Goal: Book appointment/travel/reservation

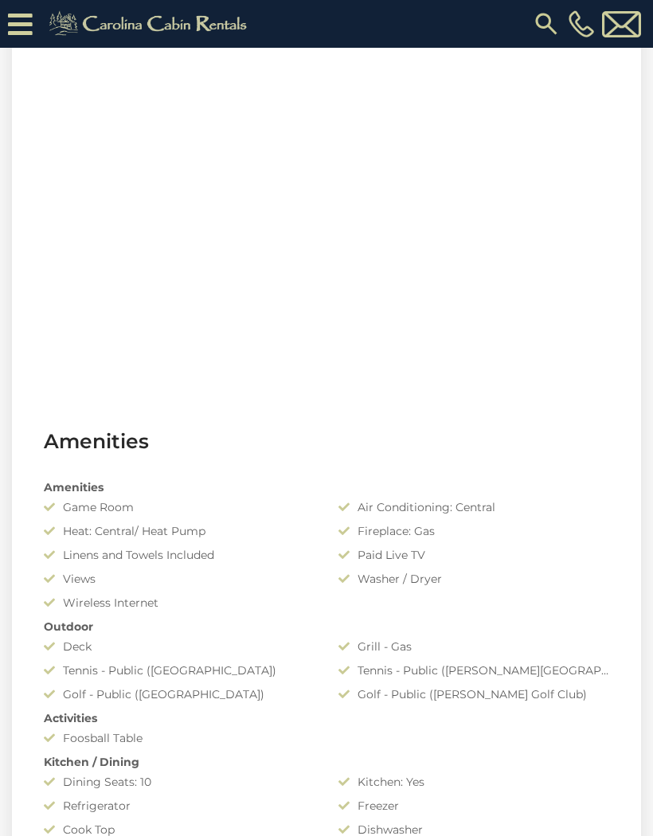
scroll to position [764, 0]
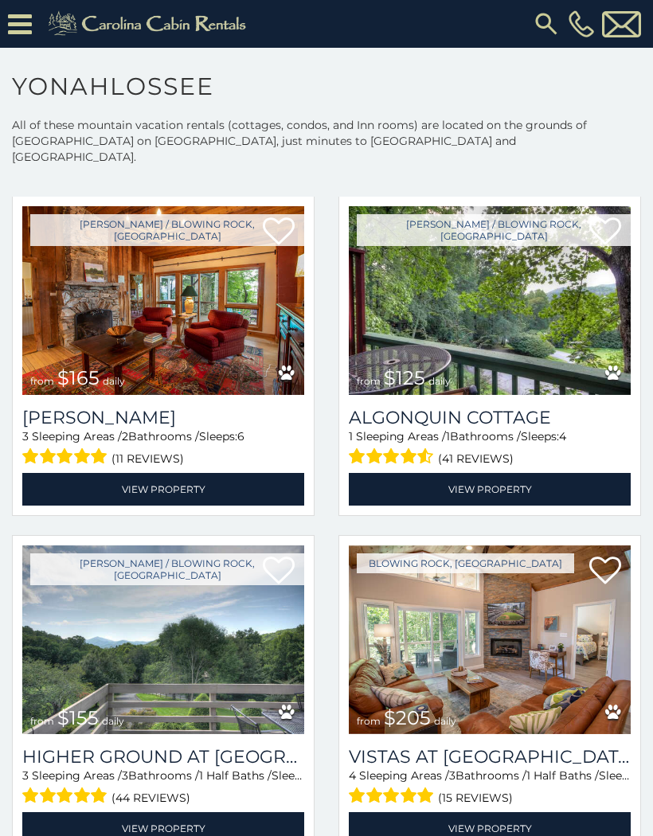
scroll to position [752, 0]
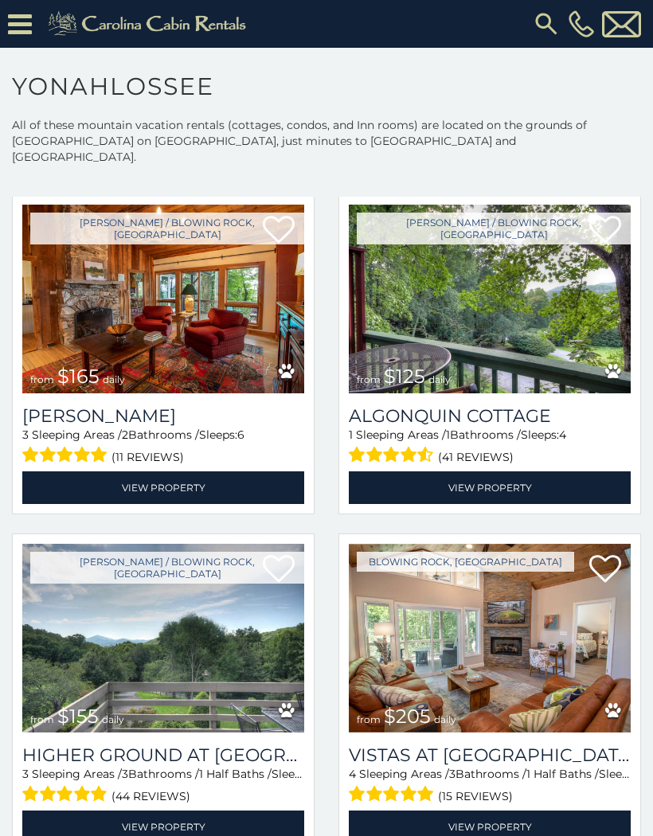
click at [542, 318] on img at bounding box center [490, 299] width 282 height 189
click at [540, 342] on img at bounding box center [490, 299] width 282 height 189
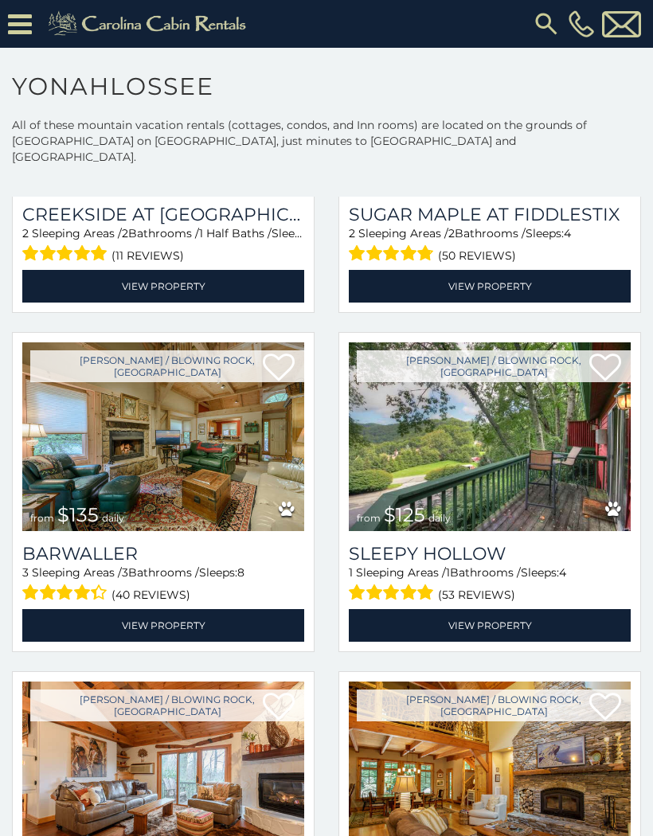
scroll to position [1967, 0]
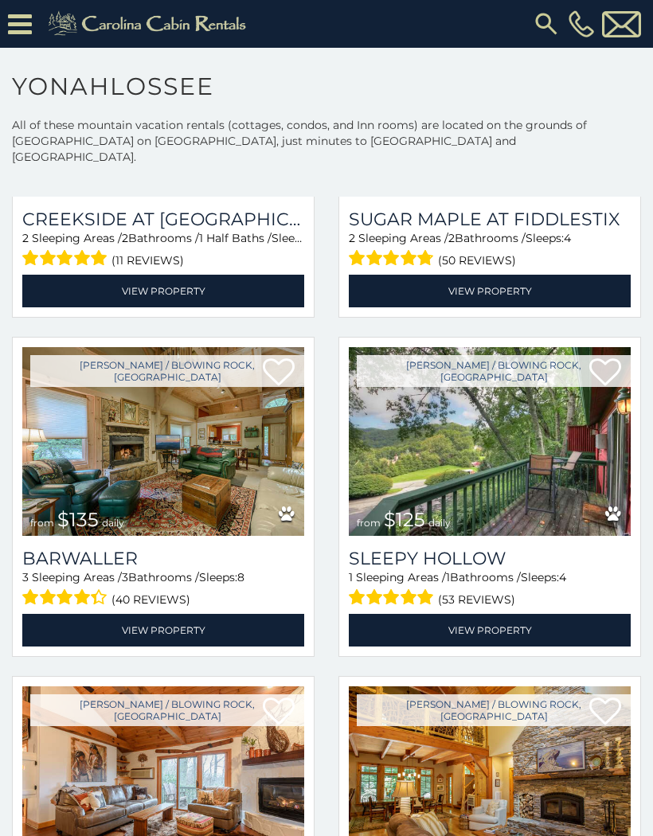
click at [500, 622] on link "View Property" at bounding box center [490, 630] width 282 height 33
click at [204, 437] on img at bounding box center [163, 441] width 282 height 189
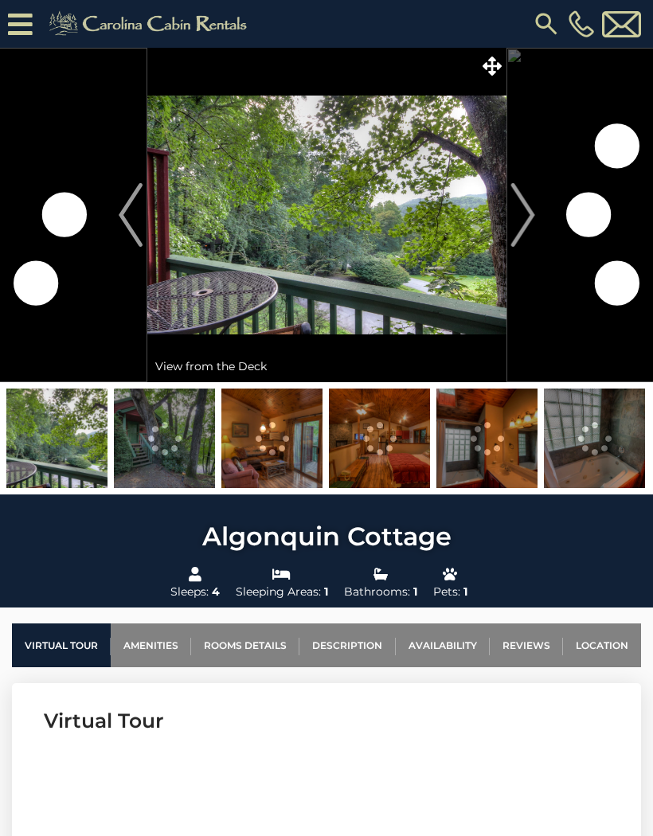
click at [169, 447] on img at bounding box center [164, 438] width 101 height 100
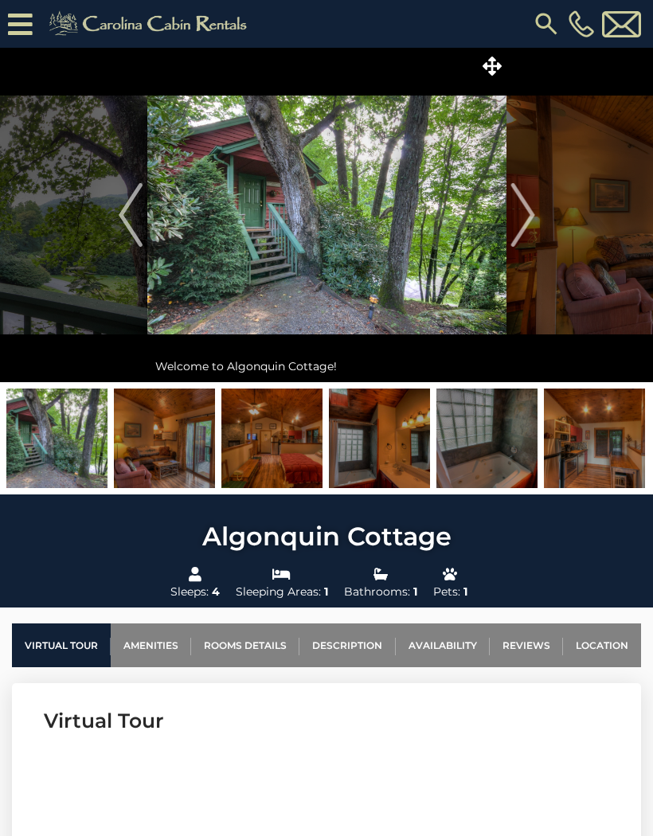
click at [523, 220] on img "Next" at bounding box center [522, 215] width 24 height 64
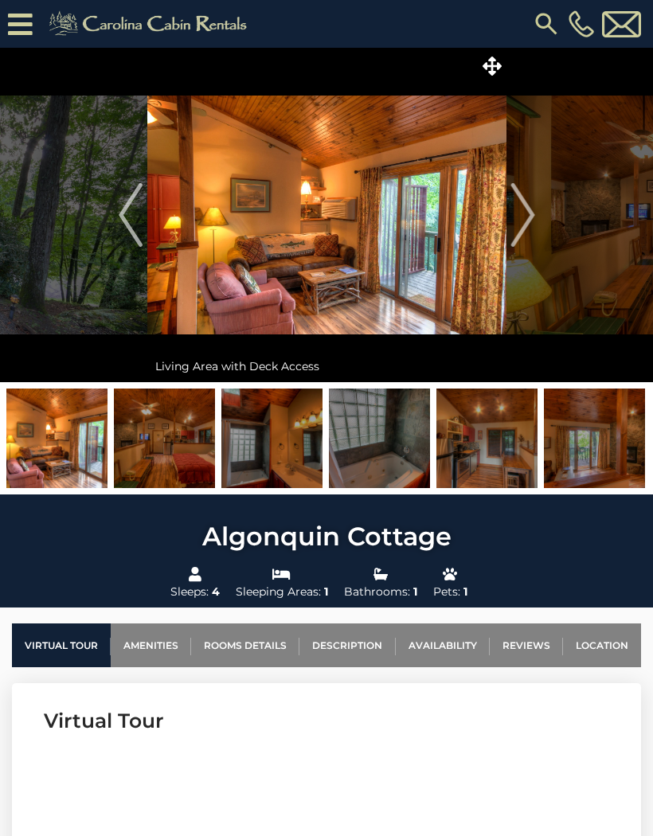
click at [530, 218] on img "Next" at bounding box center [522, 215] width 24 height 64
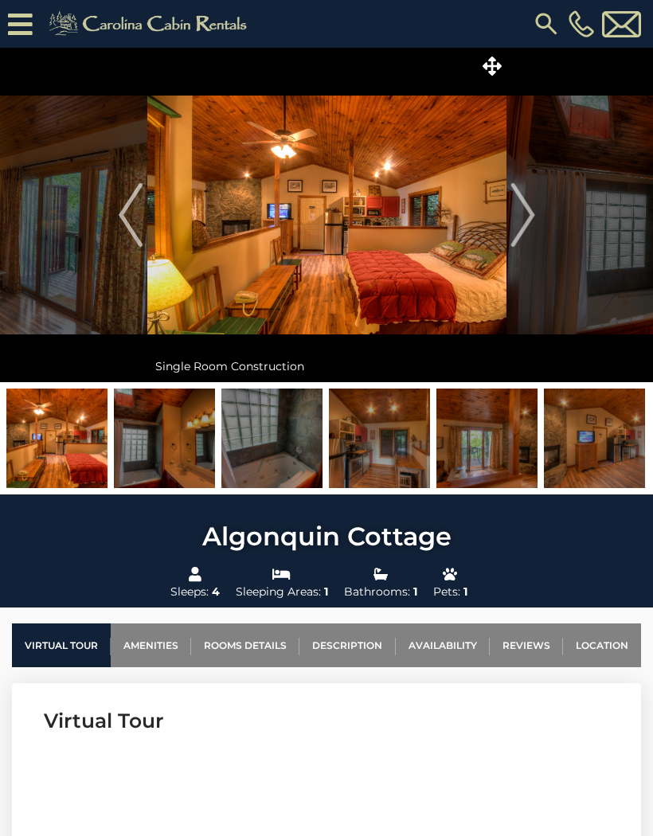
click at [524, 221] on img "Next" at bounding box center [522, 215] width 24 height 64
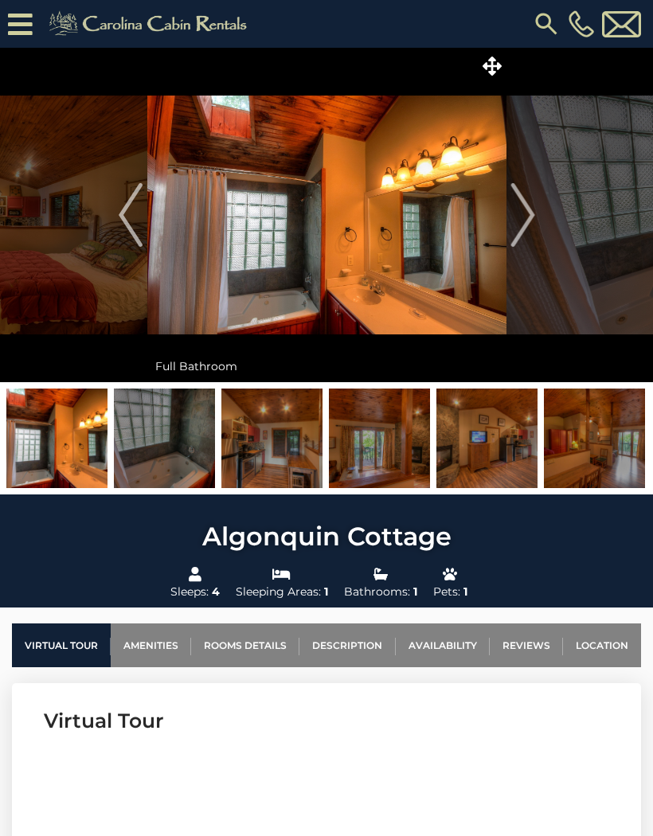
click at [518, 224] on img "Next" at bounding box center [522, 215] width 24 height 64
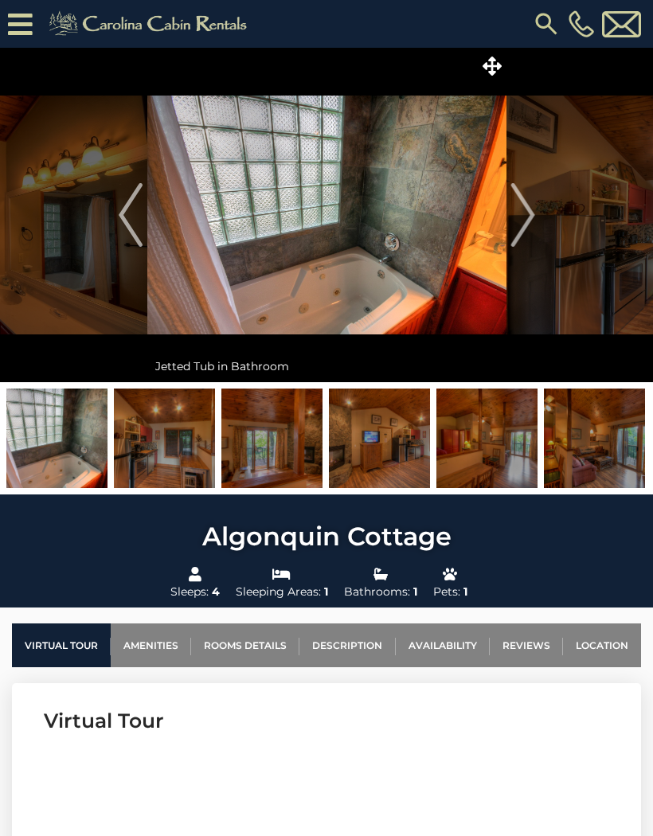
click at [529, 217] on img "Next" at bounding box center [522, 215] width 24 height 64
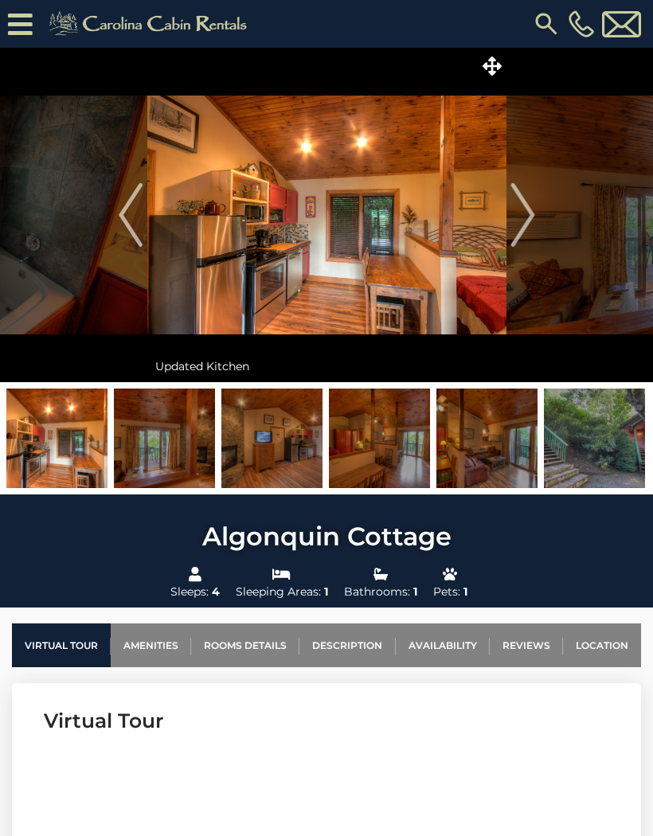
click at [523, 217] on img "Next" at bounding box center [522, 215] width 24 height 64
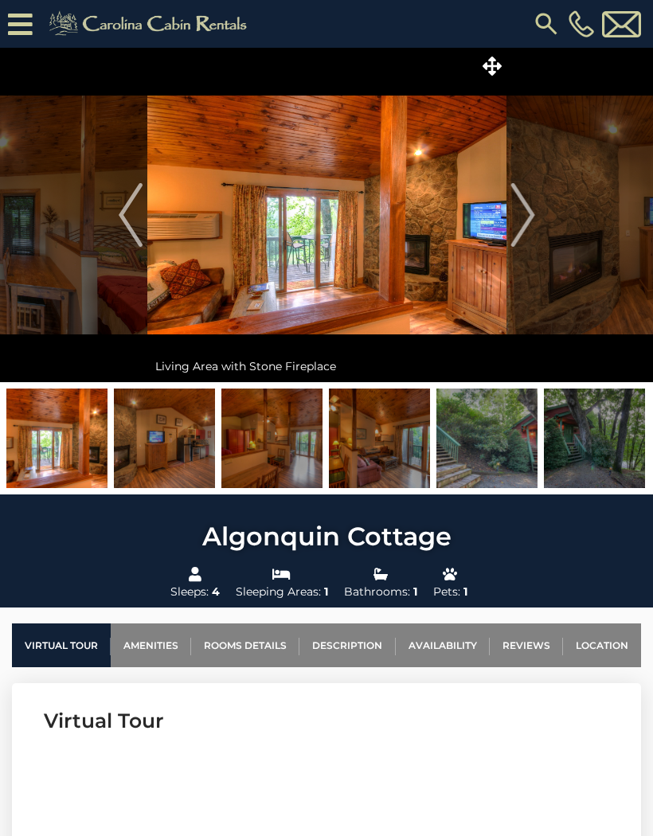
click at [519, 222] on img "Next" at bounding box center [522, 215] width 24 height 64
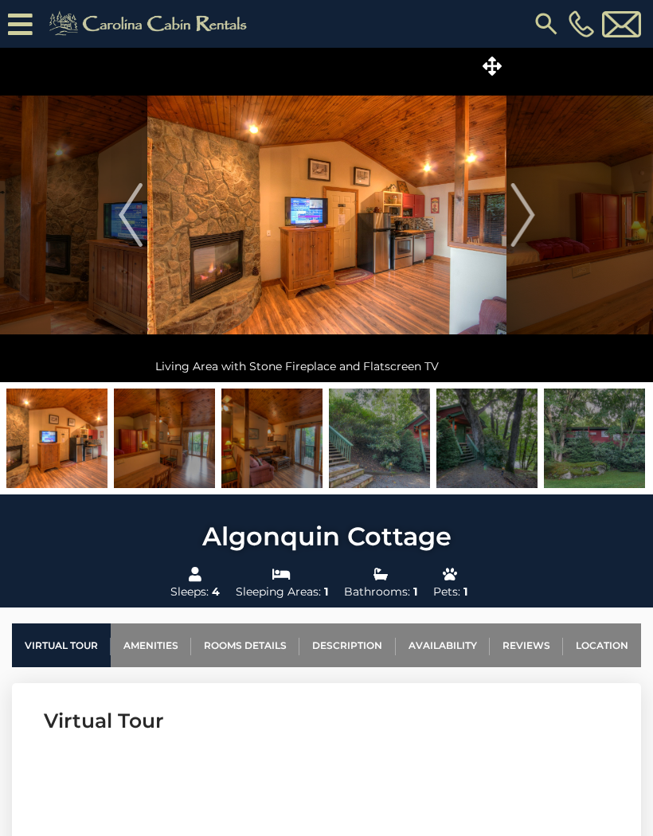
click at [528, 225] on img "Next" at bounding box center [522, 215] width 24 height 64
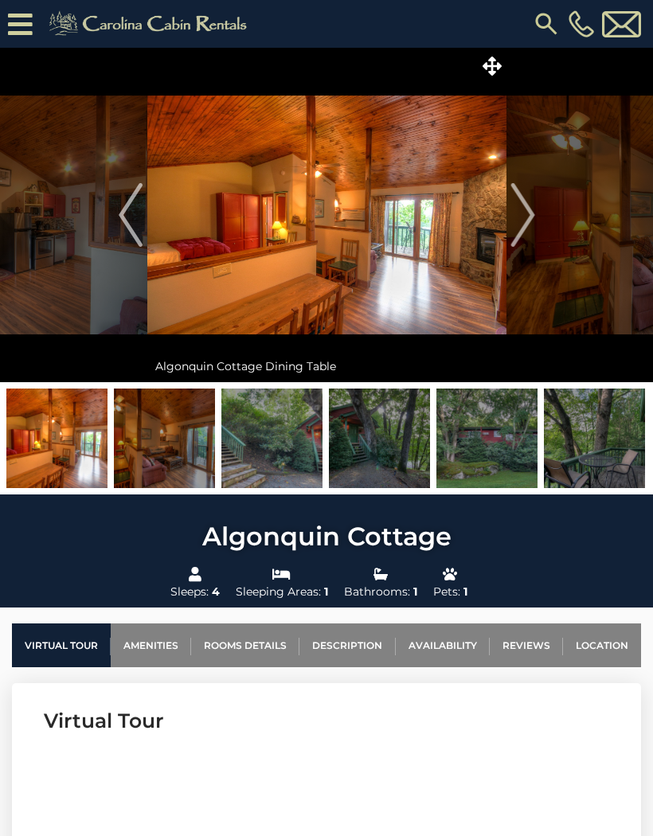
click at [119, 224] on img "Previous" at bounding box center [131, 215] width 24 height 64
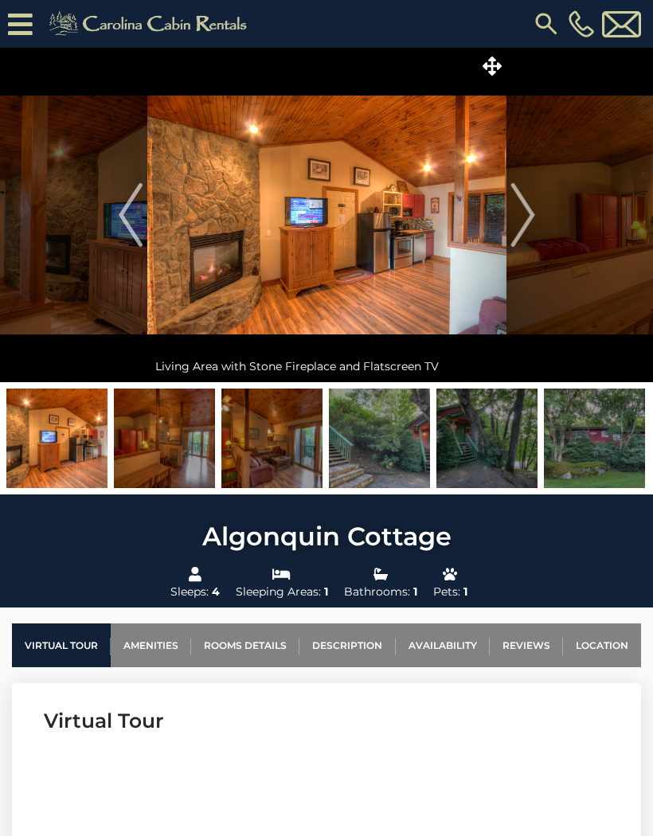
click at [426, 282] on img at bounding box center [326, 215] width 359 height 334
click at [522, 219] on img "Next" at bounding box center [522, 215] width 24 height 64
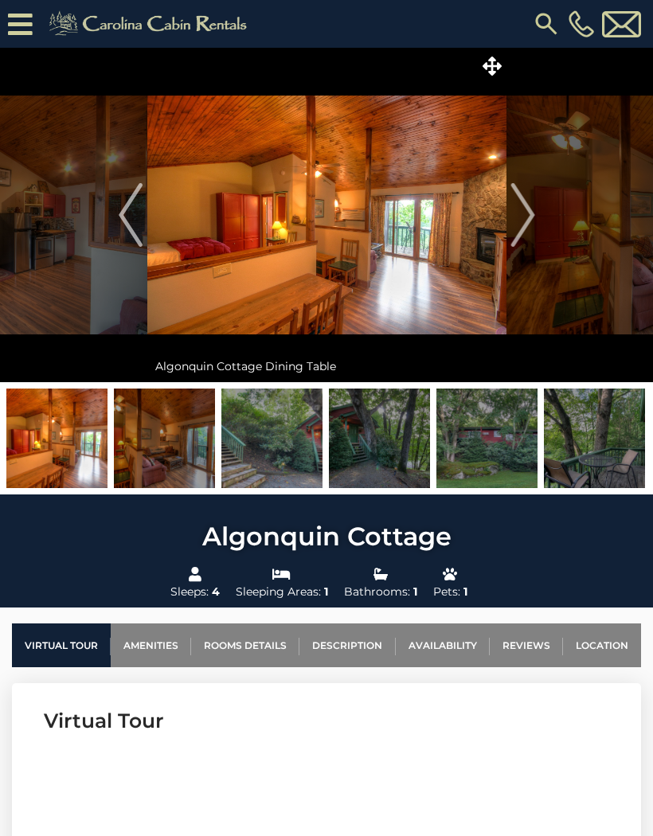
click at [517, 219] on img "Next" at bounding box center [522, 215] width 24 height 64
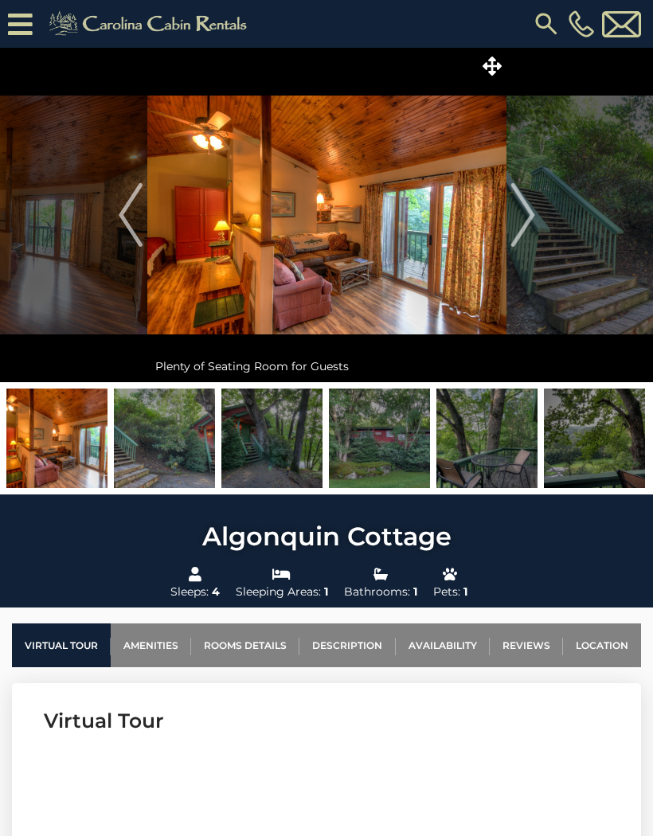
click at [521, 219] on img "Next" at bounding box center [522, 215] width 24 height 64
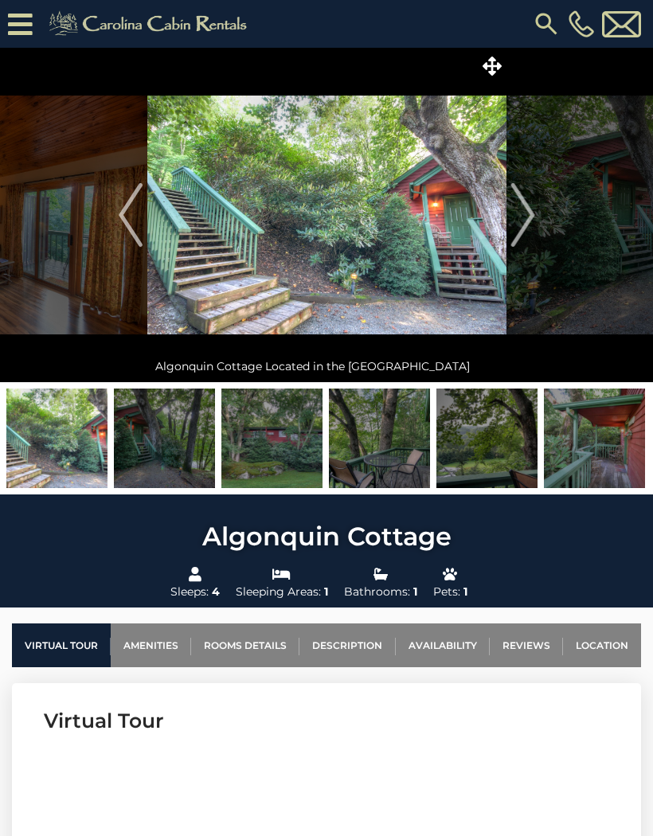
click at [521, 222] on img "Next" at bounding box center [522, 215] width 24 height 64
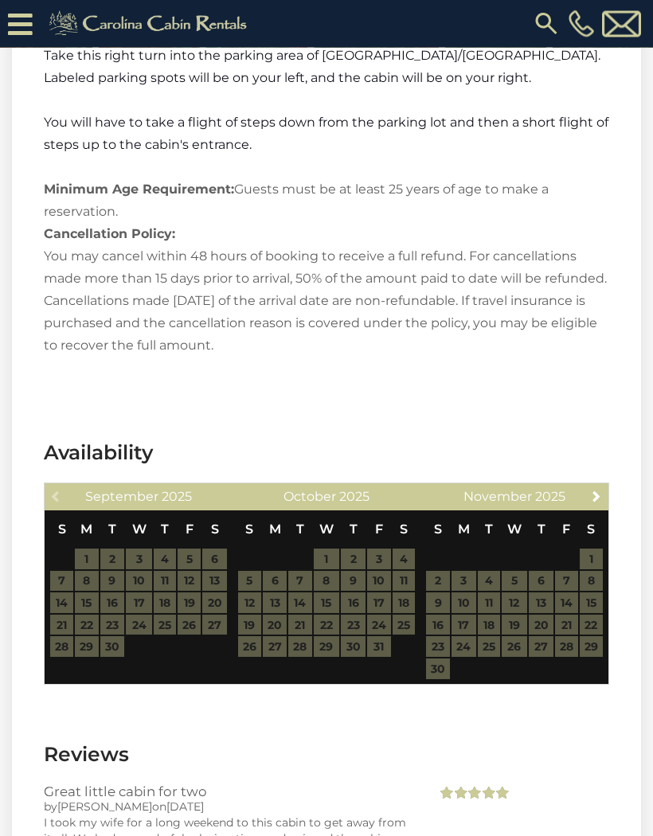
scroll to position [2816, 0]
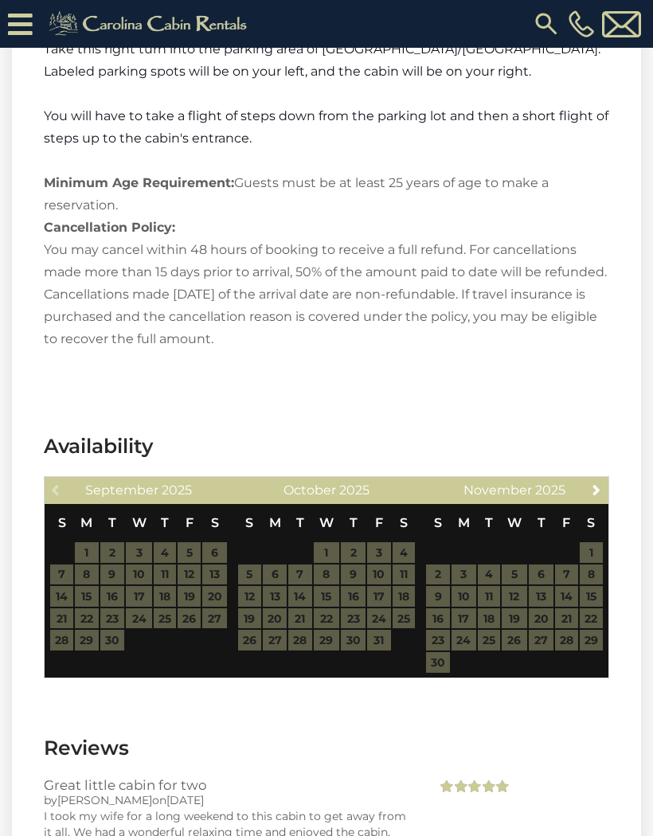
click at [597, 479] on link "Next" at bounding box center [597, 489] width 20 height 20
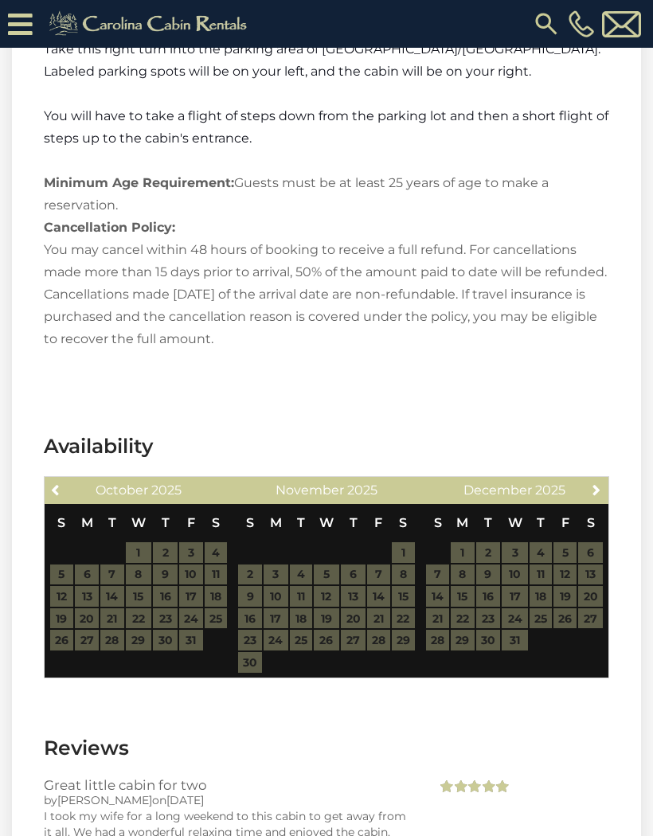
click at [596, 479] on link "Next" at bounding box center [597, 489] width 20 height 20
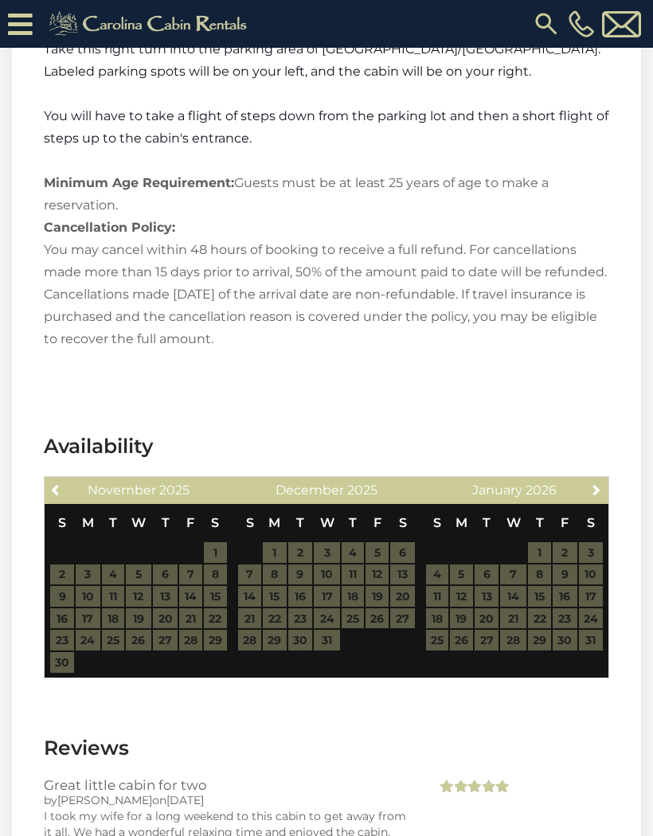
click at [591, 479] on link "Next" at bounding box center [597, 489] width 20 height 20
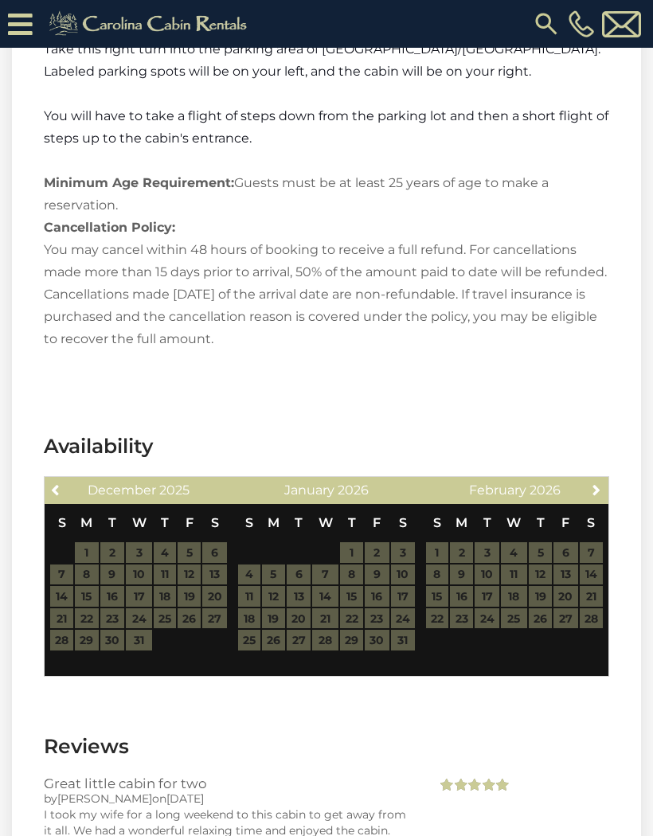
click at [85, 535] on table "S M T W T F S 1 2 3 4 5 6 7 8 9 10 11 12 13 14 15 16 17 18 19 20 21 22 23 24 25…" at bounding box center [138, 577] width 178 height 147
click at [619, 578] on section "Availability Previous December 2025 S M T W T F S 1 2 3 4 5 6 7 8 9 10 11 12 13…" at bounding box center [326, 558] width 629 height 300
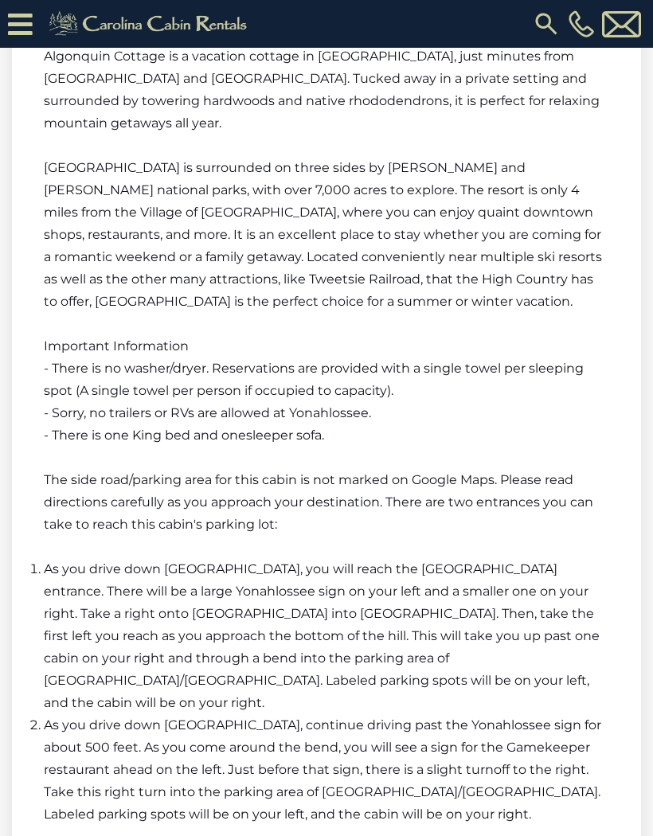
scroll to position [2071, 0]
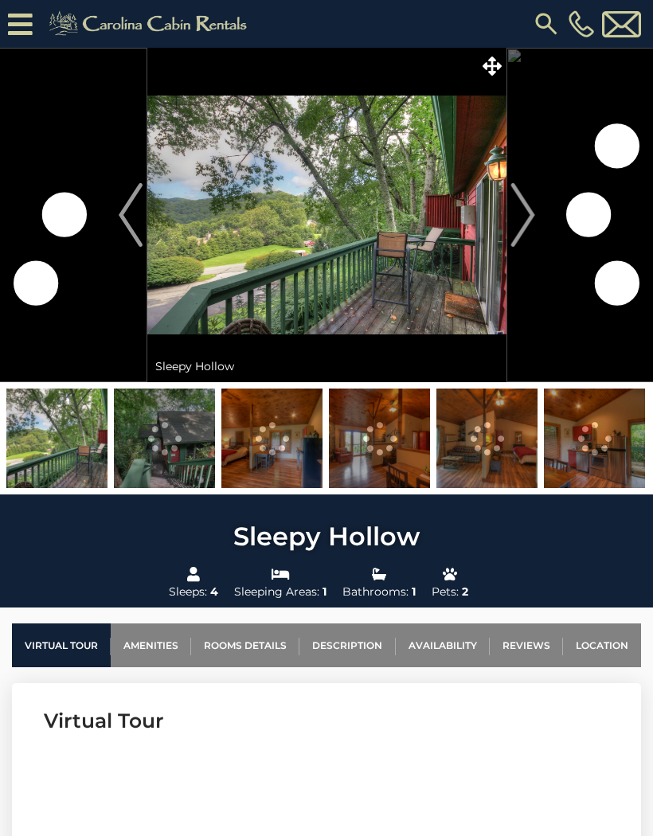
click at [169, 444] on img at bounding box center [164, 438] width 101 height 100
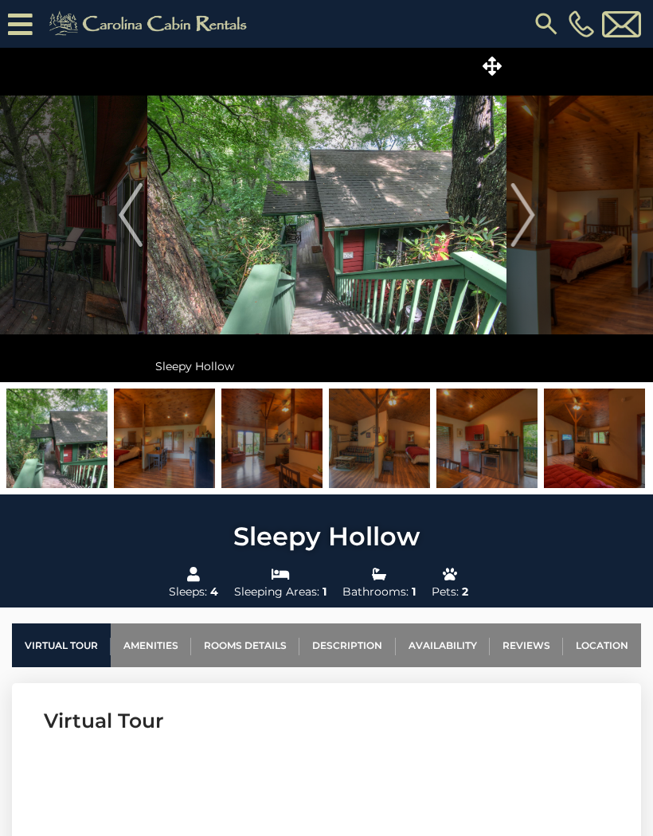
click at [519, 213] on img "Next" at bounding box center [522, 215] width 24 height 64
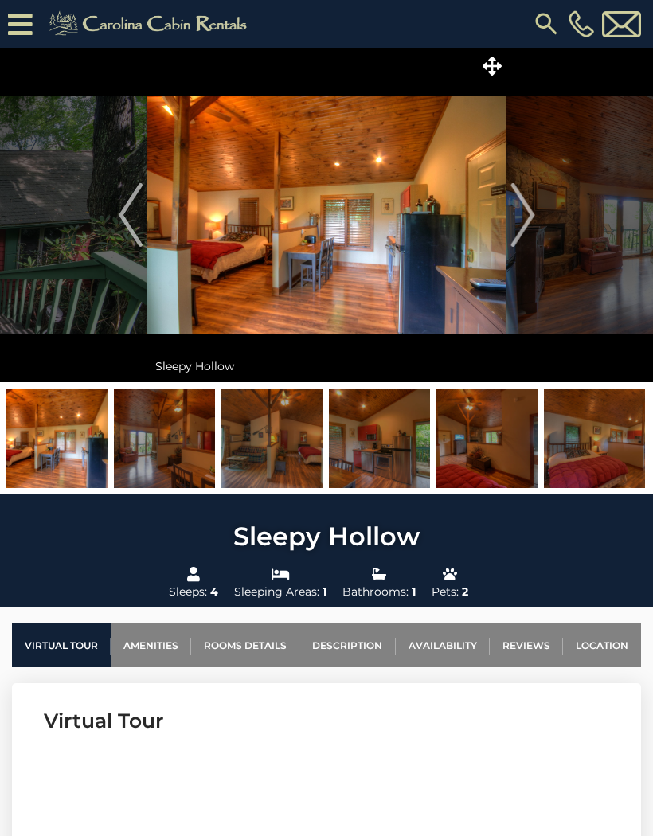
click at [533, 231] on img "Next" at bounding box center [522, 215] width 24 height 64
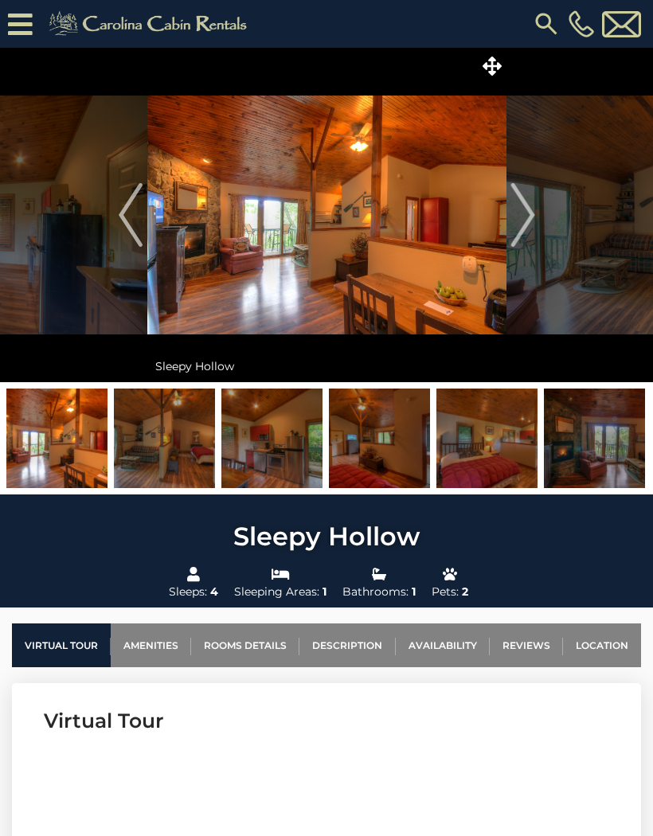
click at [527, 224] on img "Next" at bounding box center [522, 215] width 24 height 64
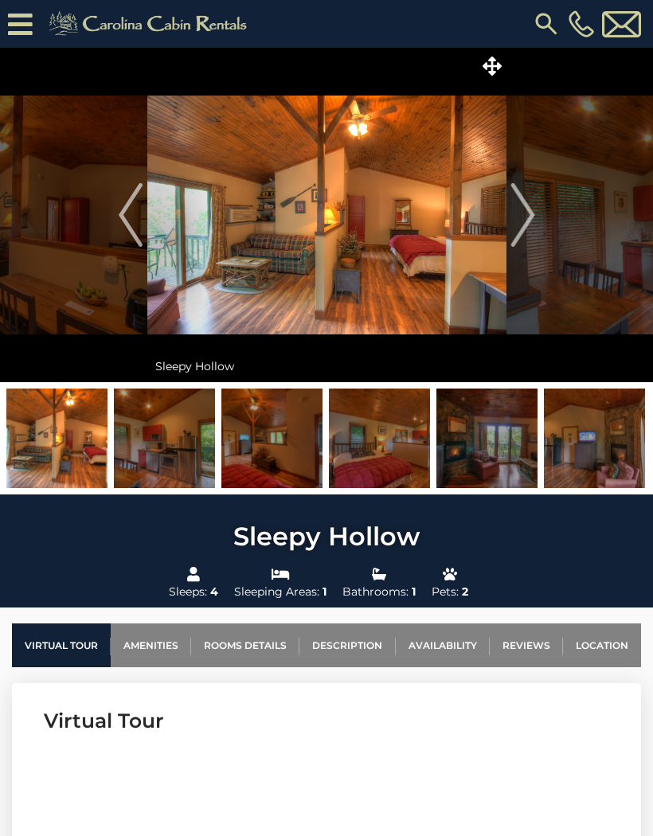
click at [524, 224] on img "Next" at bounding box center [522, 215] width 24 height 64
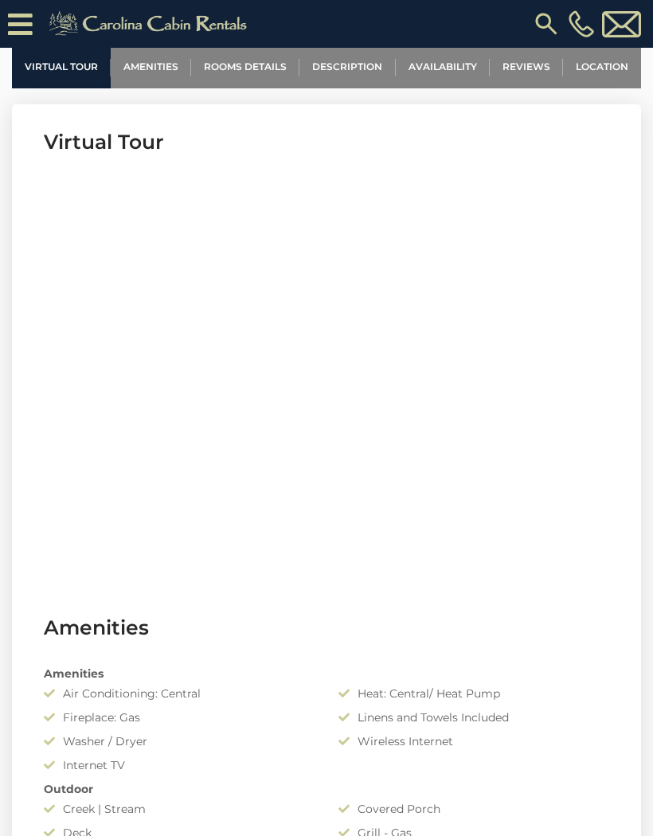
scroll to position [611, 0]
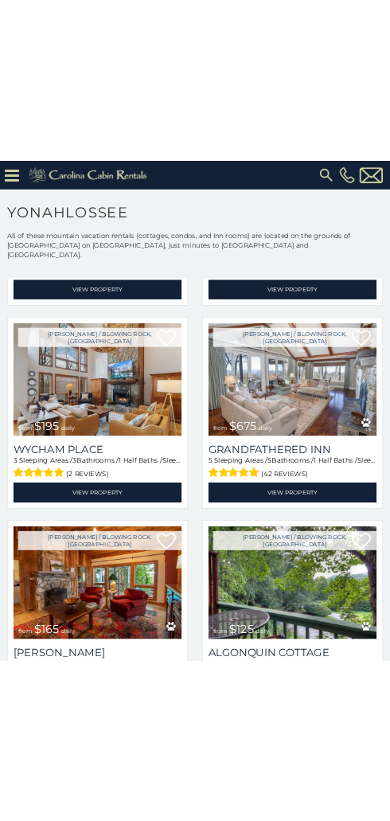
scroll to position [345, 0]
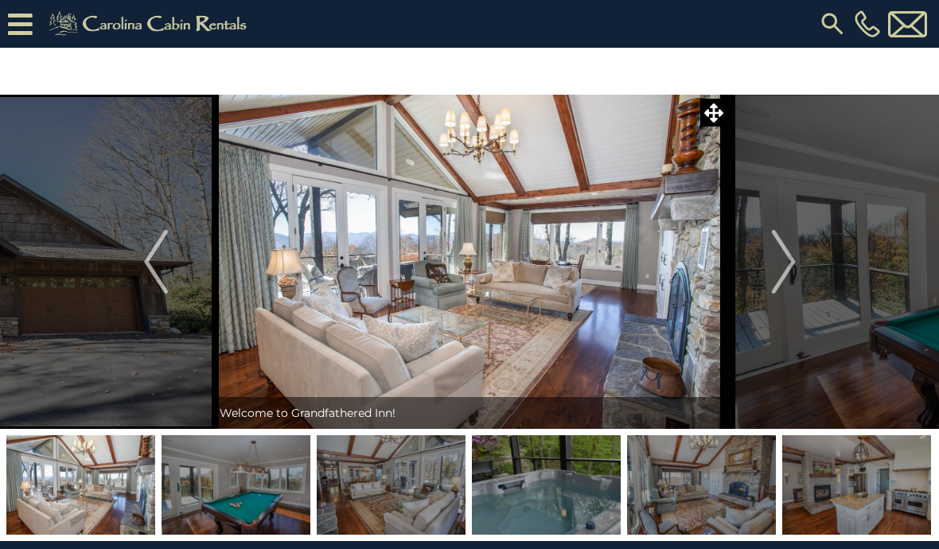
click at [41, 28] on img at bounding box center [151, 24] width 220 height 32
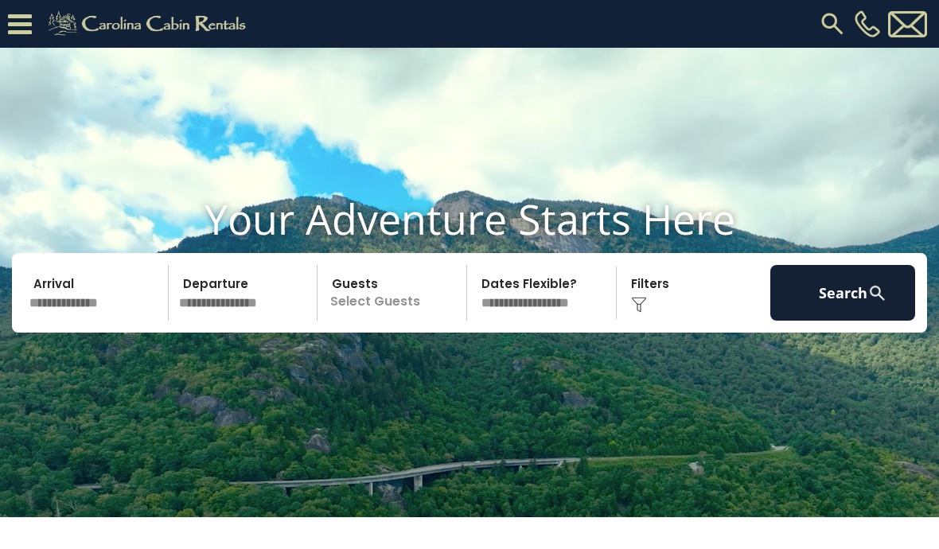
click at [836, 16] on img at bounding box center [832, 24] width 29 height 29
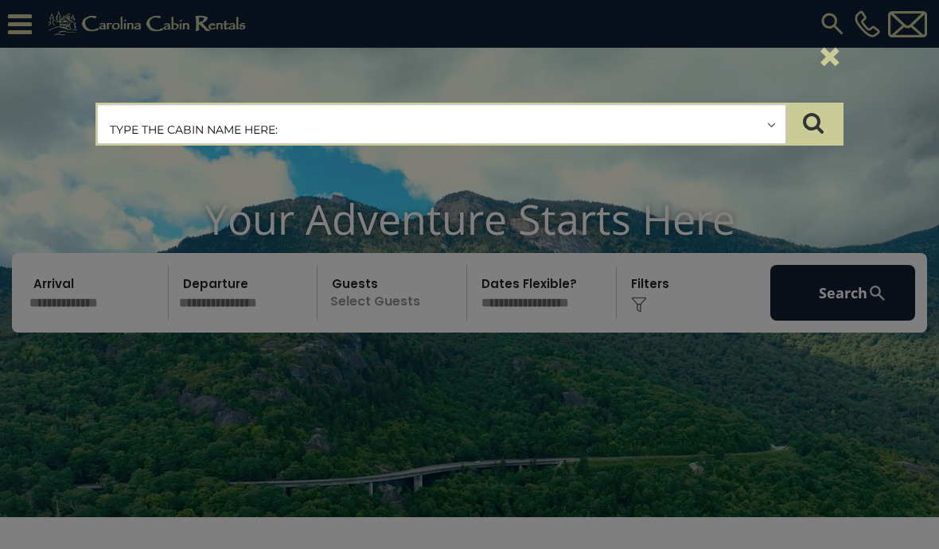
click at [319, 125] on input "text" at bounding box center [442, 125] width 688 height 40
type input "**********"
click at [814, 120] on icon "submit" at bounding box center [813, 122] width 21 height 22
click at [836, 327] on div "**********" at bounding box center [469, 274] width 939 height 549
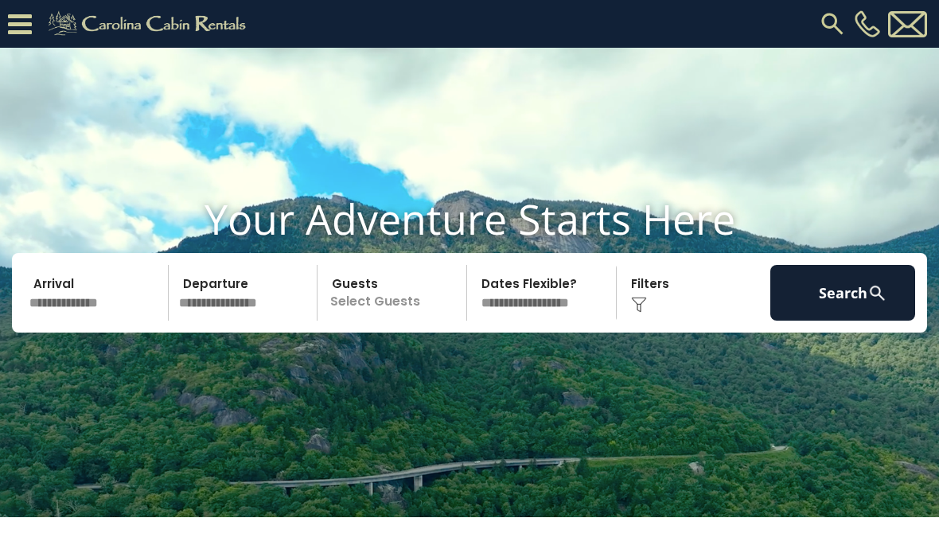
click at [842, 321] on button "Search" at bounding box center [843, 293] width 145 height 56
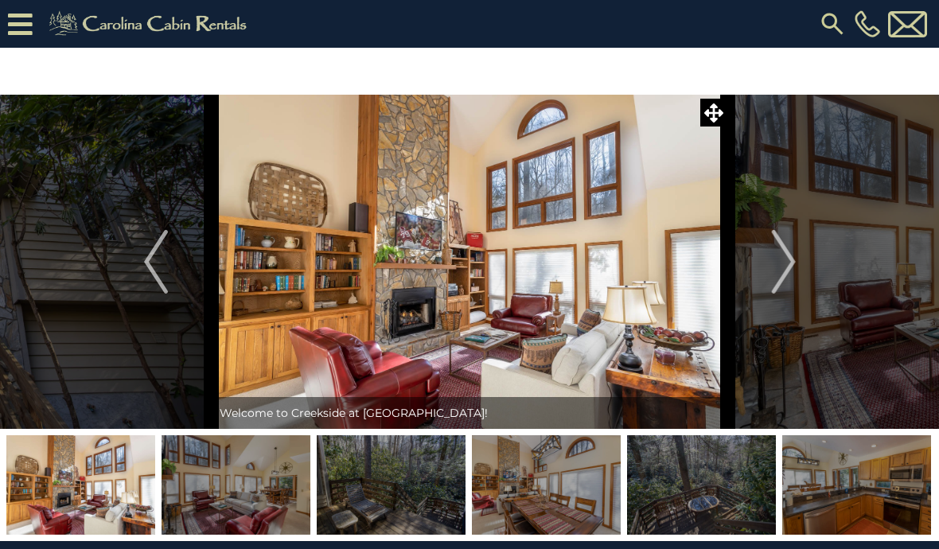
click at [788, 267] on img "Next" at bounding box center [783, 262] width 24 height 64
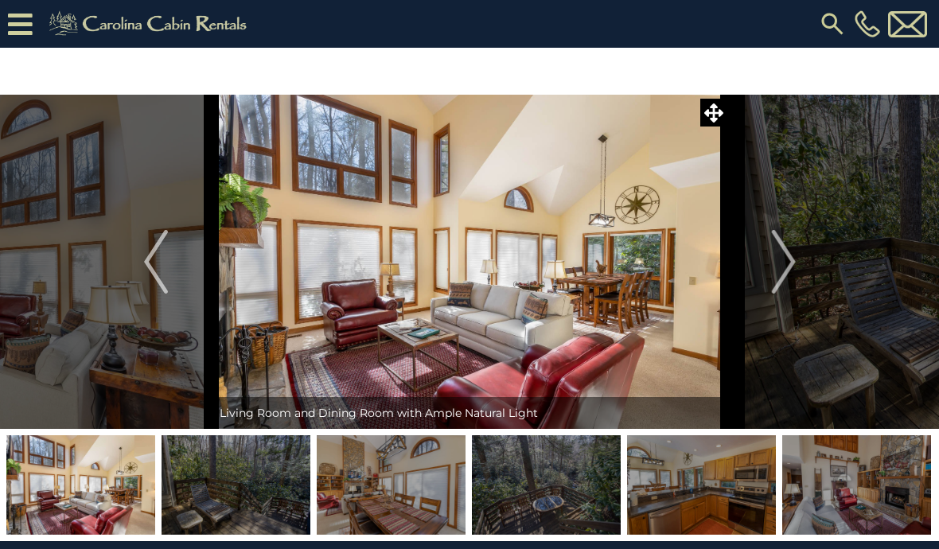
click at [787, 267] on img "Next" at bounding box center [783, 262] width 24 height 64
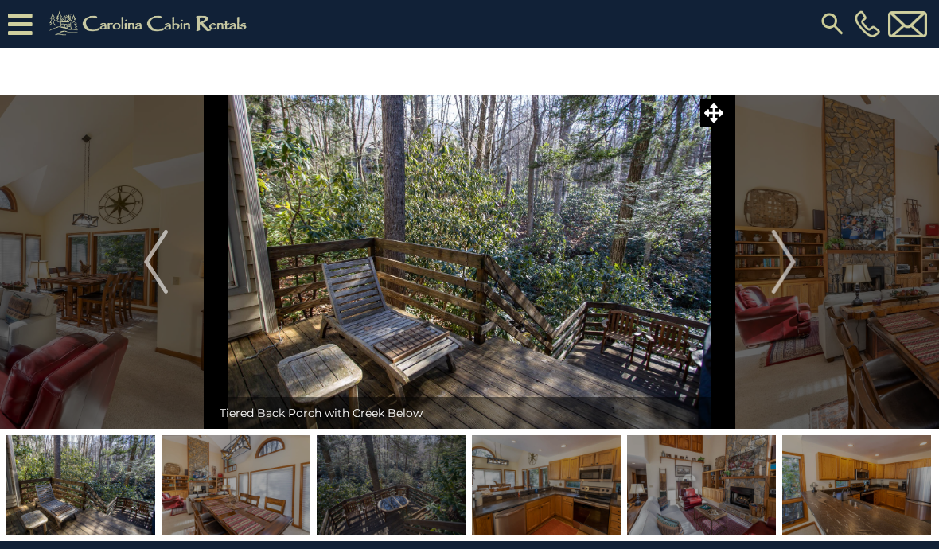
click at [786, 271] on img "Next" at bounding box center [783, 262] width 24 height 64
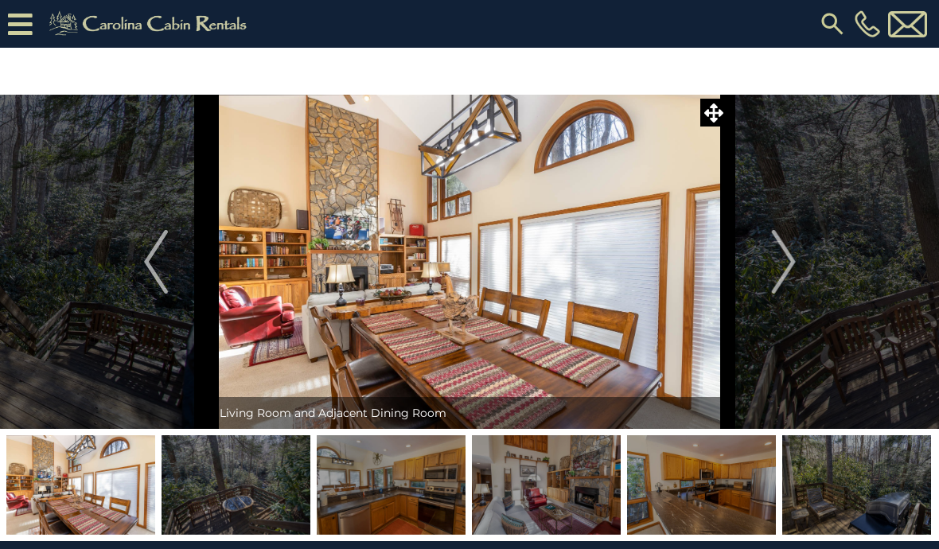
click at [782, 267] on img "Next" at bounding box center [783, 262] width 24 height 64
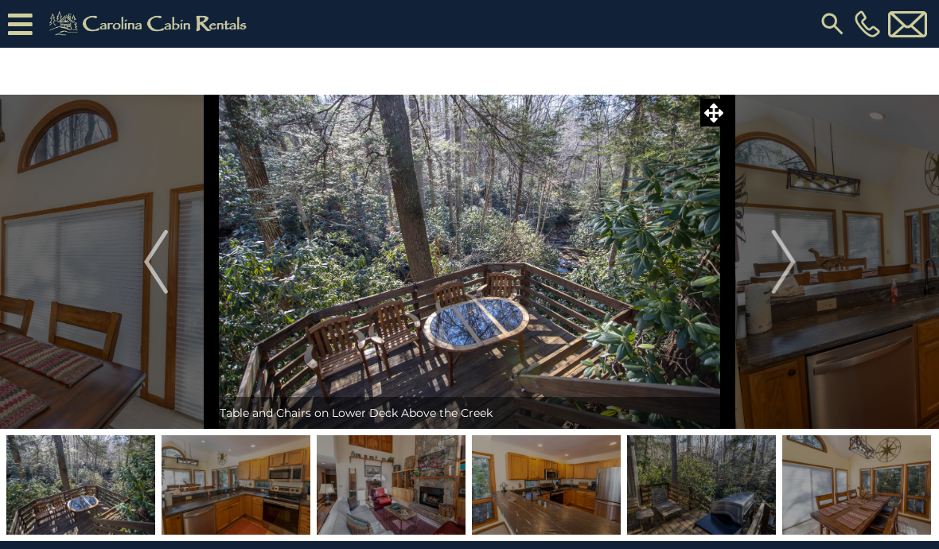
click at [787, 275] on img "Next" at bounding box center [783, 262] width 24 height 64
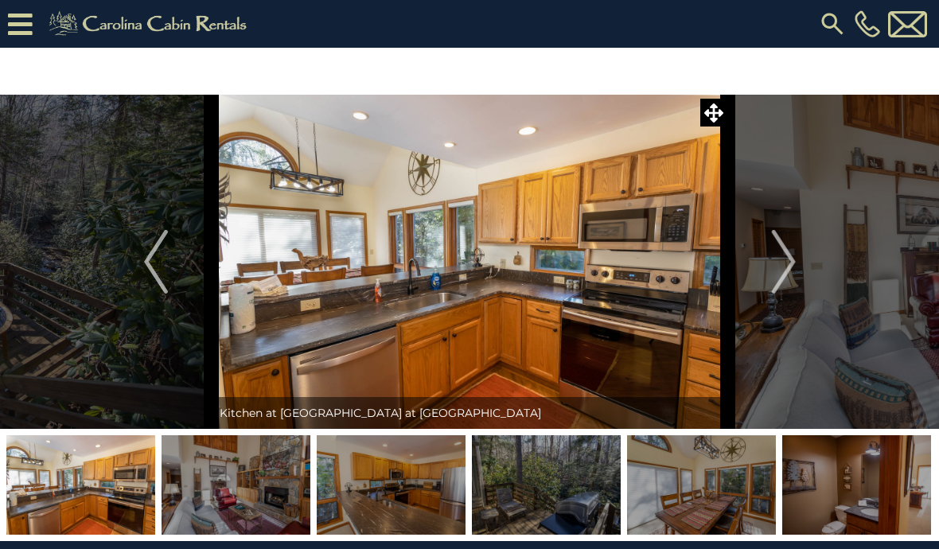
click at [787, 272] on img "Next" at bounding box center [783, 262] width 24 height 64
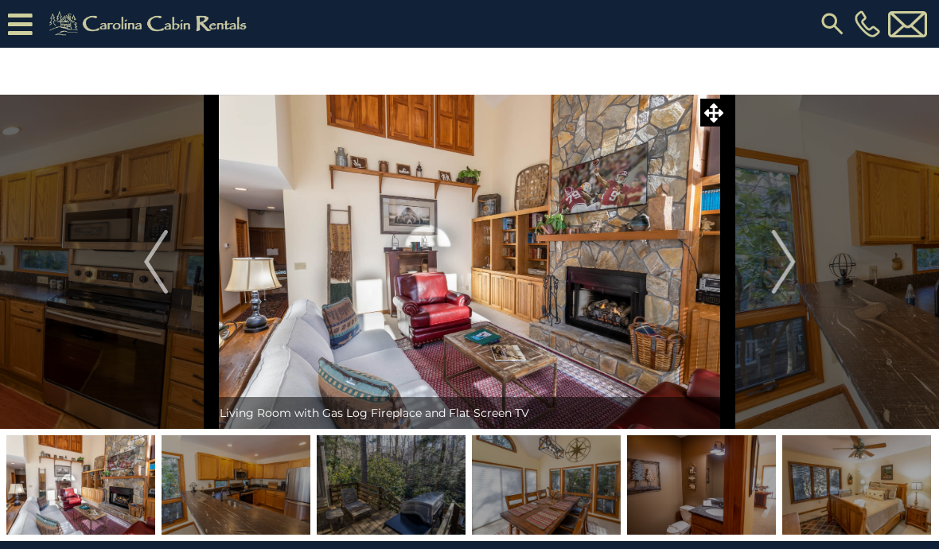
click at [786, 271] on img "Next" at bounding box center [783, 262] width 24 height 64
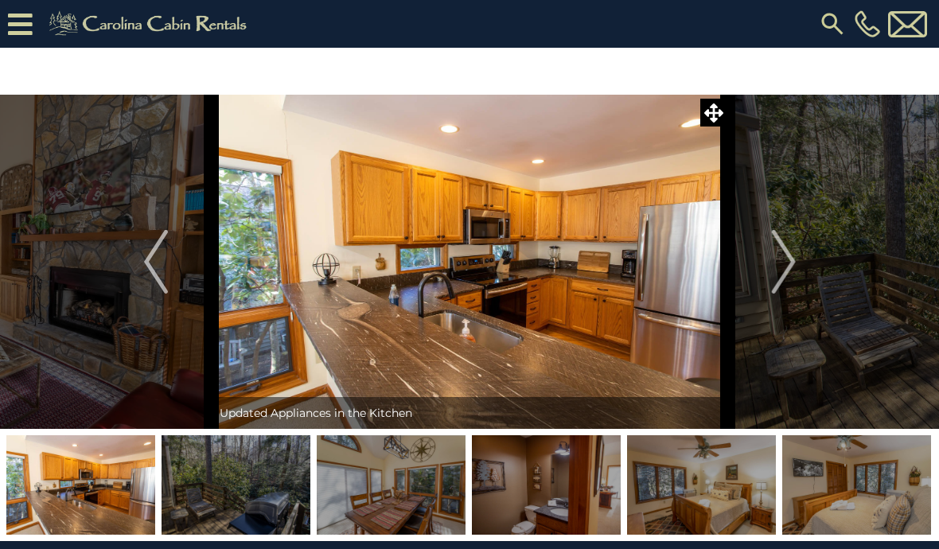
click at [788, 273] on img "Next" at bounding box center [783, 262] width 24 height 64
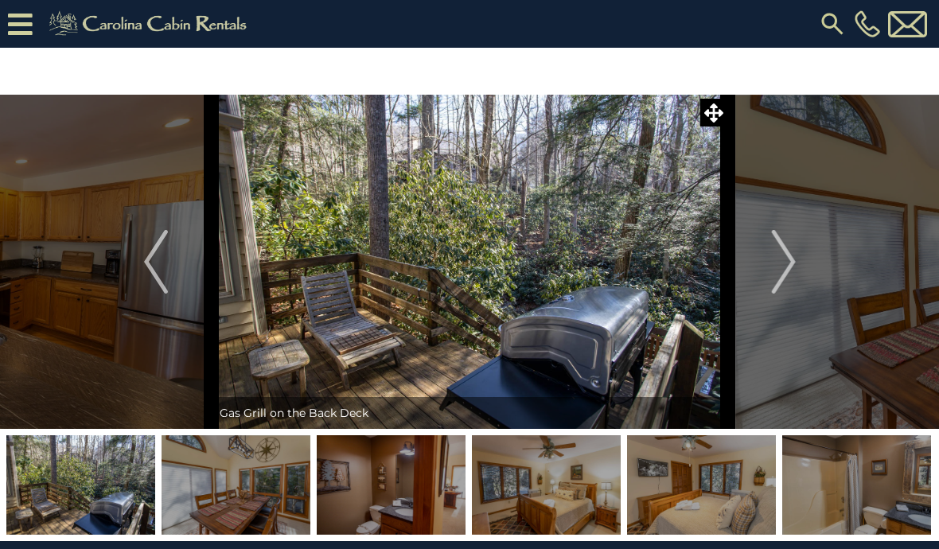
click at [782, 277] on img "Next" at bounding box center [783, 262] width 24 height 64
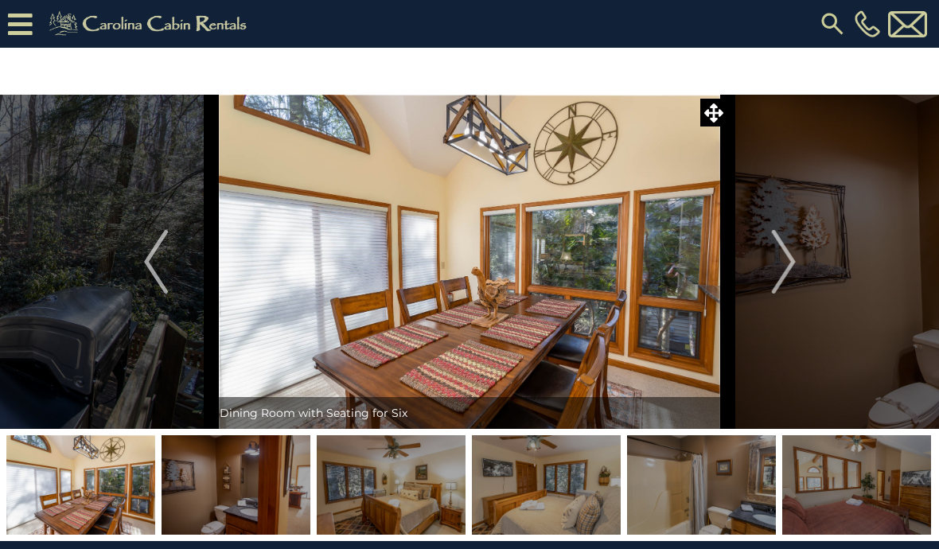
click at [144, 262] on img "Previous" at bounding box center [156, 262] width 24 height 64
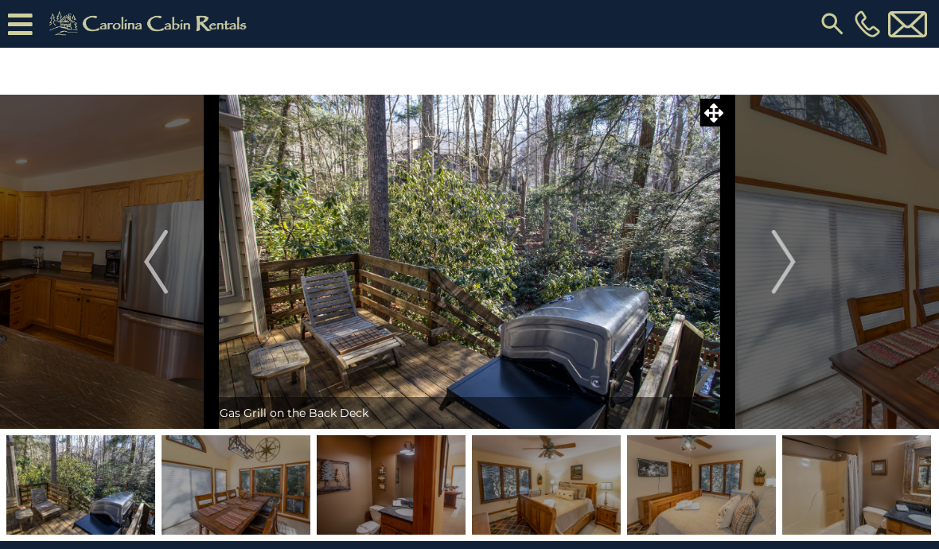
click at [776, 256] on img "Next" at bounding box center [783, 262] width 24 height 64
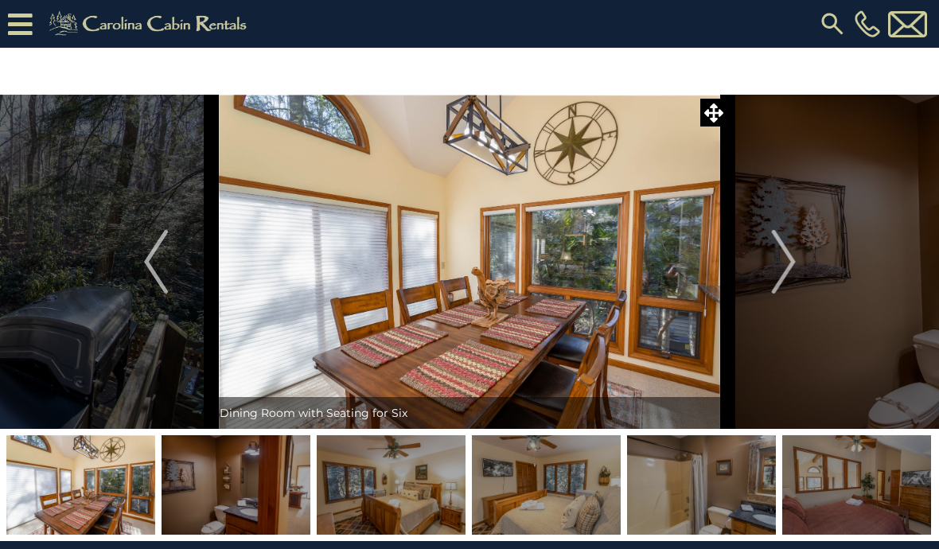
click at [782, 267] on img "Next" at bounding box center [783, 262] width 24 height 64
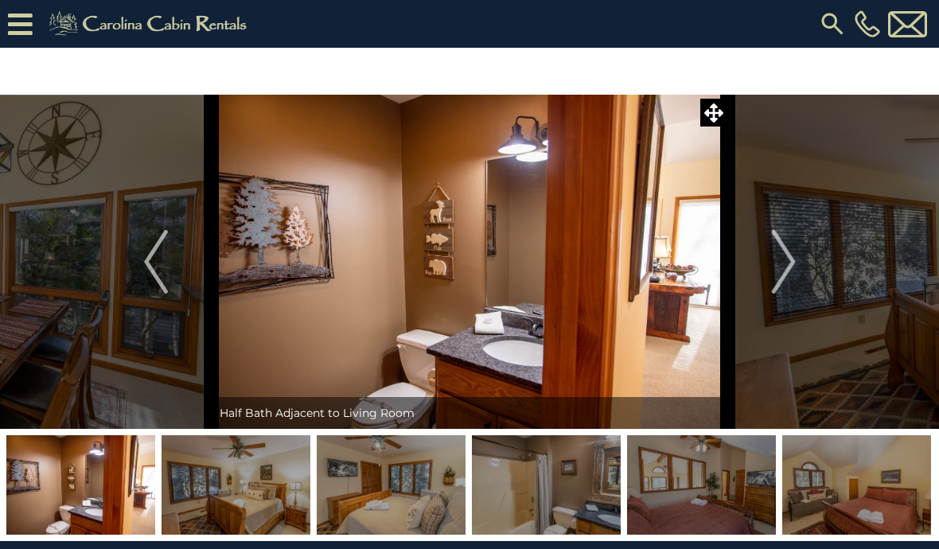
click at [782, 271] on img "Next" at bounding box center [783, 262] width 24 height 64
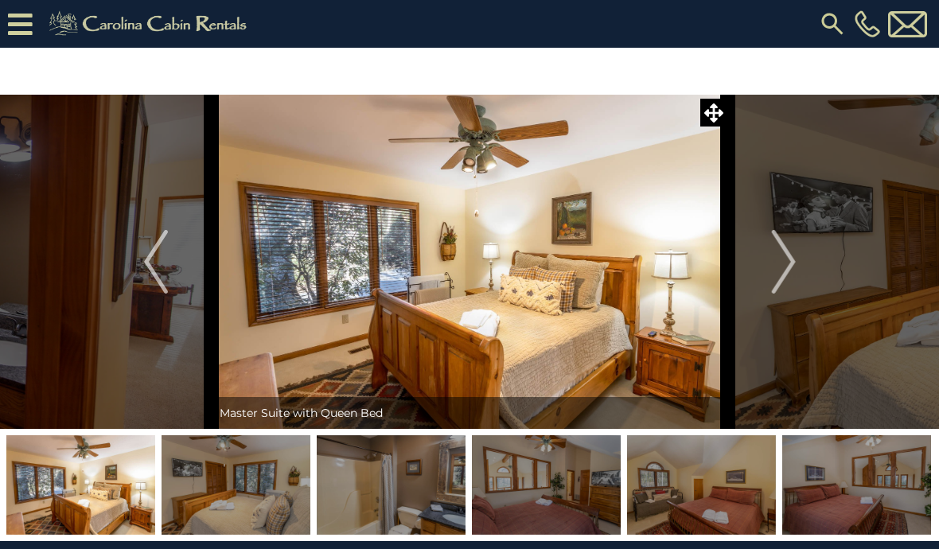
click at [779, 269] on img "Next" at bounding box center [783, 262] width 24 height 64
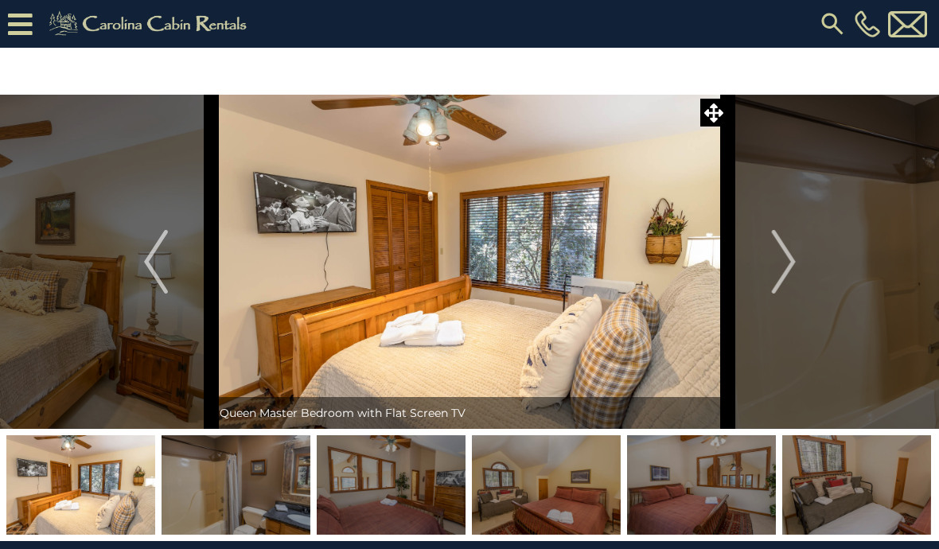
click at [782, 273] on img "Next" at bounding box center [783, 262] width 24 height 64
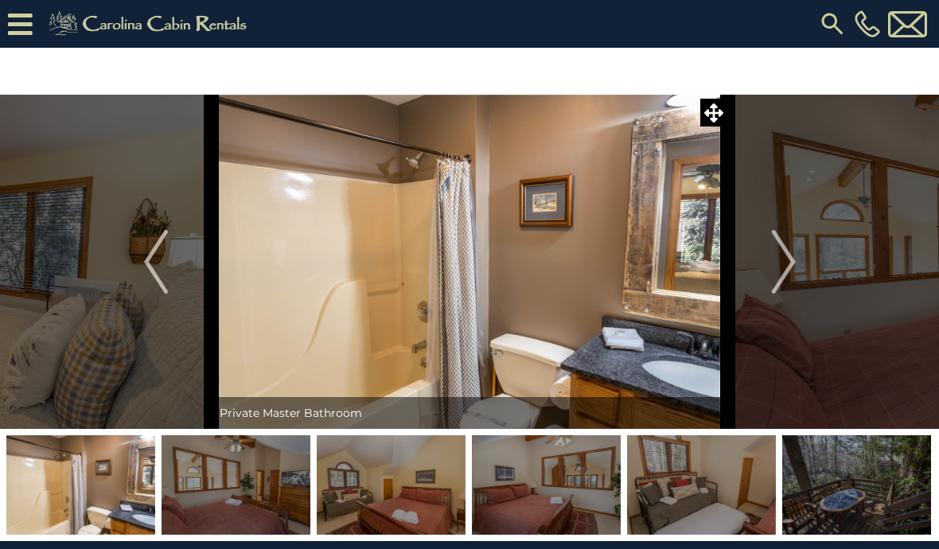
click at [789, 273] on img "Next" at bounding box center [783, 262] width 24 height 64
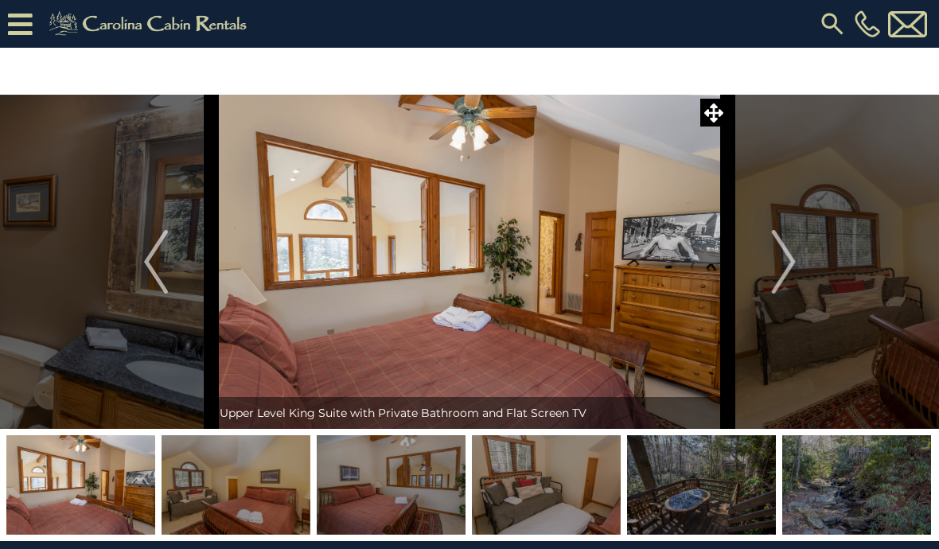
click at [775, 279] on img "Next" at bounding box center [783, 262] width 24 height 64
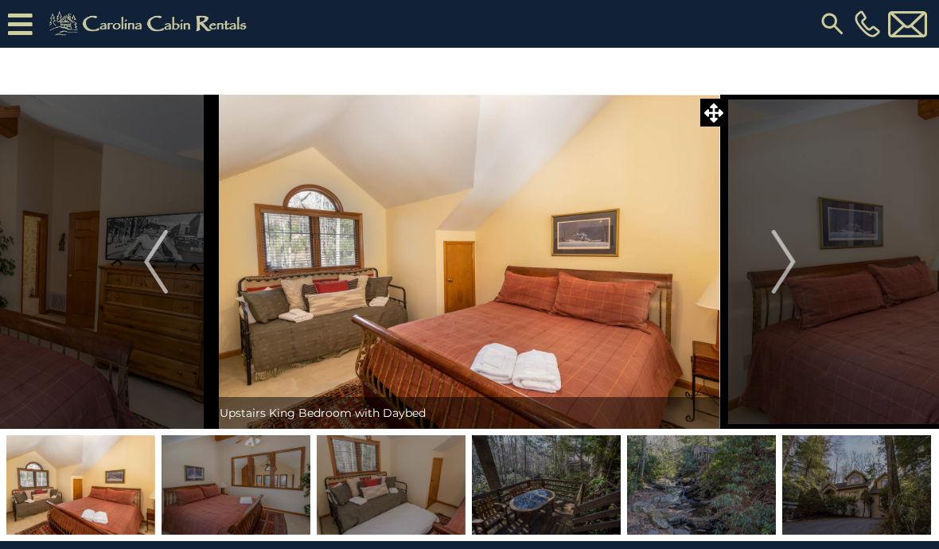
click at [790, 266] on img "Next" at bounding box center [783, 262] width 24 height 64
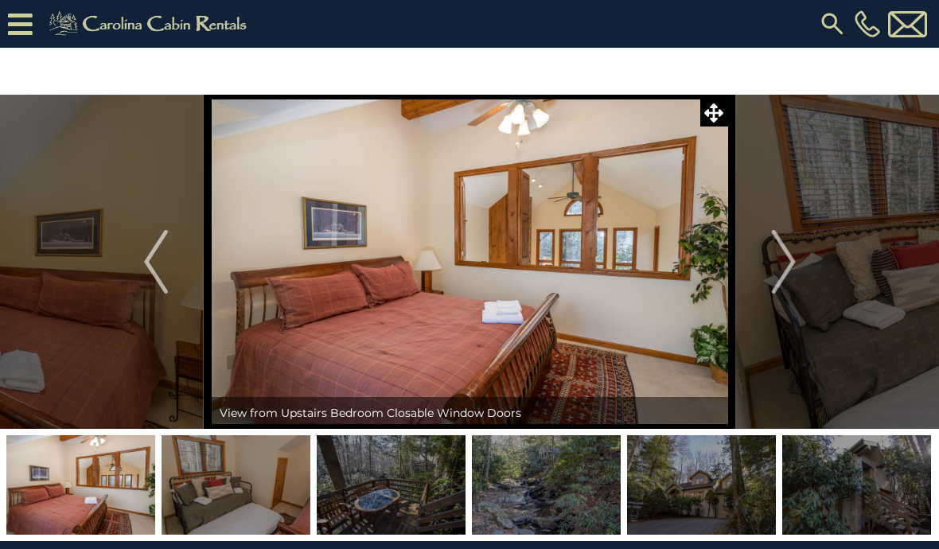
click at [786, 267] on img "Next" at bounding box center [783, 262] width 24 height 64
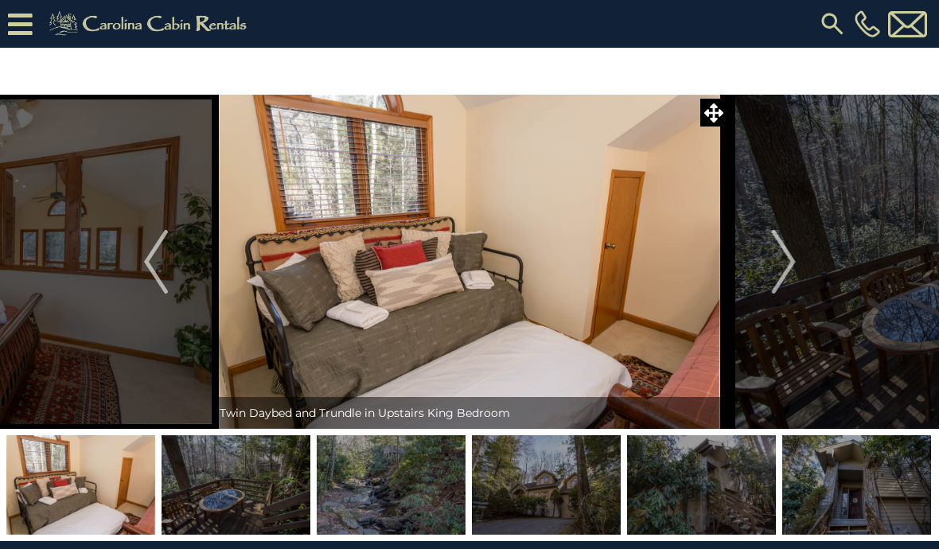
click at [788, 267] on img "Next" at bounding box center [783, 262] width 24 height 64
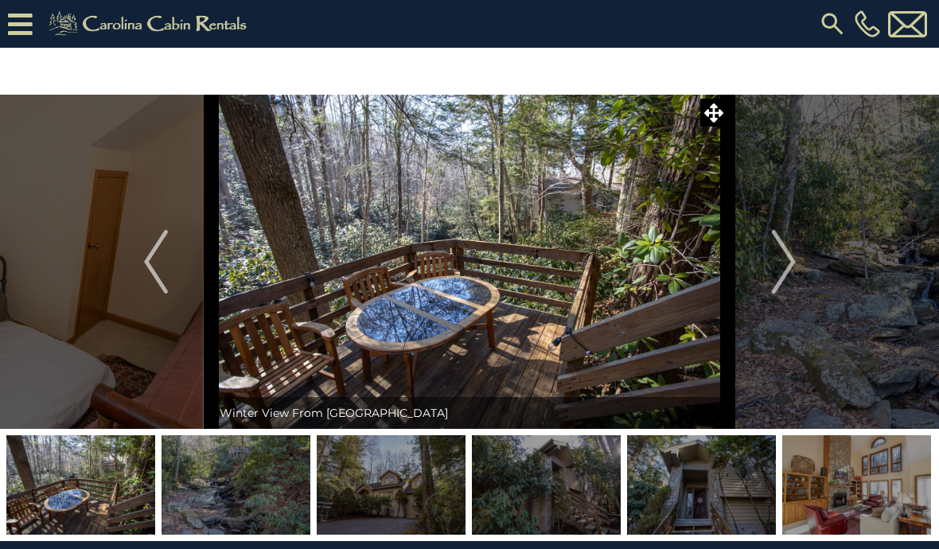
click at [786, 274] on img "Next" at bounding box center [783, 262] width 24 height 64
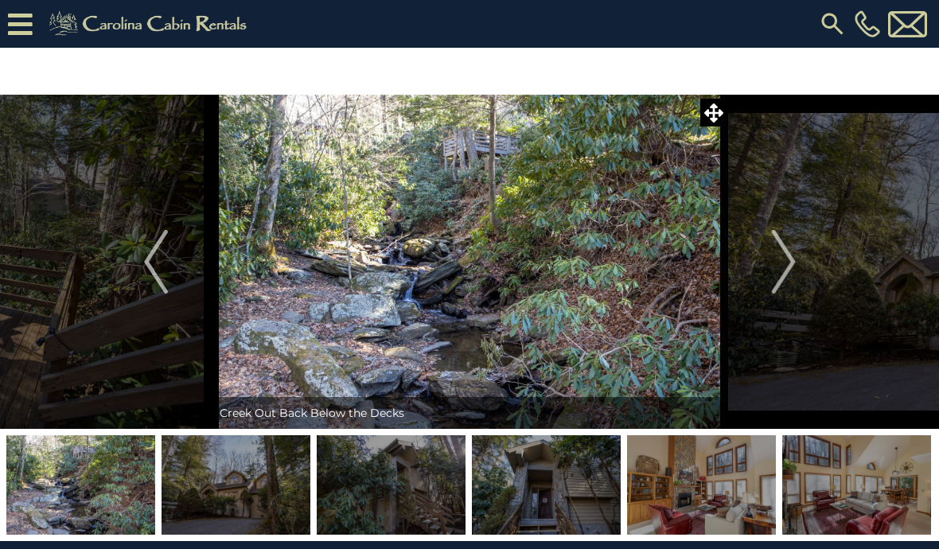
click at [785, 267] on img "Next" at bounding box center [783, 262] width 24 height 64
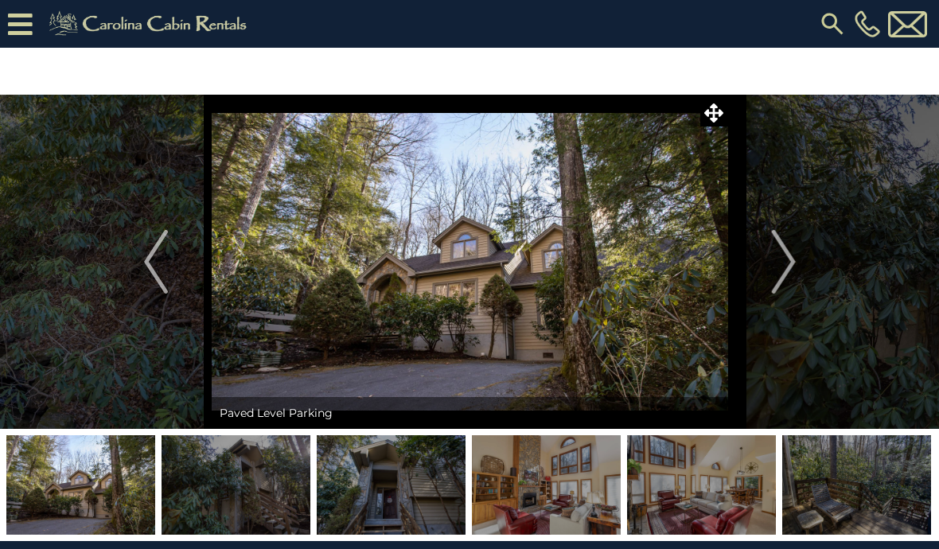
click at [794, 267] on img "Next" at bounding box center [783, 262] width 24 height 64
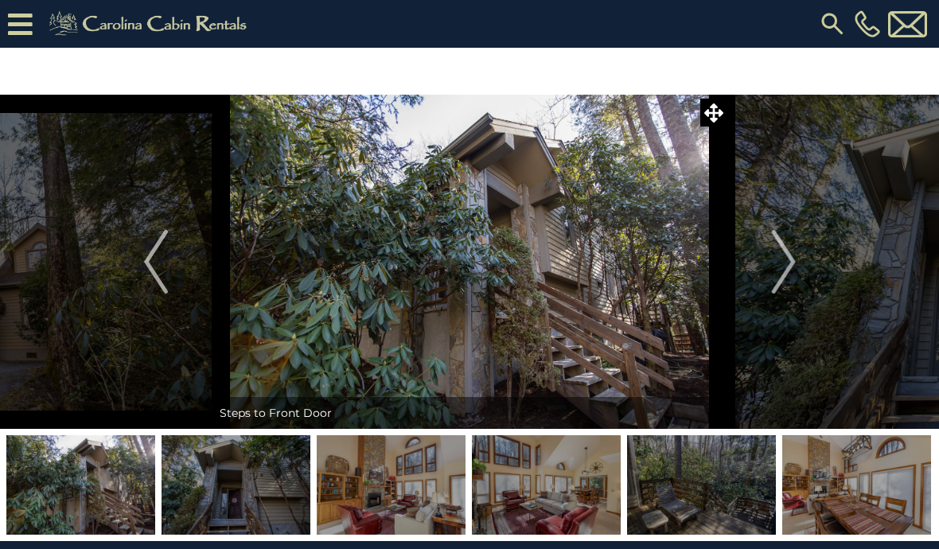
click at [785, 271] on img "Next" at bounding box center [783, 262] width 24 height 64
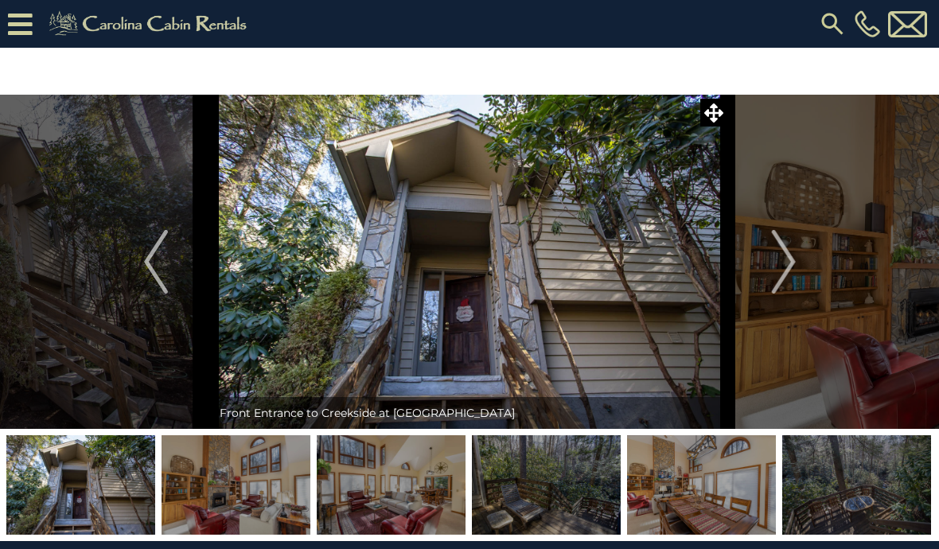
click at [776, 271] on img "Next" at bounding box center [783, 262] width 24 height 64
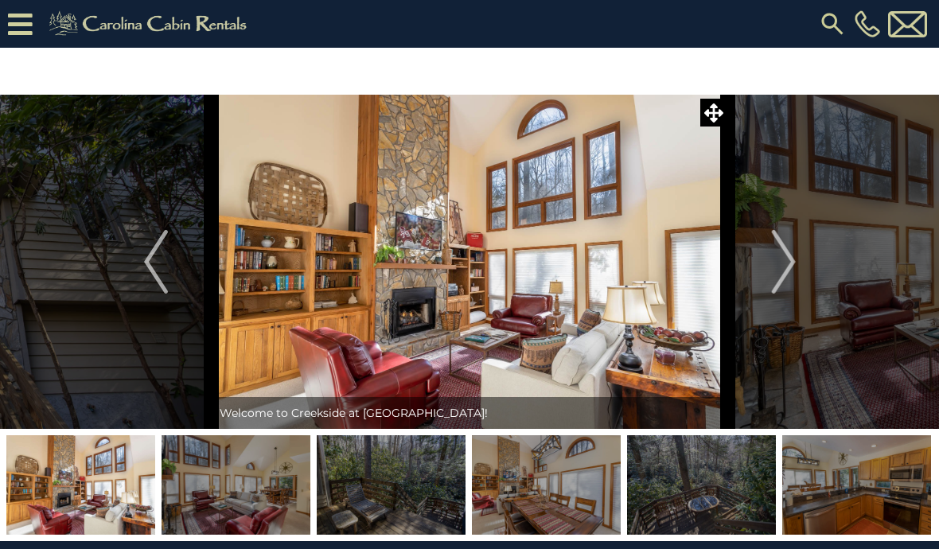
click at [786, 276] on img "Next" at bounding box center [783, 262] width 24 height 64
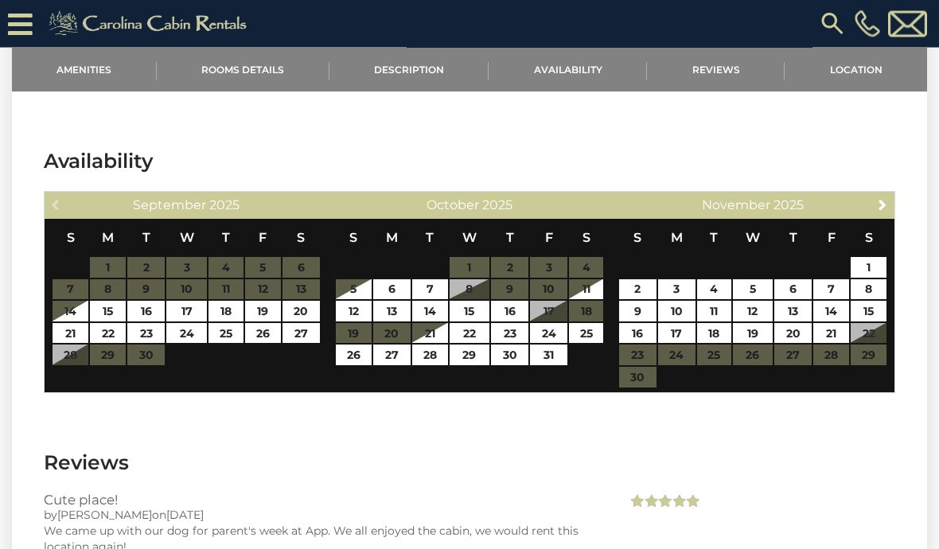
scroll to position [2226, 0]
click at [882, 210] on span "Next" at bounding box center [882, 204] width 13 height 13
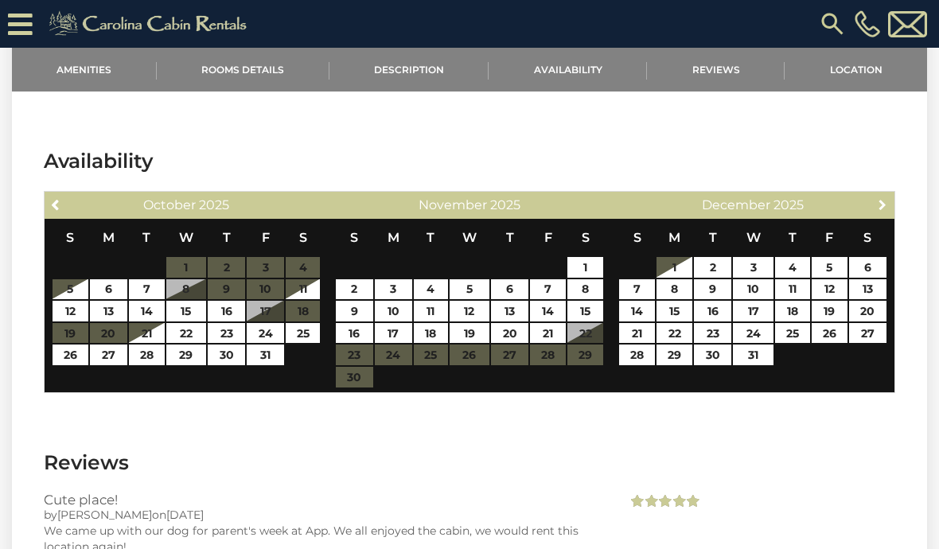
click at [876, 212] on link "Next" at bounding box center [883, 204] width 20 height 20
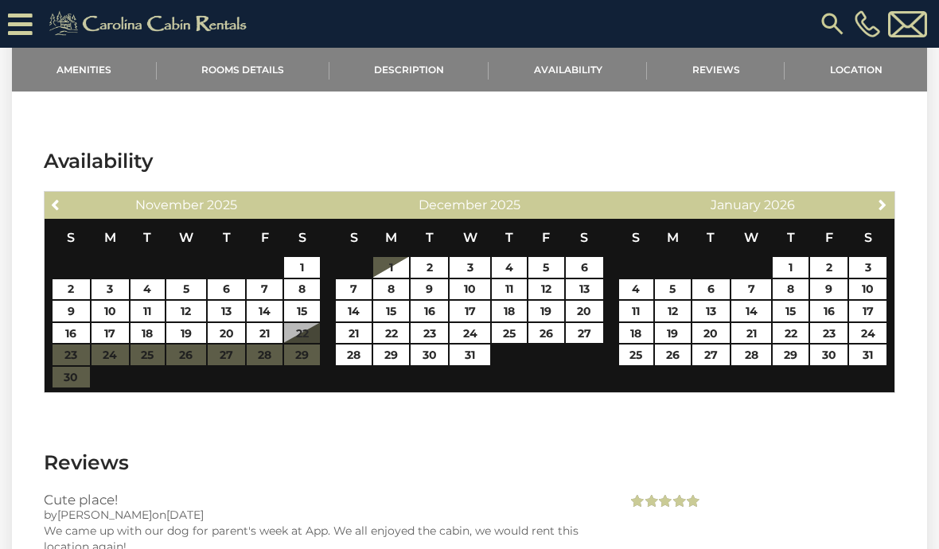
click at [560, 379] on table "S M T W T F S 1 2 3 4 5 6 7 8 9 10 11 12 13 14 15 16 17 18 19 20 21 22 23 24 25…" at bounding box center [469, 300] width 269 height 163
click at [887, 205] on span "Next" at bounding box center [882, 204] width 13 height 13
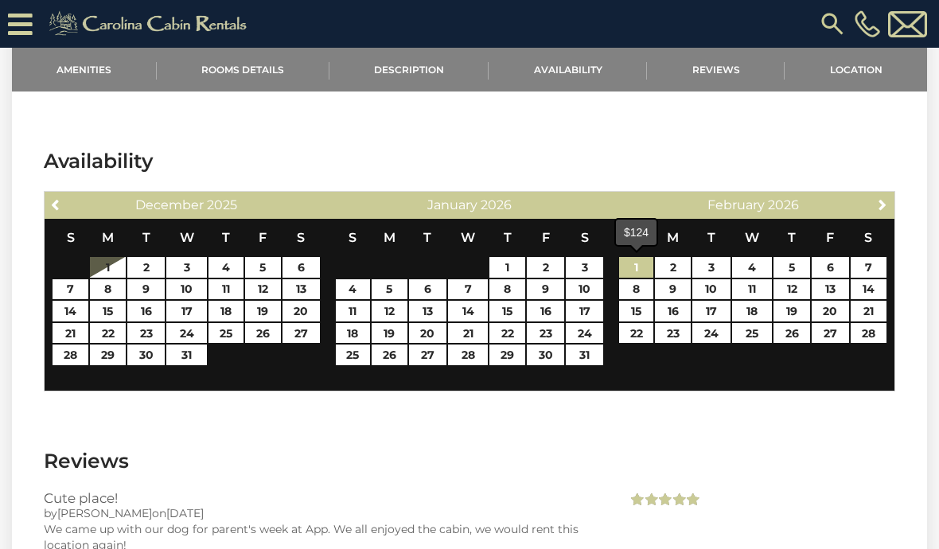
click at [640, 271] on link "1" at bounding box center [636, 267] width 34 height 21
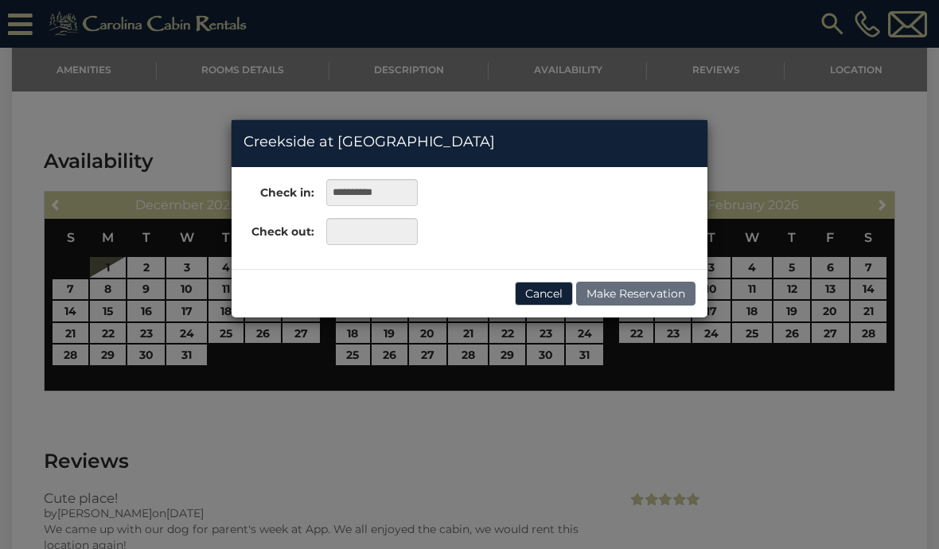
click at [535, 295] on button "Cancel" at bounding box center [544, 294] width 58 height 24
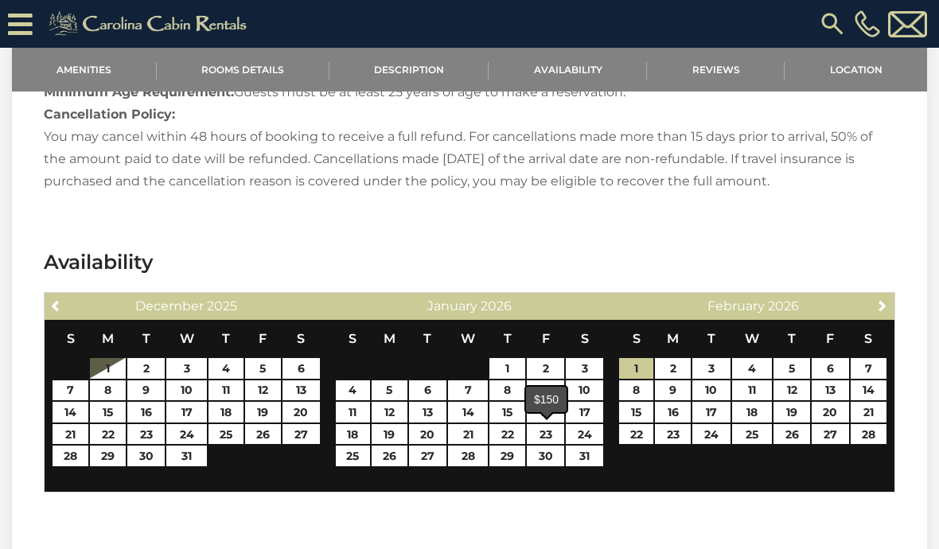
scroll to position [2129, 0]
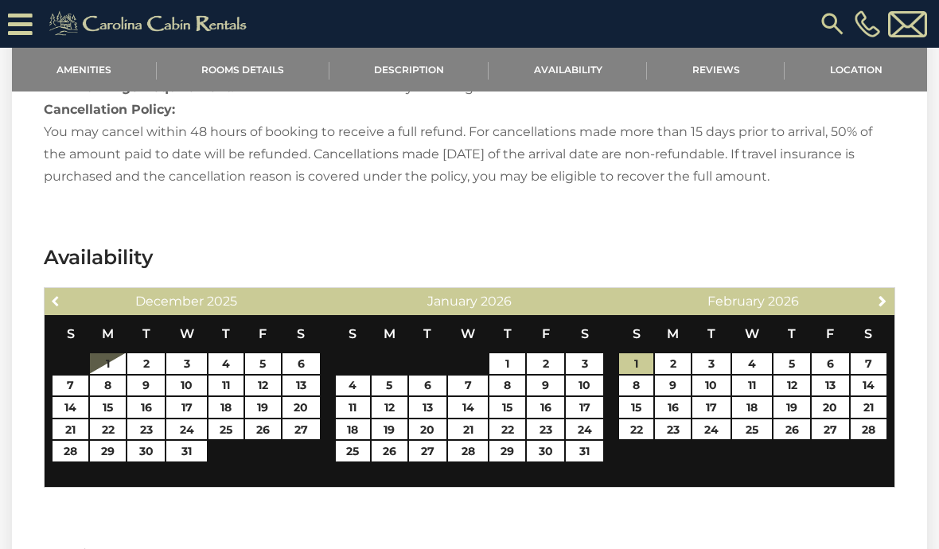
click at [61, 304] on span "Previous" at bounding box center [56, 301] width 13 height 13
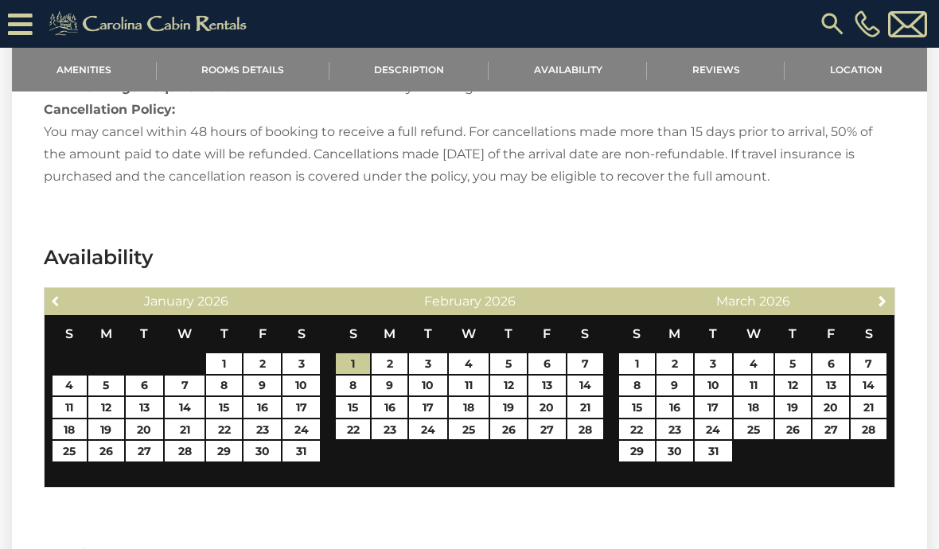
click at [64, 294] on link "Previous" at bounding box center [56, 301] width 20 height 20
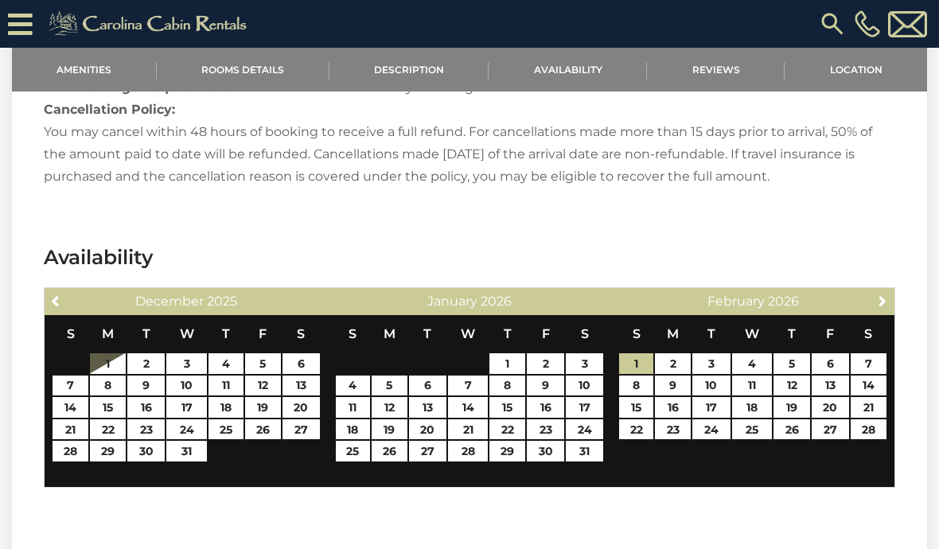
click at [64, 302] on link "Previous" at bounding box center [56, 301] width 20 height 20
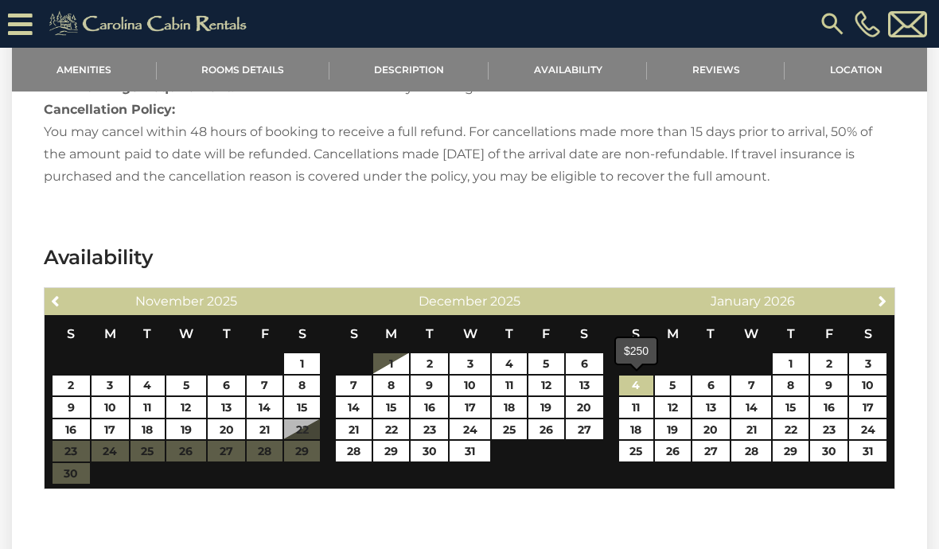
click at [642, 383] on link "4" at bounding box center [636, 386] width 34 height 21
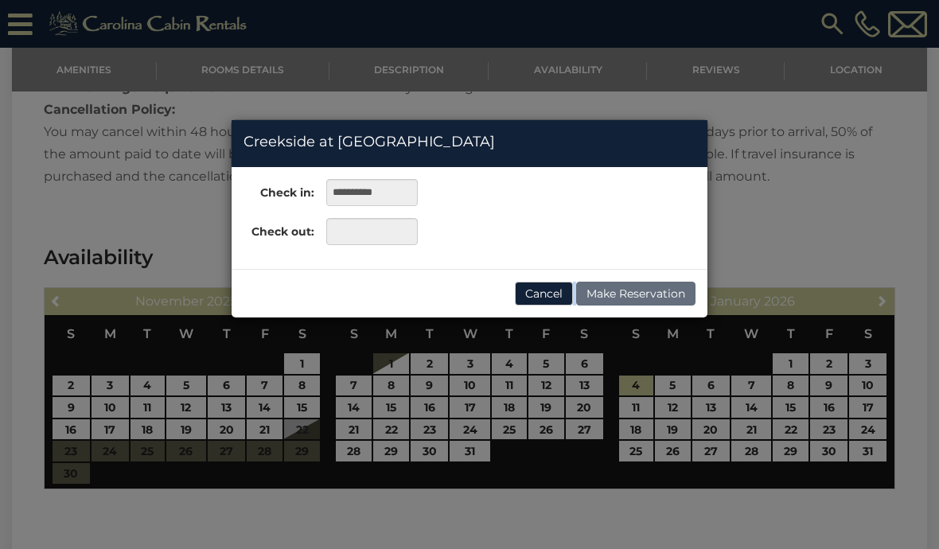
click at [599, 539] on div "**********" at bounding box center [469, 274] width 939 height 549
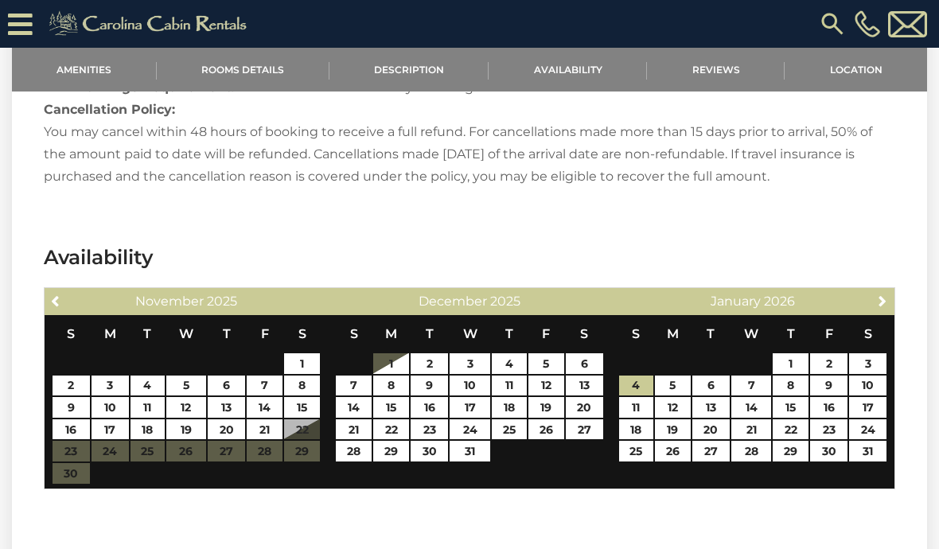
click at [880, 302] on span "Next" at bounding box center [882, 301] width 13 height 13
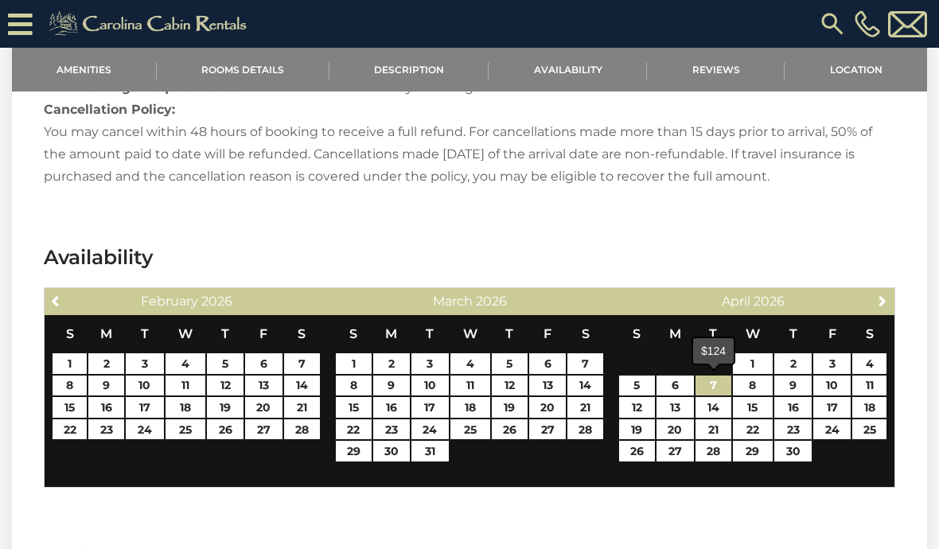
click at [707, 384] on link "7" at bounding box center [714, 386] width 36 height 21
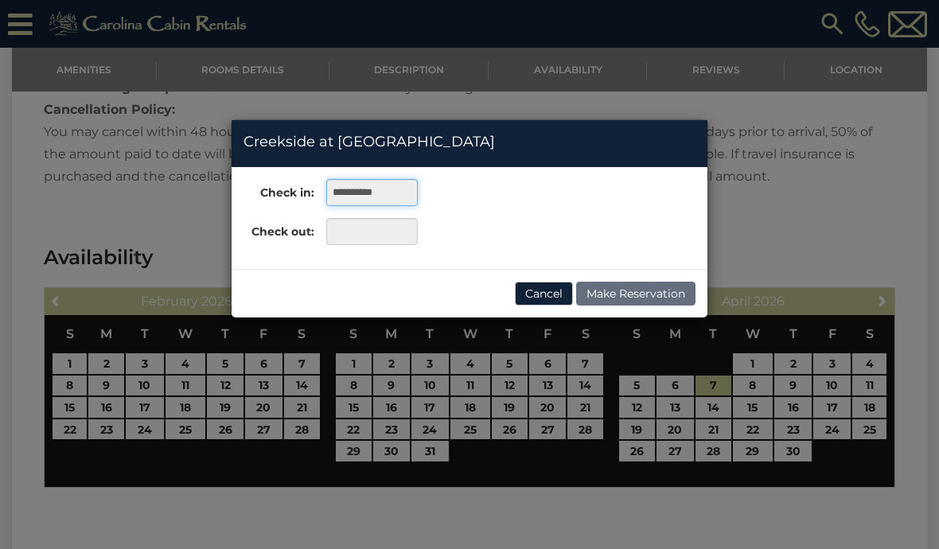
click at [400, 191] on input "**********" at bounding box center [372, 192] width 92 height 27
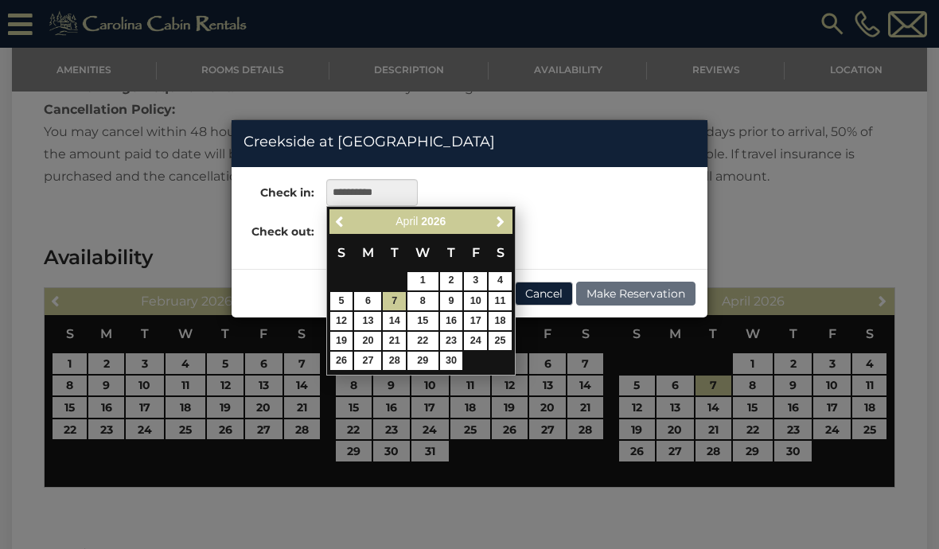
click at [342, 225] on span "Previous" at bounding box center [340, 221] width 13 height 13
click at [341, 217] on span "Previous" at bounding box center [340, 221] width 13 height 13
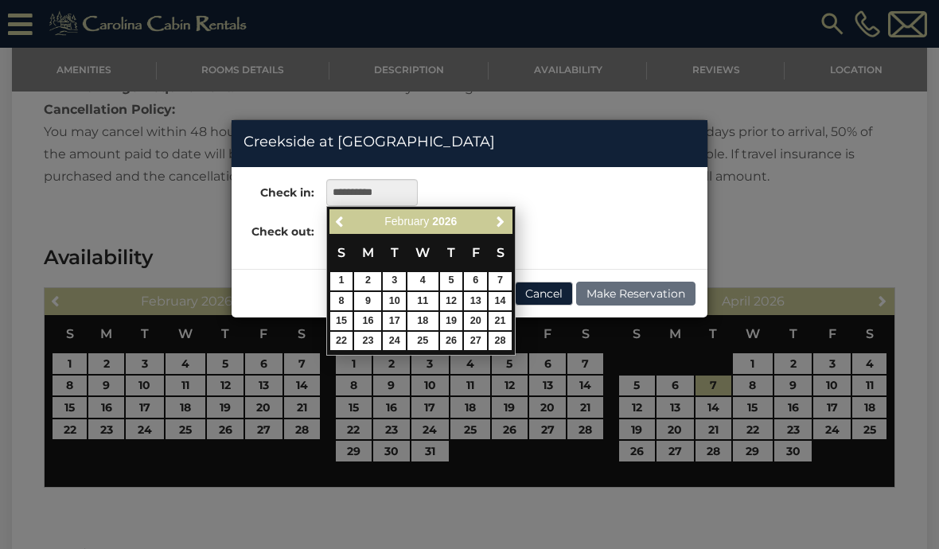
click at [341, 218] on span "Previous" at bounding box center [340, 221] width 13 height 13
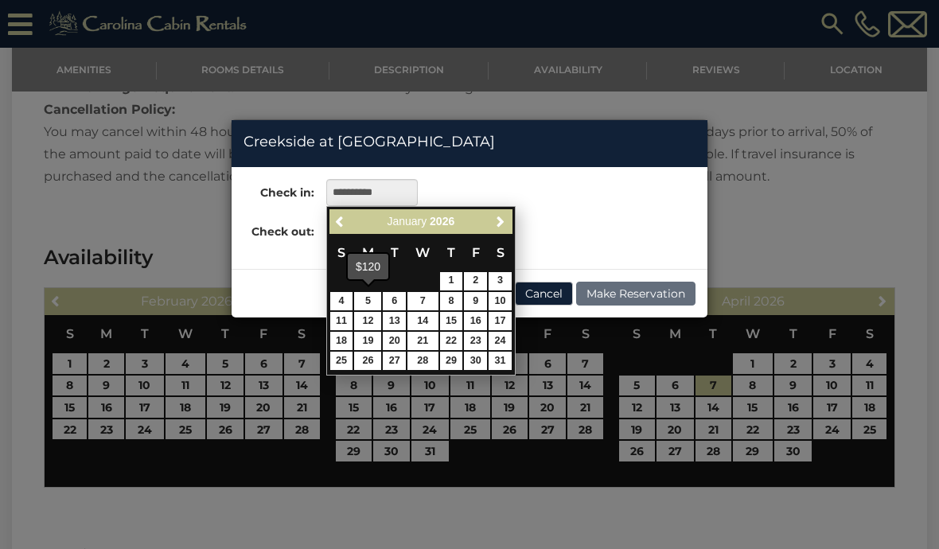
click at [362, 306] on link "5" at bounding box center [367, 301] width 27 height 18
type input "**********"
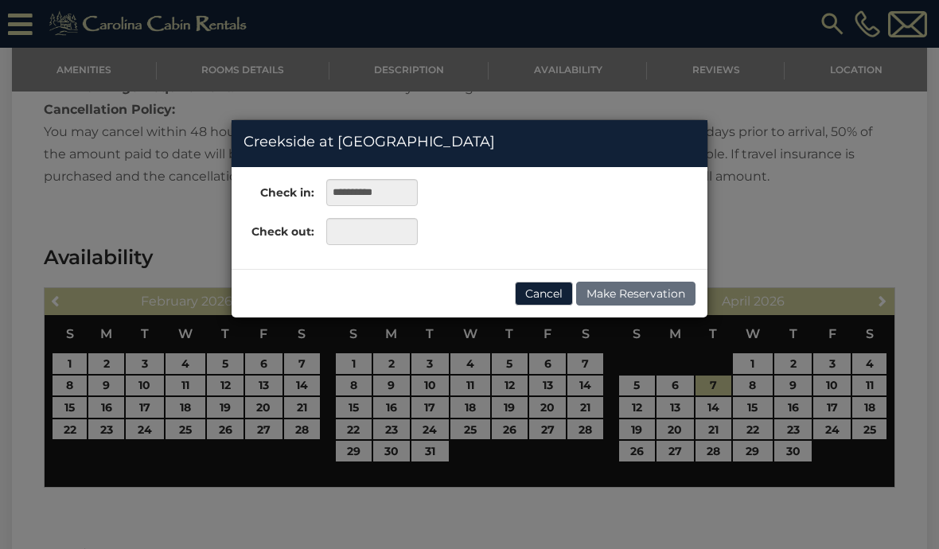
click at [545, 294] on button "Cancel" at bounding box center [544, 294] width 58 height 24
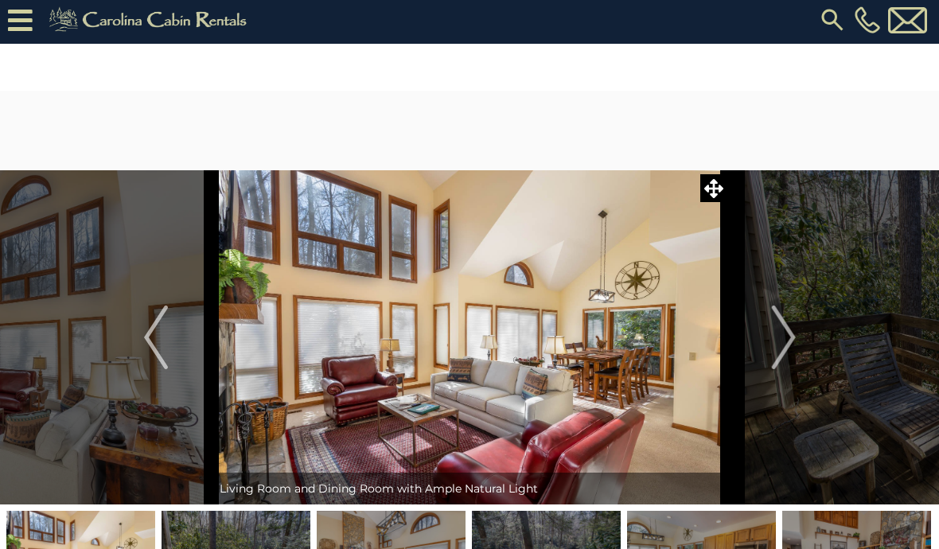
scroll to position [0, 0]
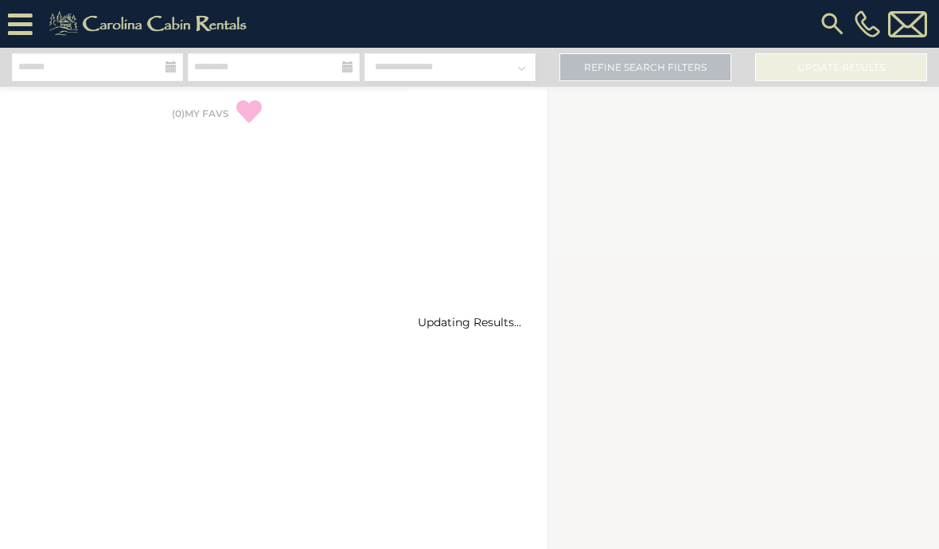
click at [879, 20] on img at bounding box center [867, 23] width 25 height 27
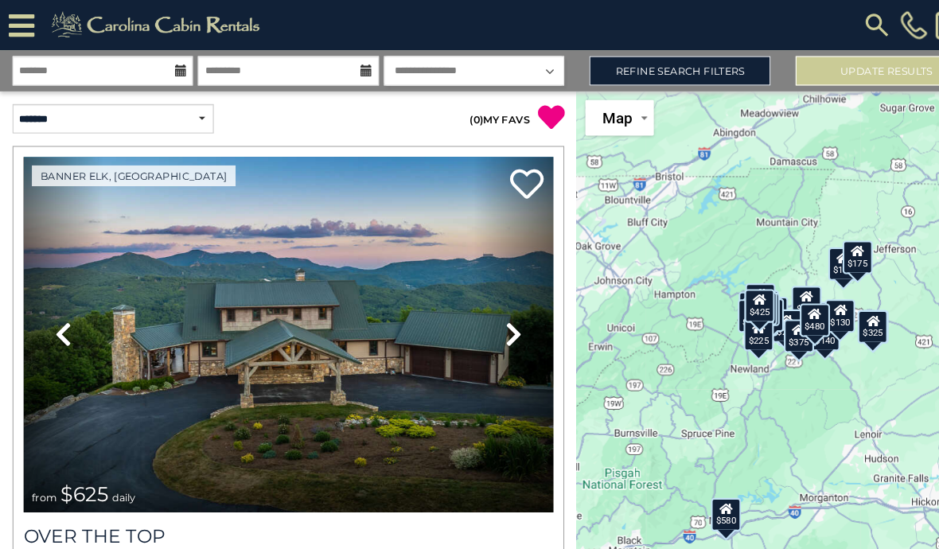
click at [818, 25] on img at bounding box center [832, 24] width 29 height 29
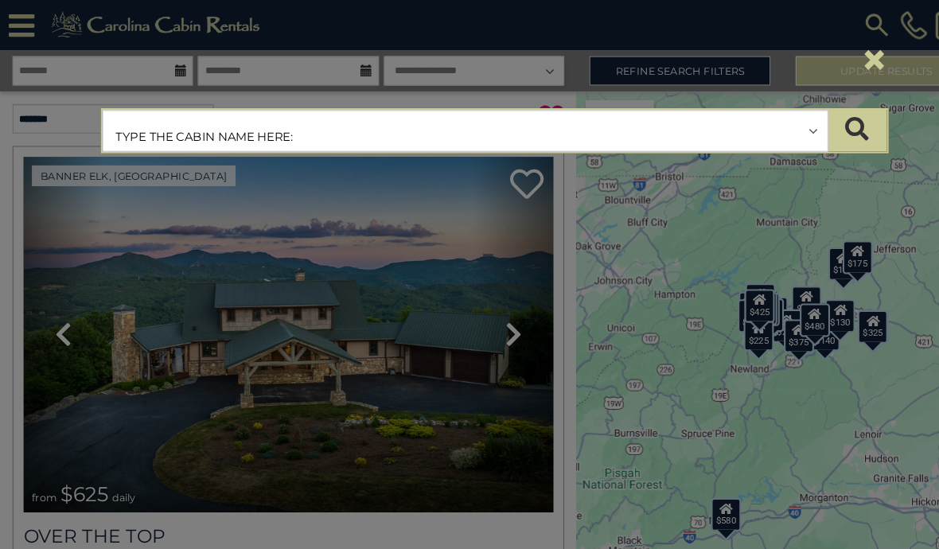
click at [768, 126] on input "text" at bounding box center [442, 125] width 688 height 40
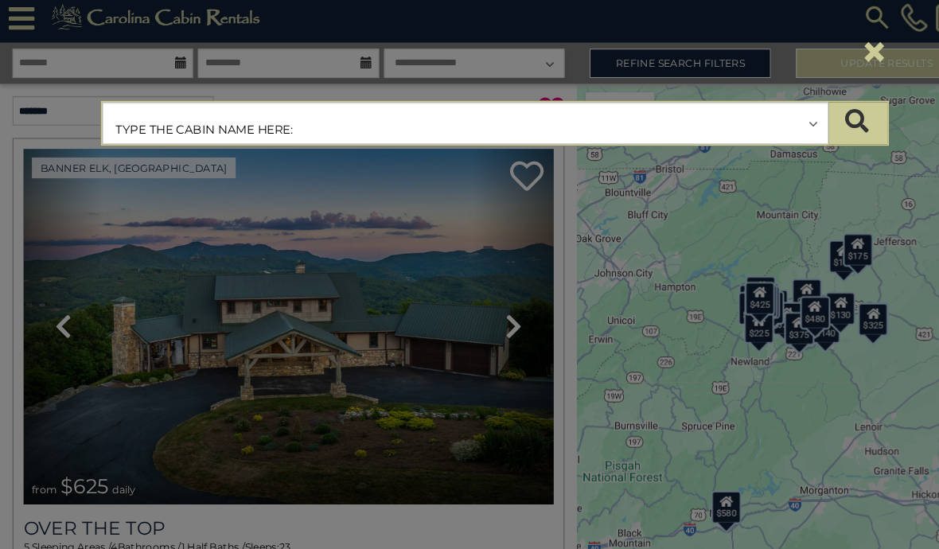
click at [346, 116] on input "text" at bounding box center [442, 125] width 688 height 40
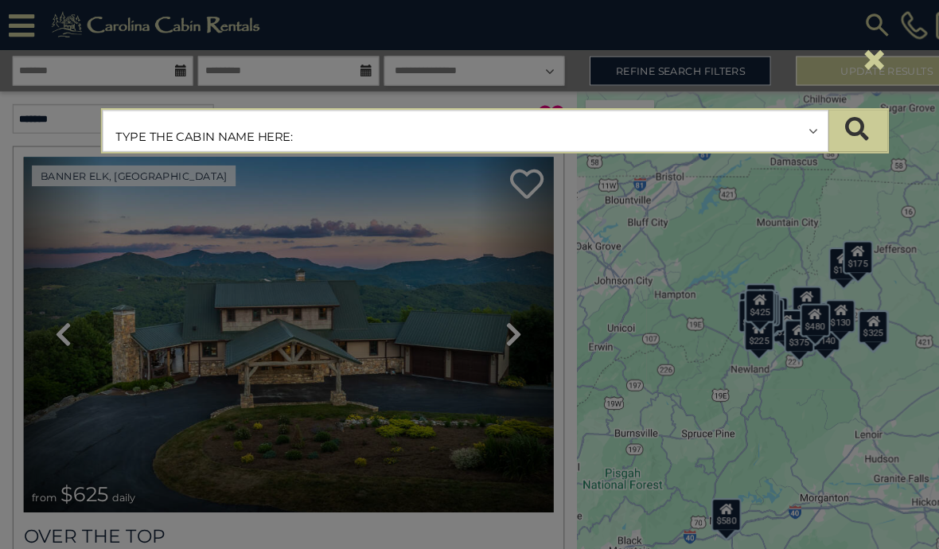
click at [334, 120] on input "text" at bounding box center [442, 125] width 688 height 40
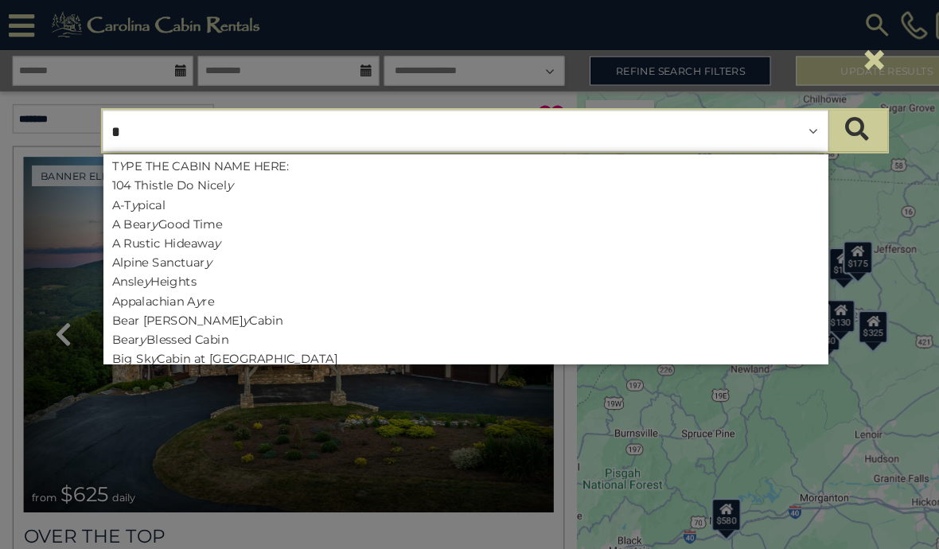
type input "**"
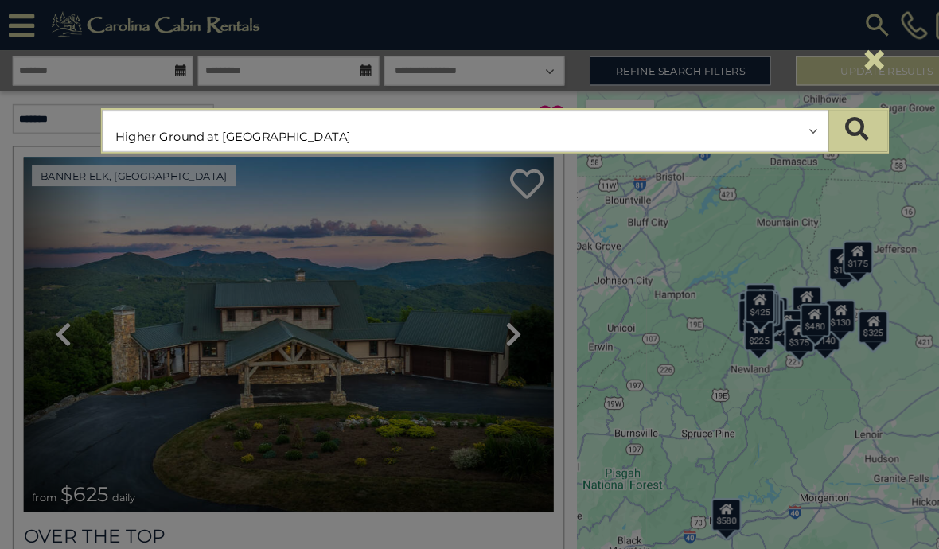
click at [802, 121] on icon "submit" at bounding box center [813, 122] width 22 height 22
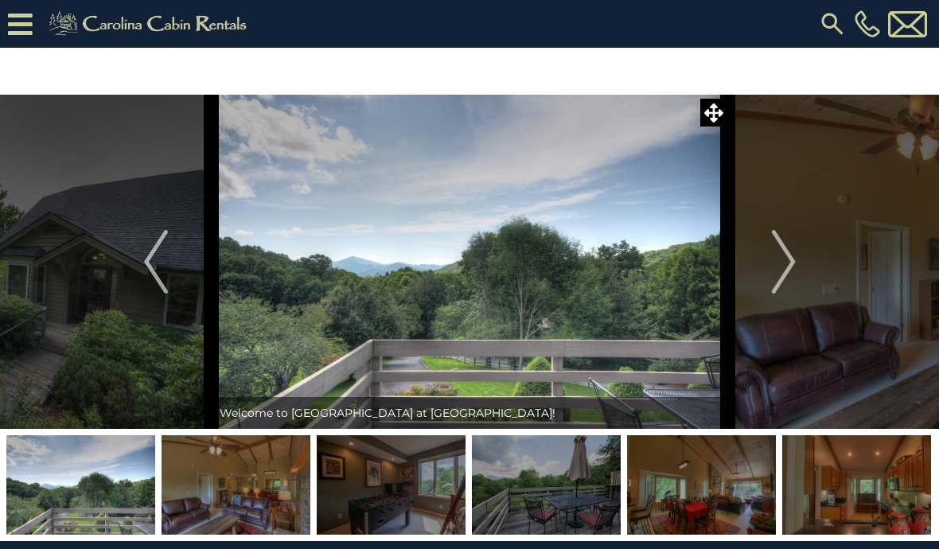
click at [827, 24] on img at bounding box center [832, 24] width 29 height 29
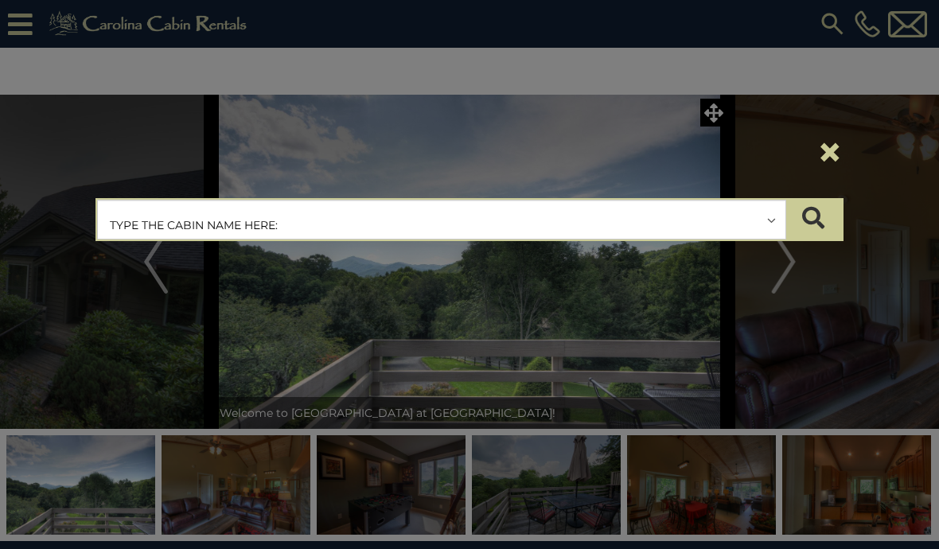
click at [810, 223] on icon "submit" at bounding box center [813, 218] width 22 height 22
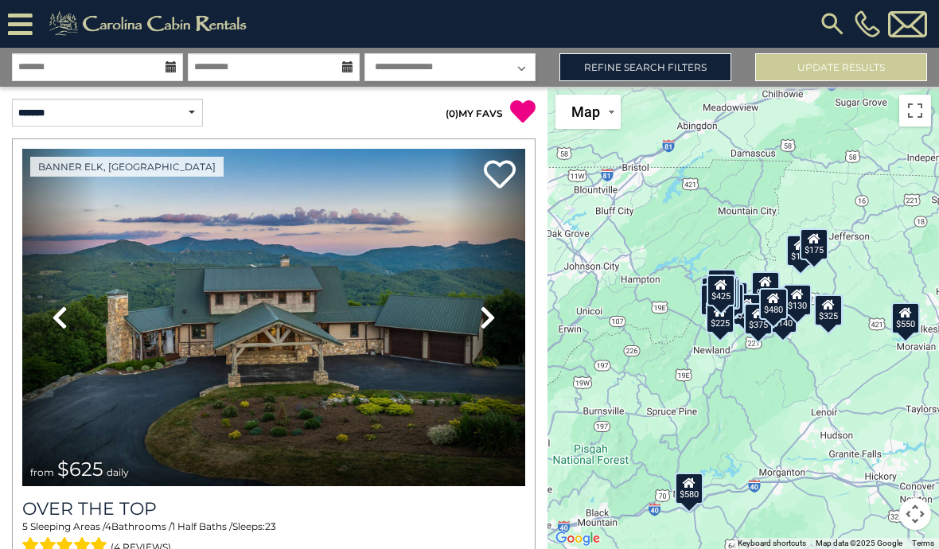
click at [223, 135] on div "**********" at bounding box center [137, 113] width 274 height 52
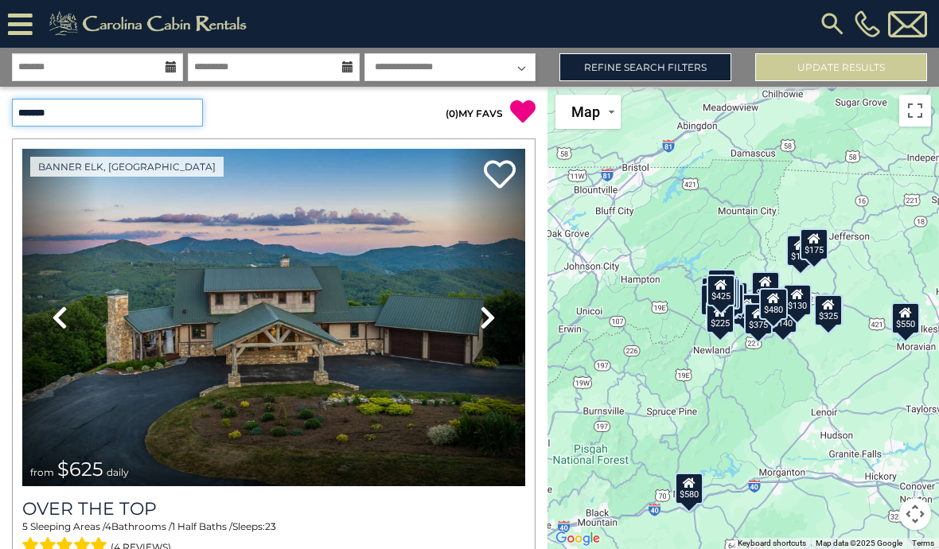
click at [190, 111] on select "**********" at bounding box center [107, 113] width 191 height 28
select select "**********"
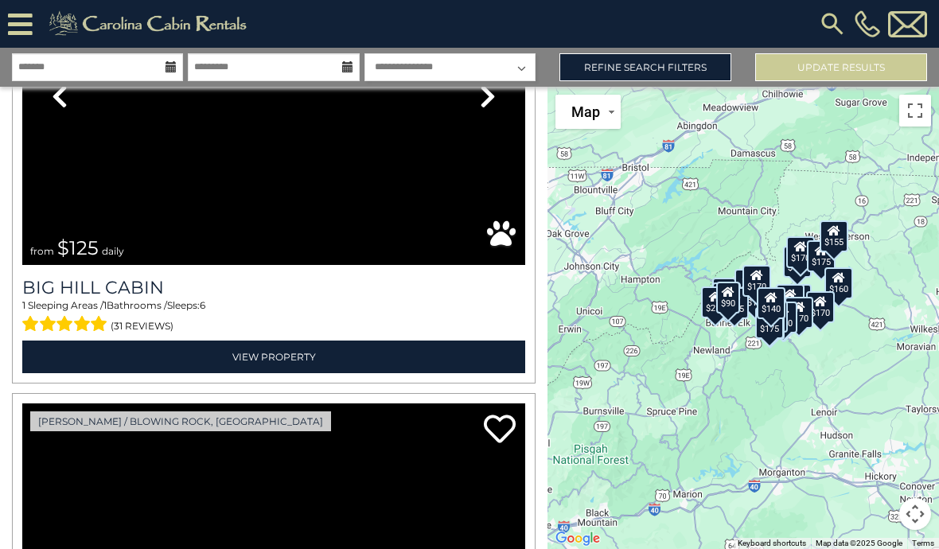
scroll to position [681, 0]
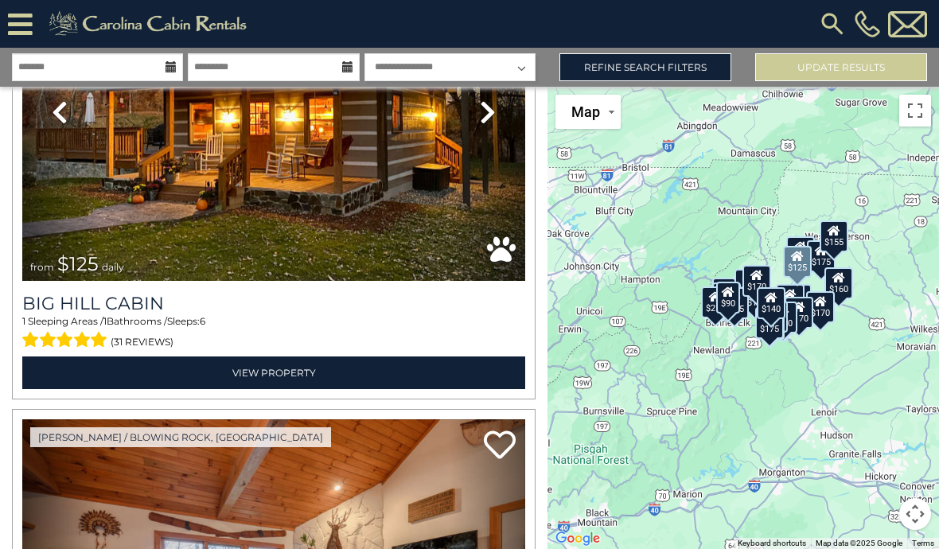
click at [407, 372] on link "View Property" at bounding box center [273, 373] width 503 height 33
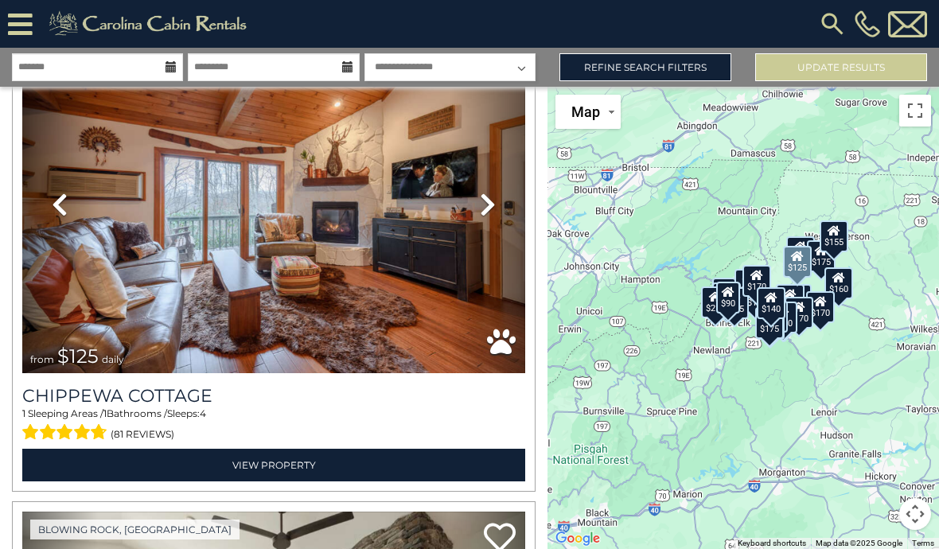
scroll to position [1064, 0]
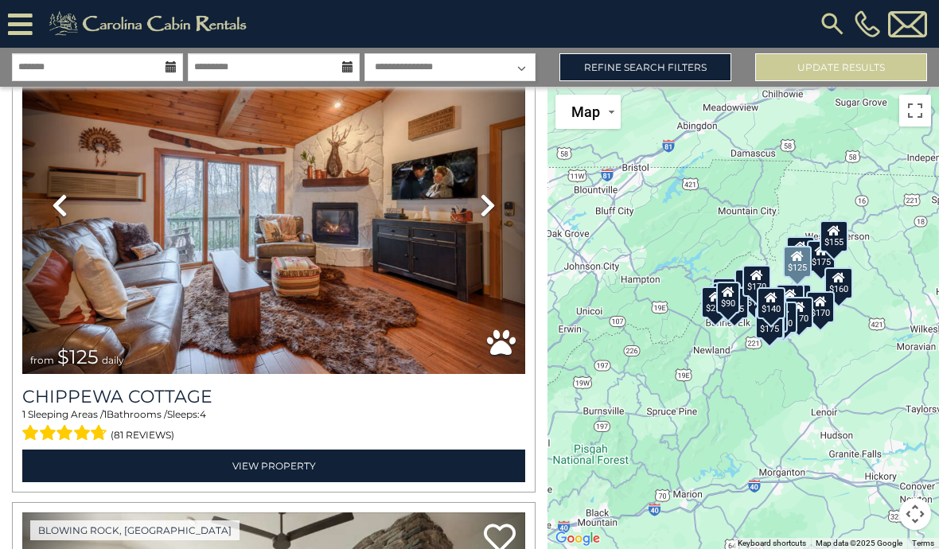
click at [407, 458] on link "View Property" at bounding box center [273, 466] width 503 height 33
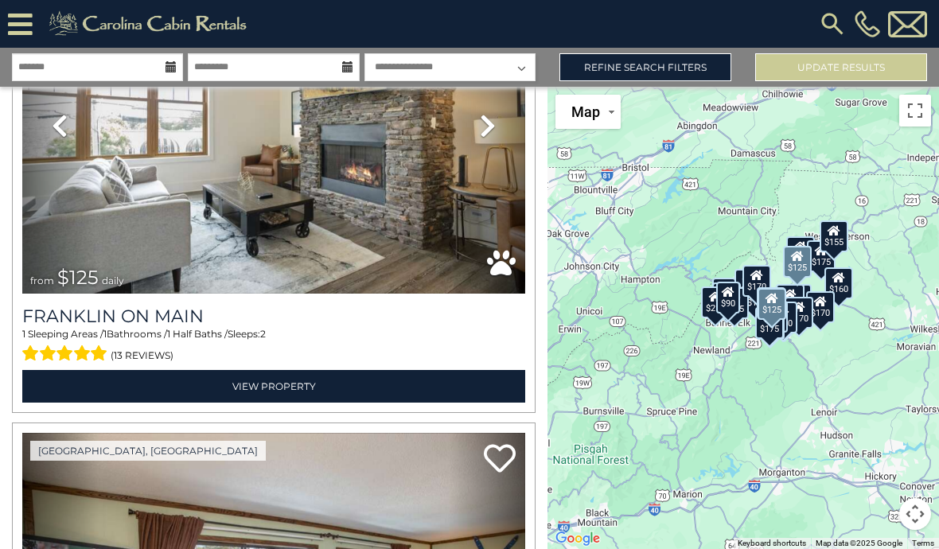
scroll to position [1619, 0]
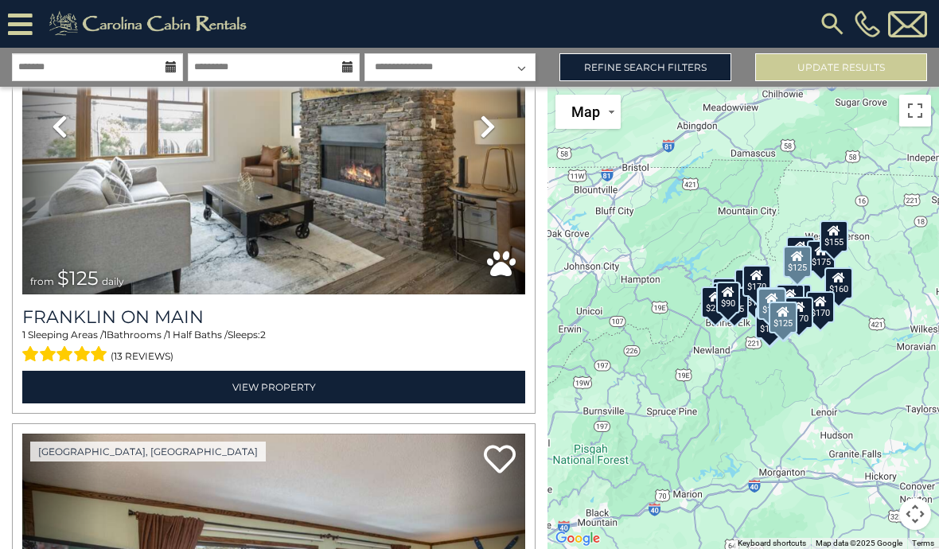
click at [409, 383] on link "View Property" at bounding box center [273, 387] width 503 height 33
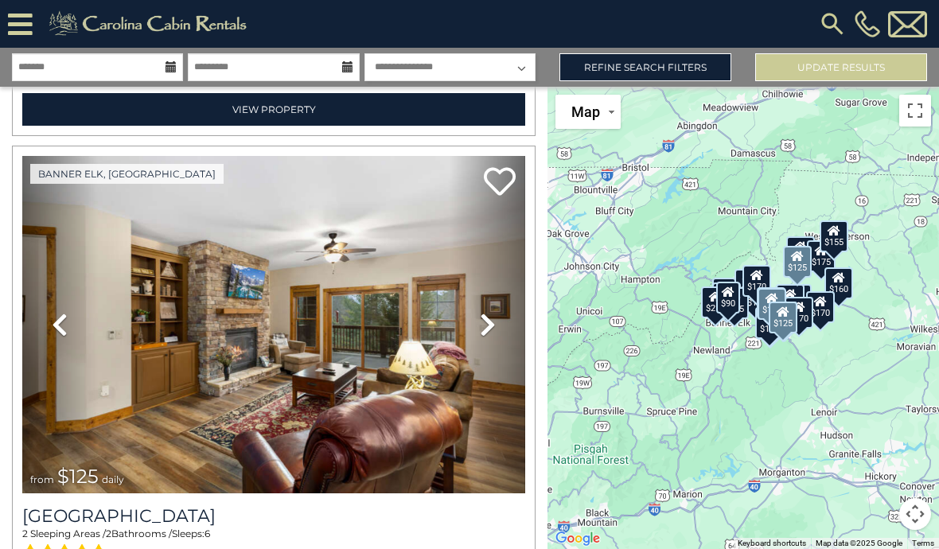
scroll to position [7137, 0]
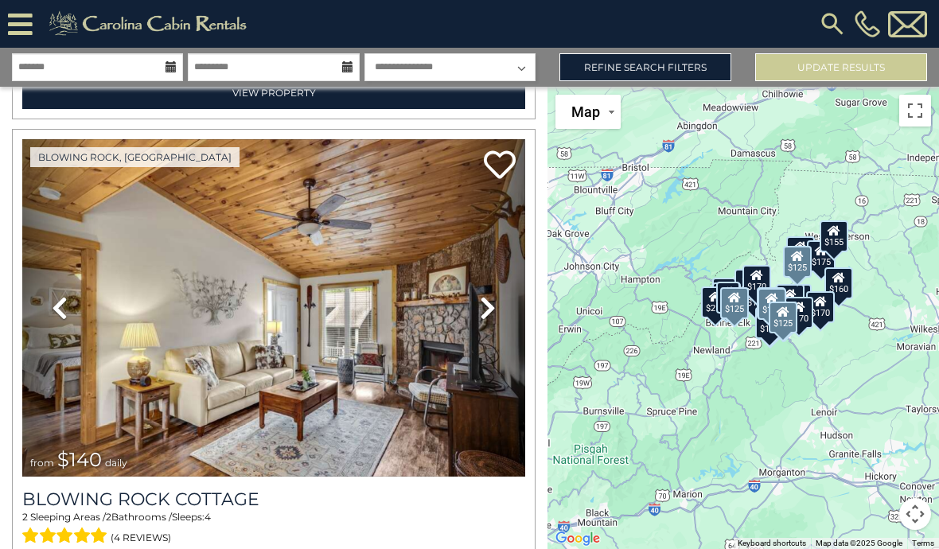
scroll to position [8580, 0]
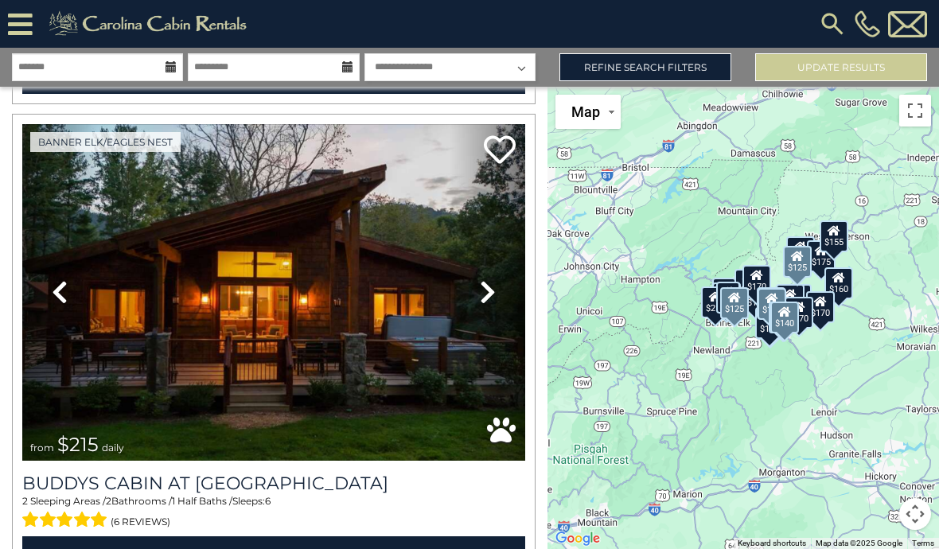
scroll to position [10973, 0]
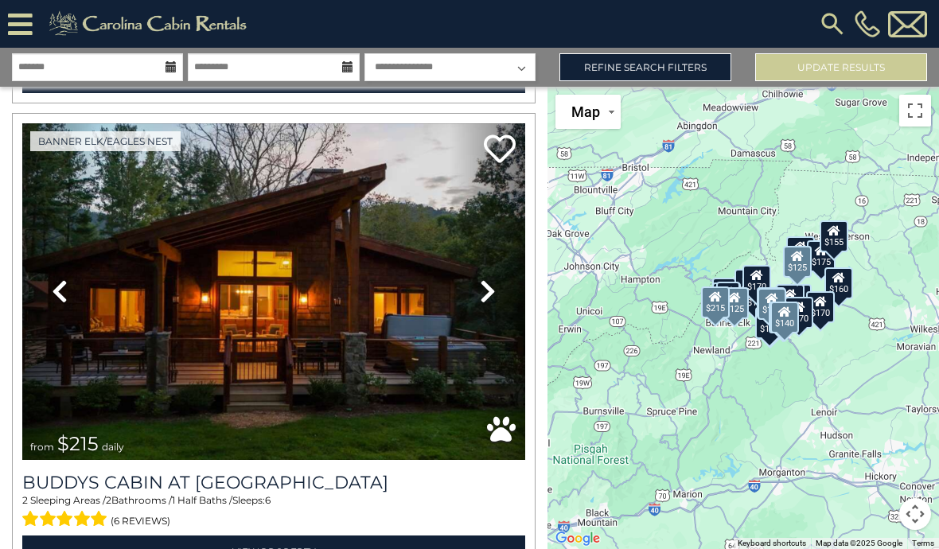
click at [404, 536] on link "View Property" at bounding box center [273, 552] width 503 height 33
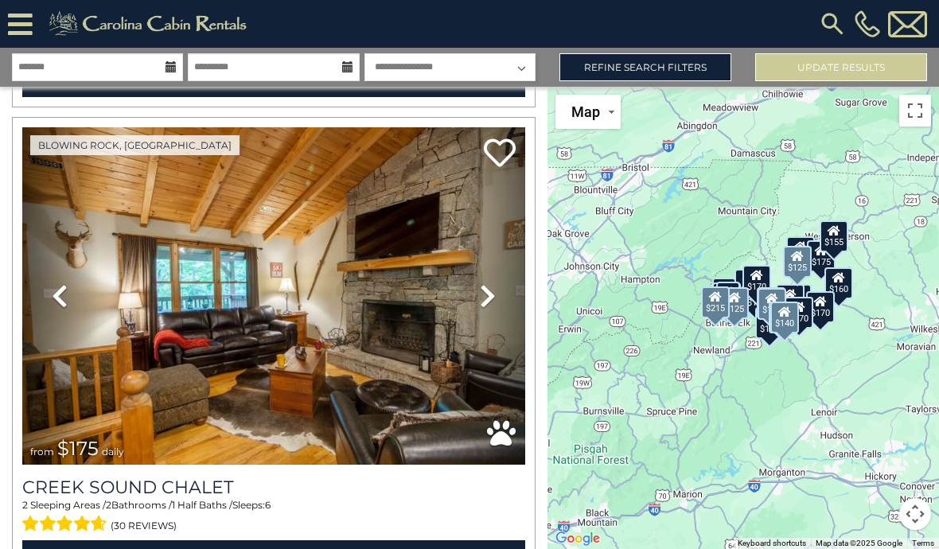
scroll to position [13348, 0]
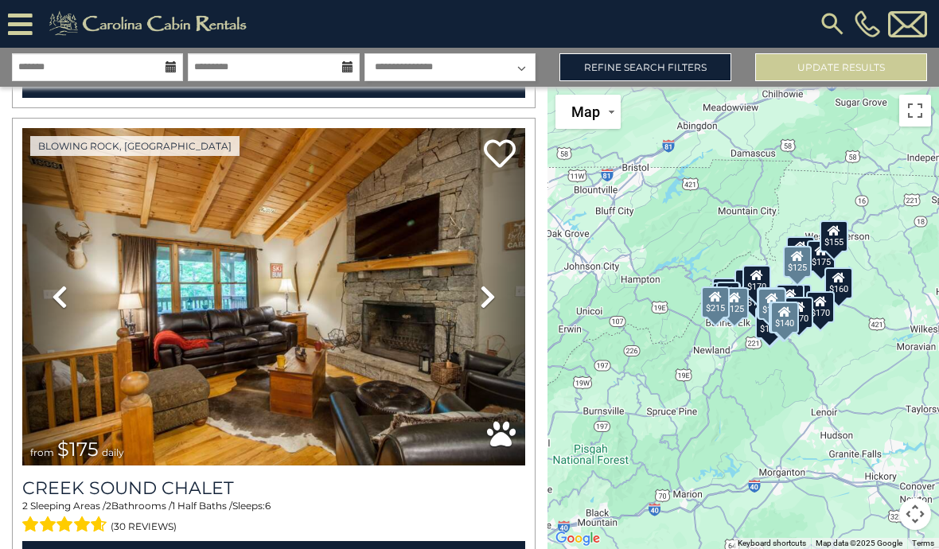
click at [409, 541] on link "View Property" at bounding box center [273, 557] width 503 height 33
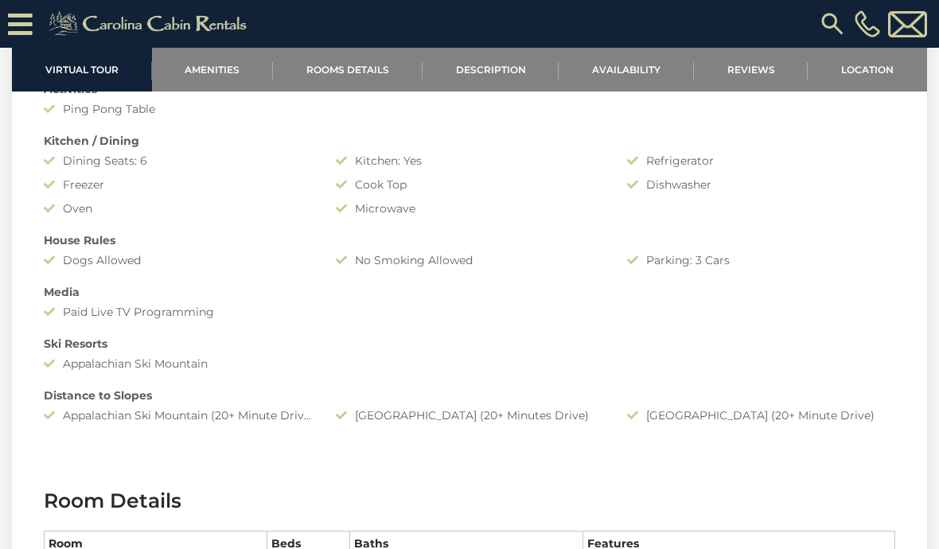
scroll to position [1282, 0]
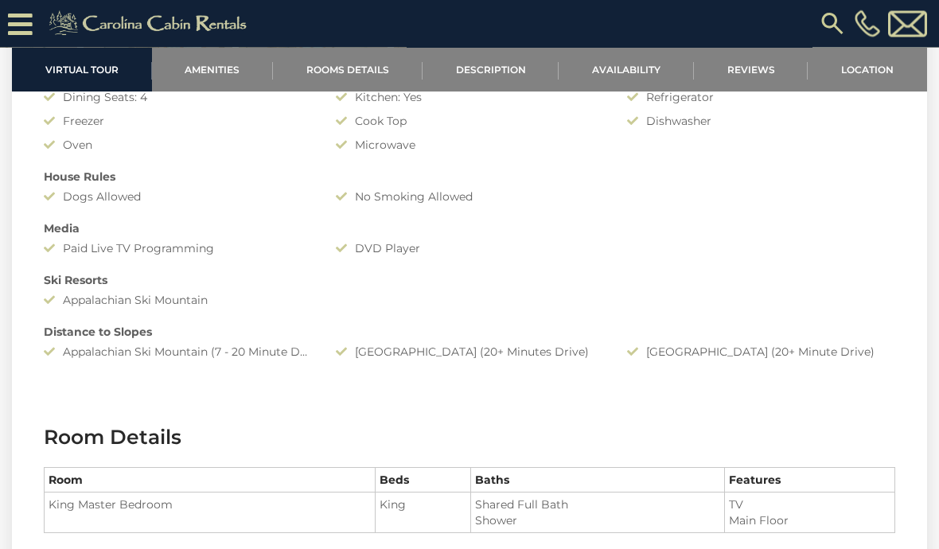
scroll to position [1226, 0]
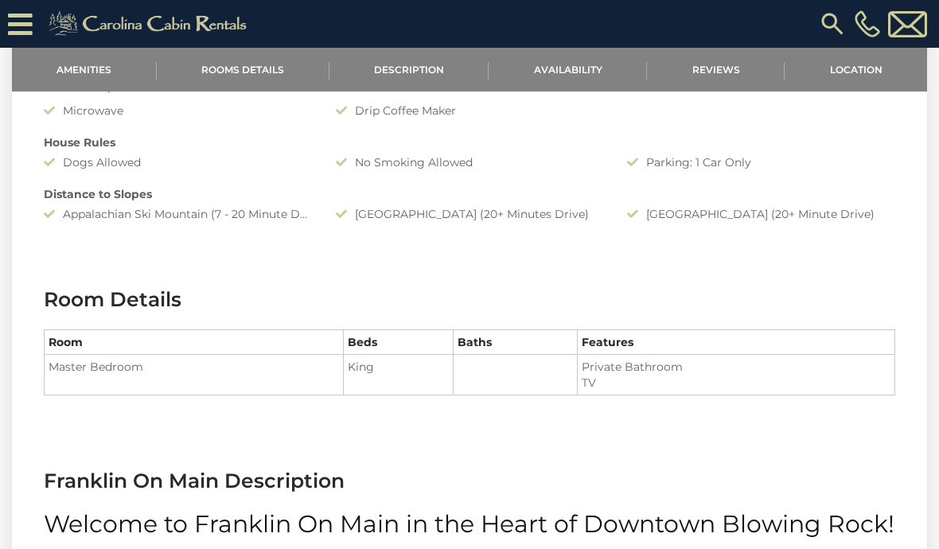
scroll to position [737, 0]
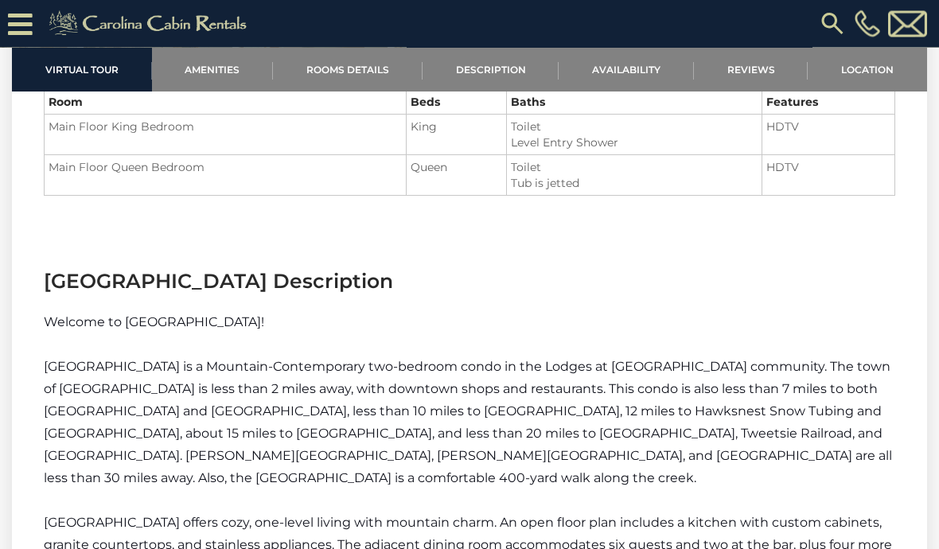
scroll to position [1722, 0]
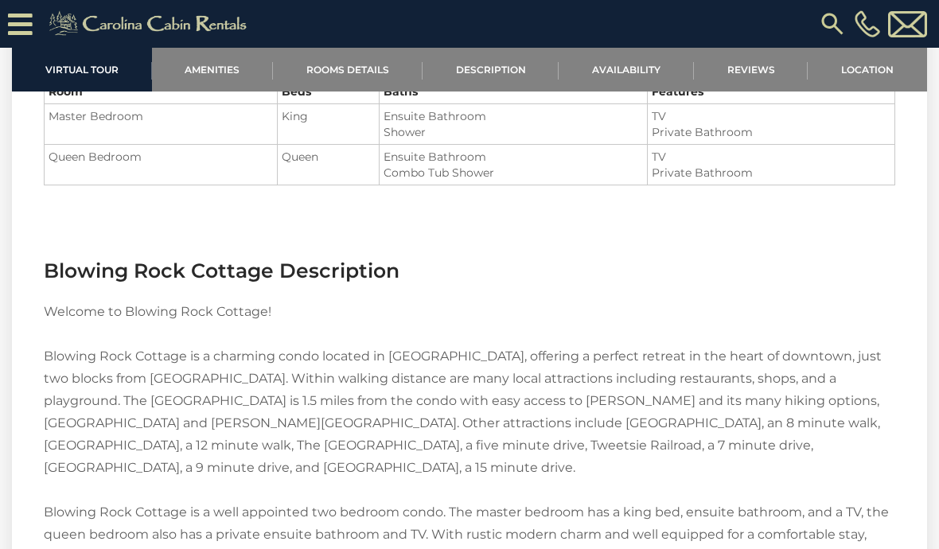
scroll to position [1633, 0]
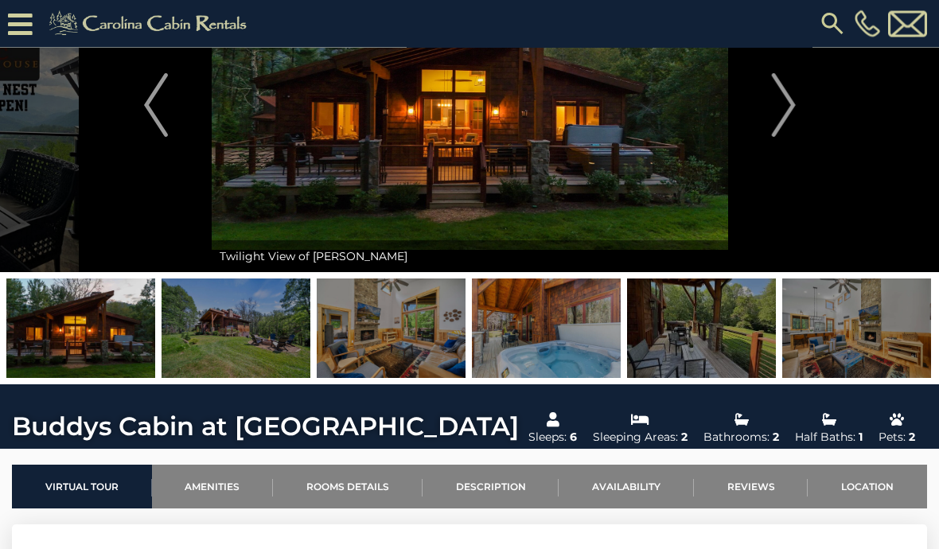
scroll to position [109, 0]
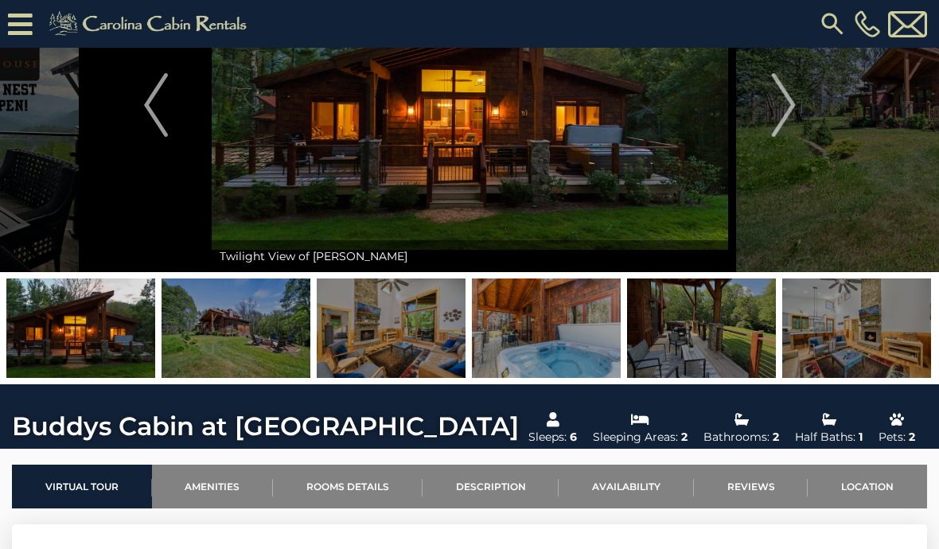
click at [279, 351] on img at bounding box center [236, 329] width 149 height 100
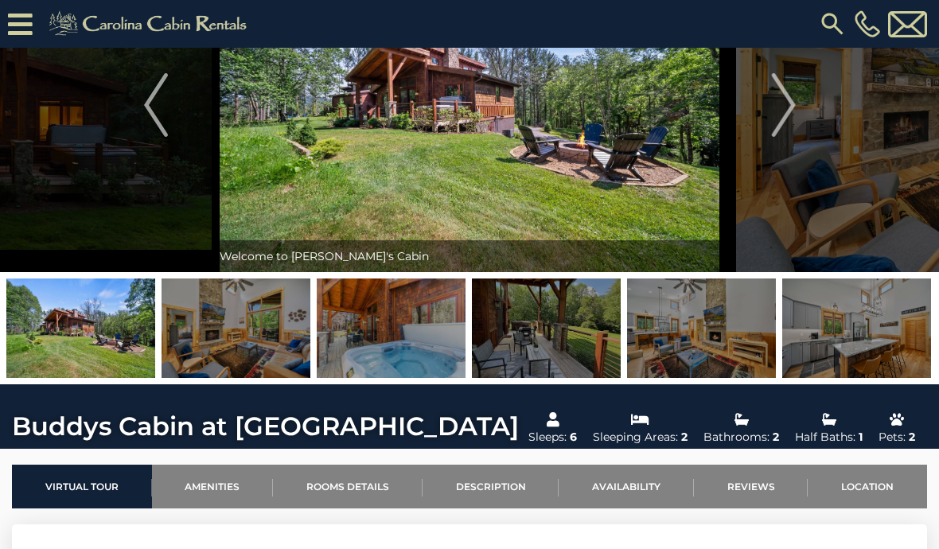
click at [788, 123] on img "Next" at bounding box center [783, 105] width 24 height 64
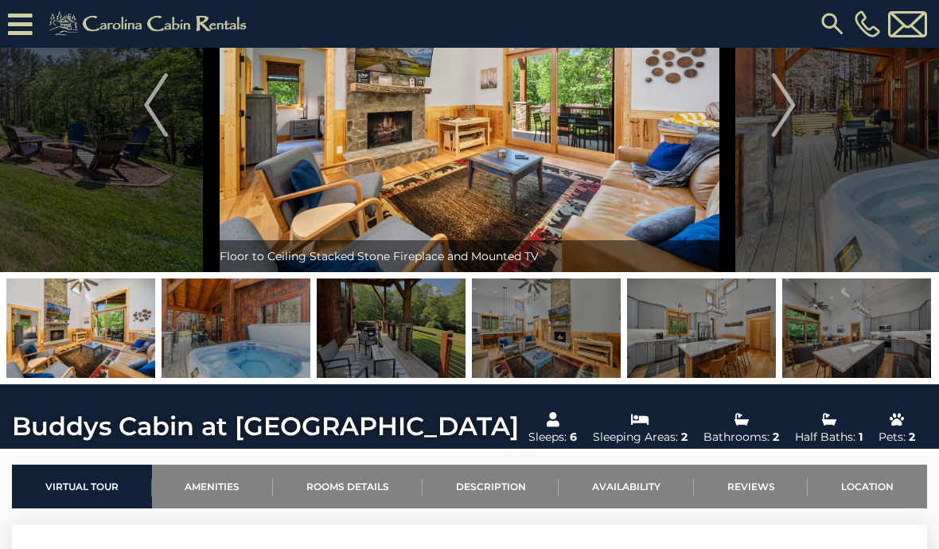
click at [790, 123] on img "Next" at bounding box center [783, 105] width 24 height 64
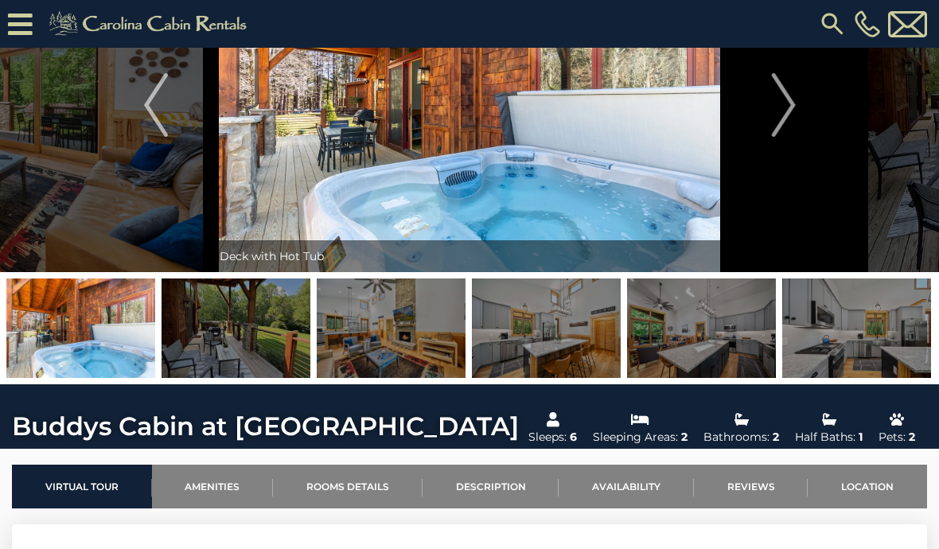
click at [783, 120] on img "Next" at bounding box center [783, 105] width 24 height 64
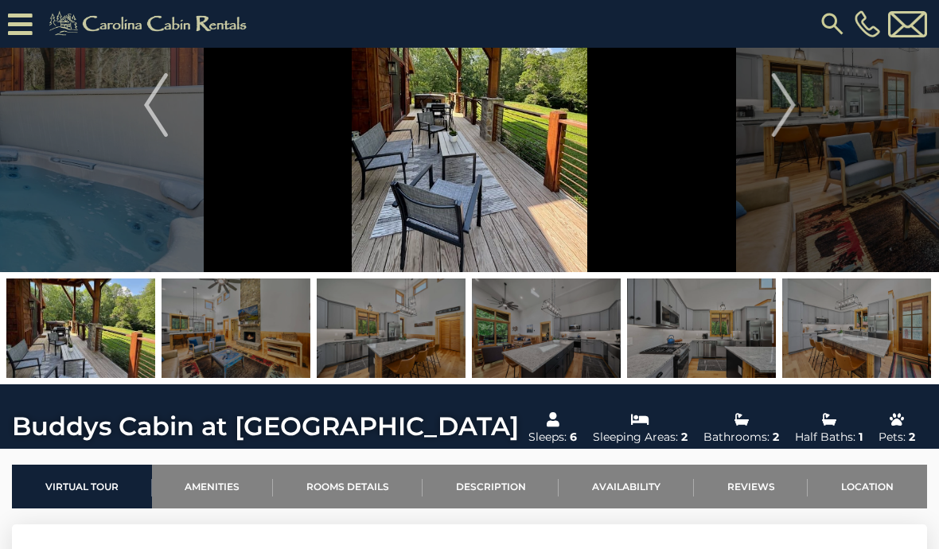
click at [790, 114] on img "Next" at bounding box center [783, 105] width 24 height 64
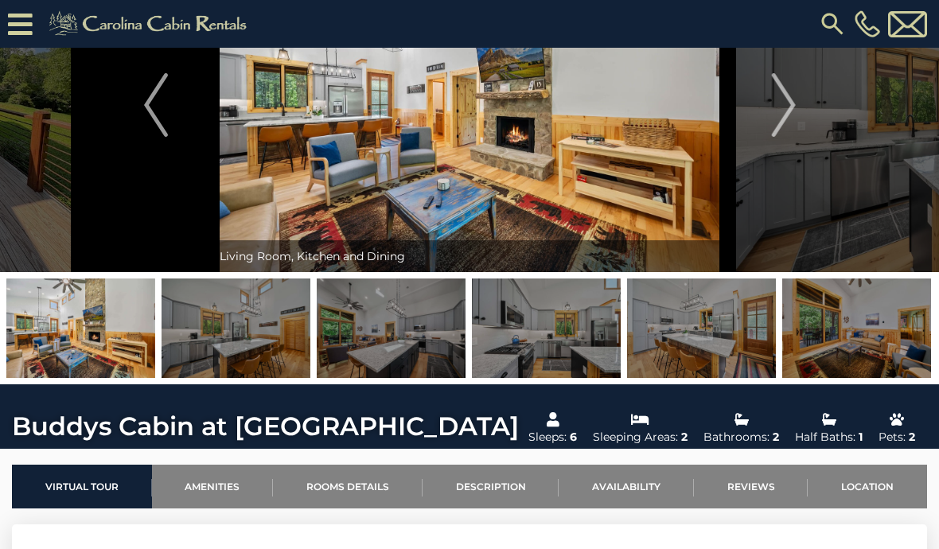
click at [778, 132] on img "Next" at bounding box center [783, 105] width 24 height 64
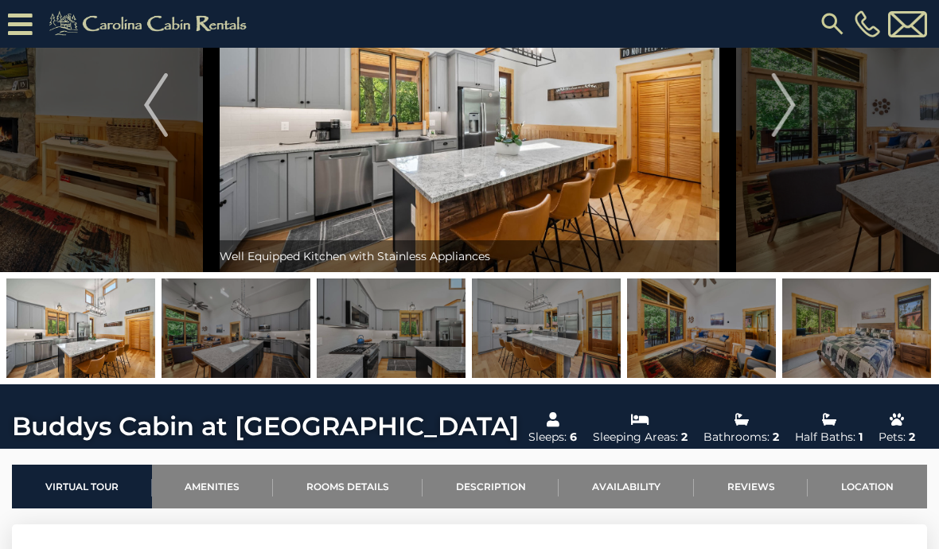
click at [781, 124] on img "Next" at bounding box center [783, 105] width 24 height 64
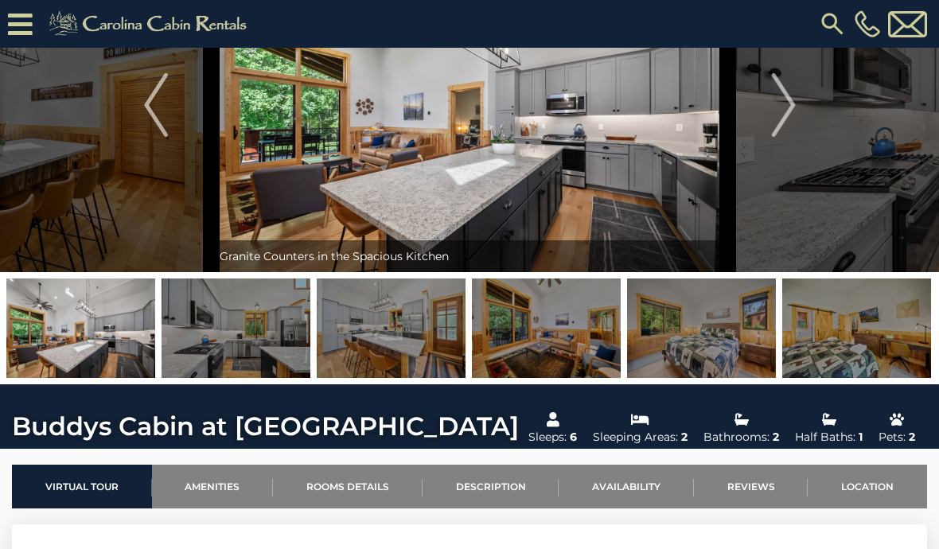
click at [780, 126] on img "Next" at bounding box center [783, 105] width 24 height 64
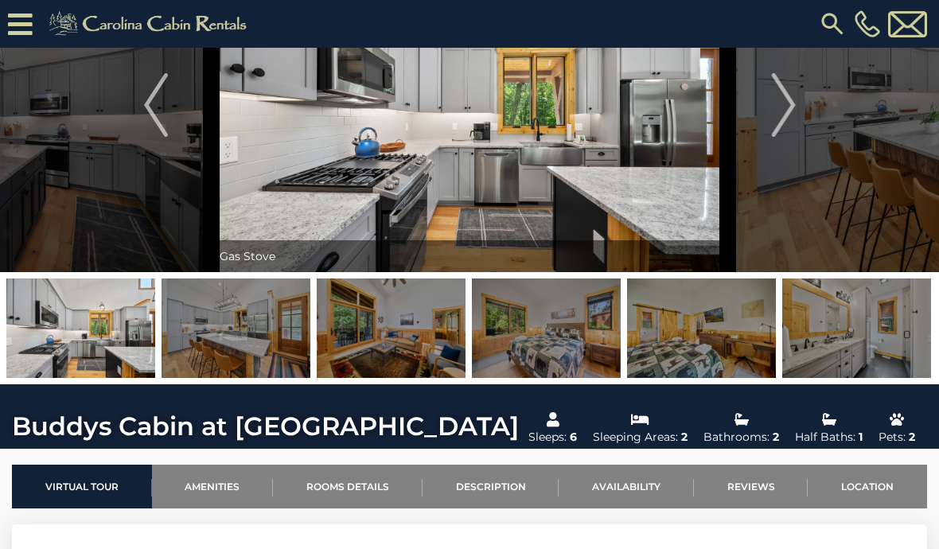
click at [783, 122] on img "Next" at bounding box center [783, 105] width 24 height 64
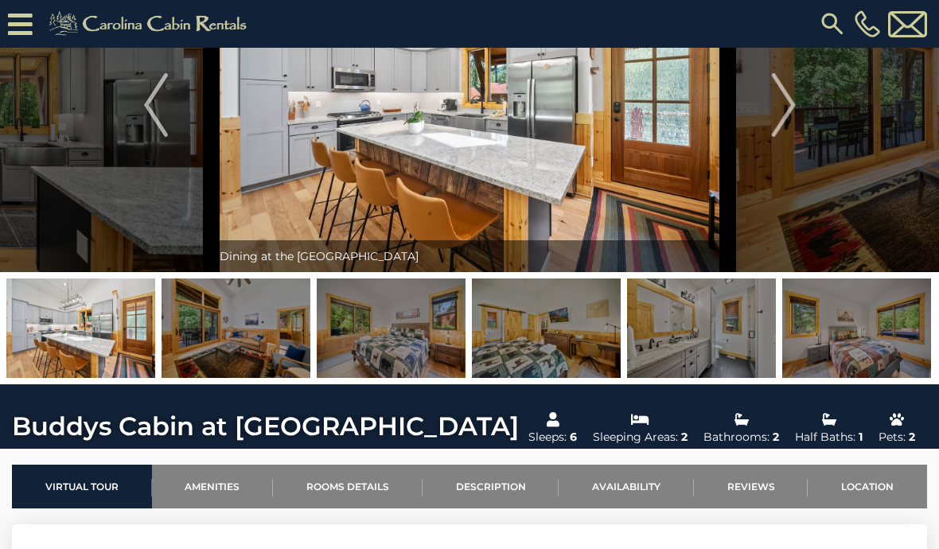
click at [789, 122] on img "Next" at bounding box center [783, 105] width 24 height 64
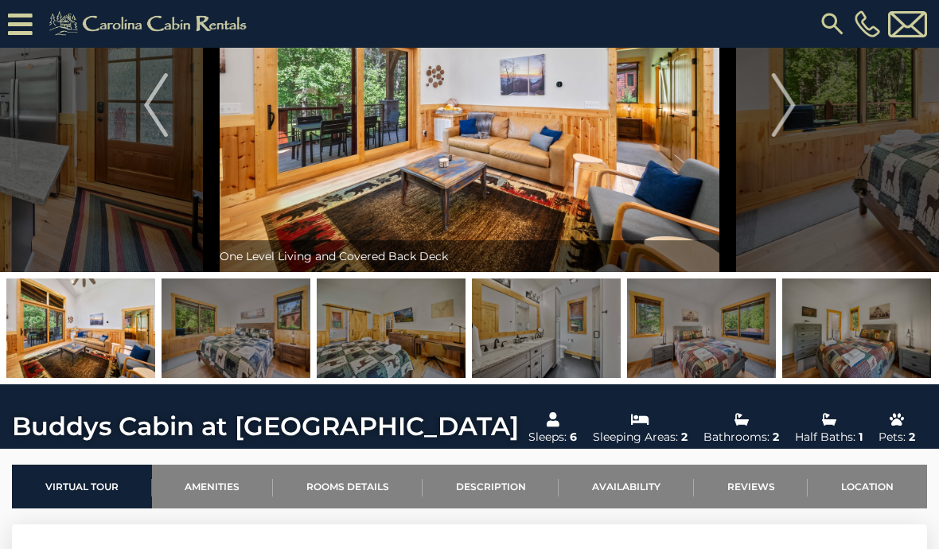
click at [778, 126] on img "Next" at bounding box center [783, 105] width 24 height 64
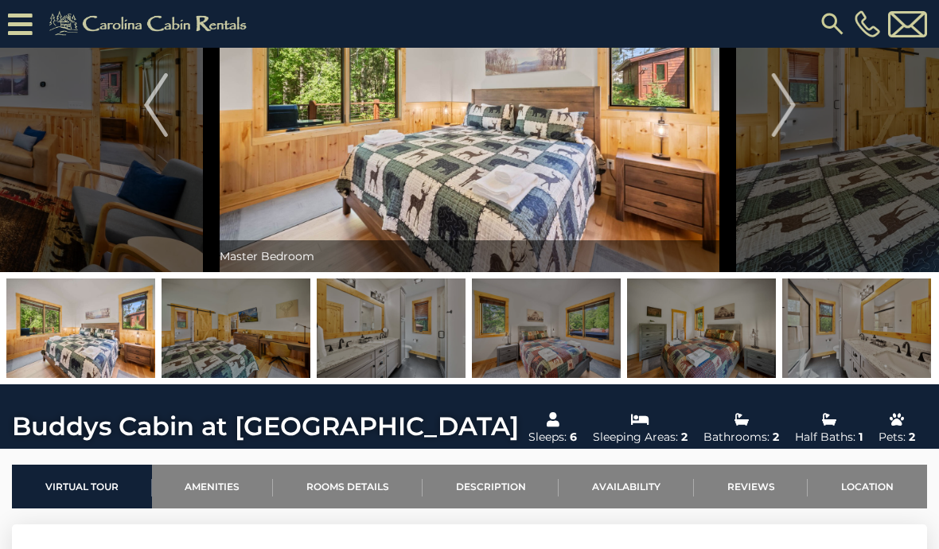
click at [786, 115] on img "Next" at bounding box center [783, 105] width 24 height 64
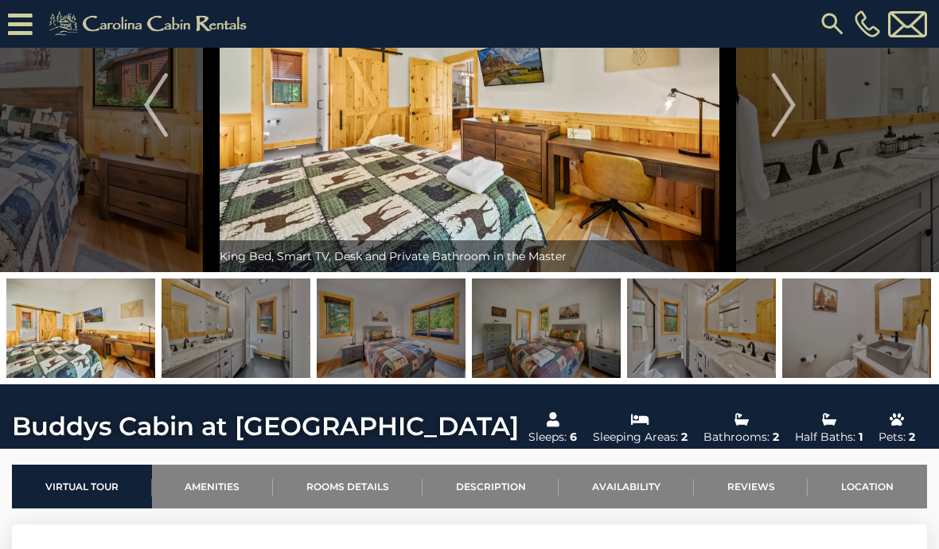
click at [792, 116] on img "Next" at bounding box center [783, 105] width 24 height 64
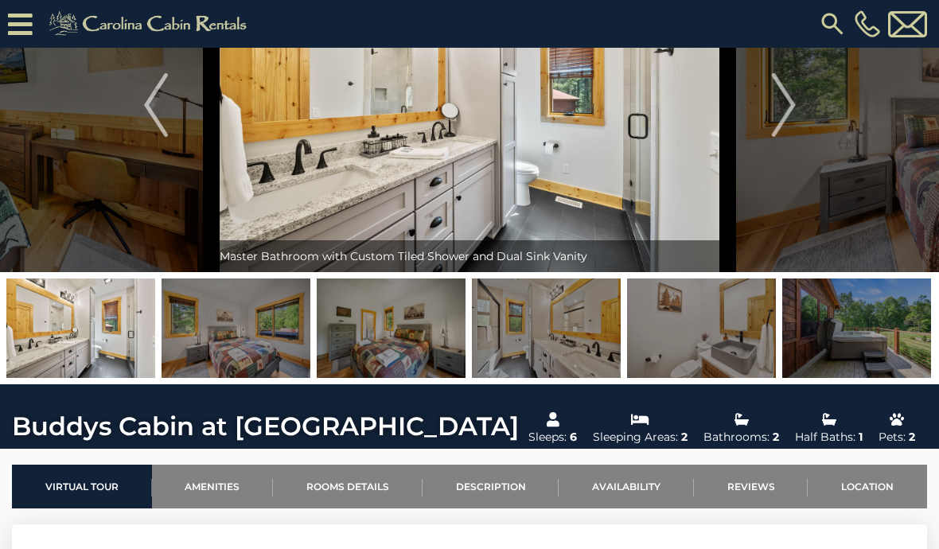
click at [771, 122] on button "Next" at bounding box center [783, 105] width 111 height 334
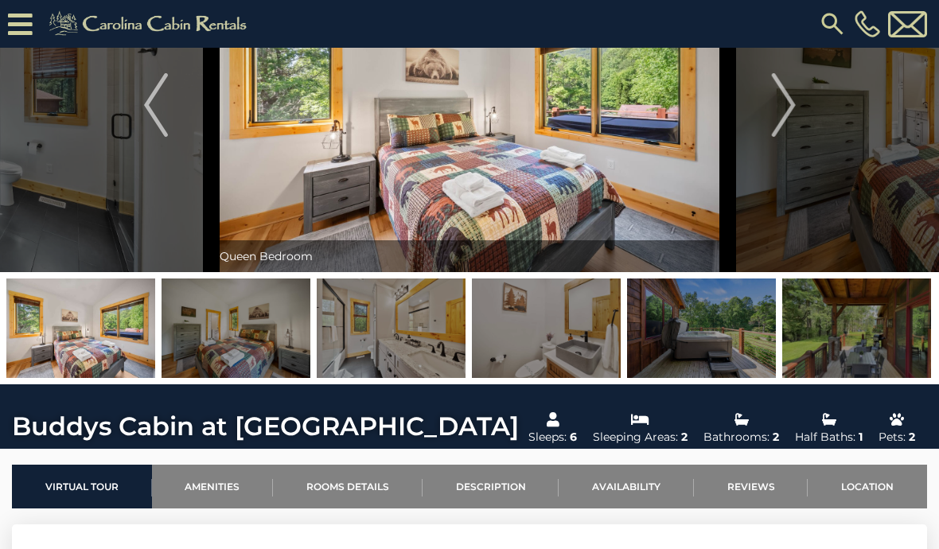
click at [782, 116] on img "Next" at bounding box center [783, 105] width 24 height 64
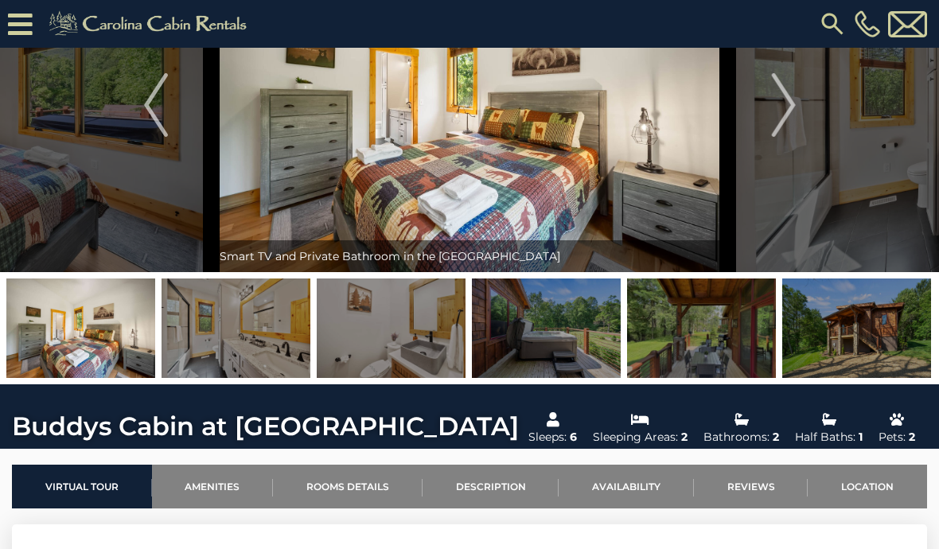
click at [779, 123] on img "Next" at bounding box center [783, 105] width 24 height 64
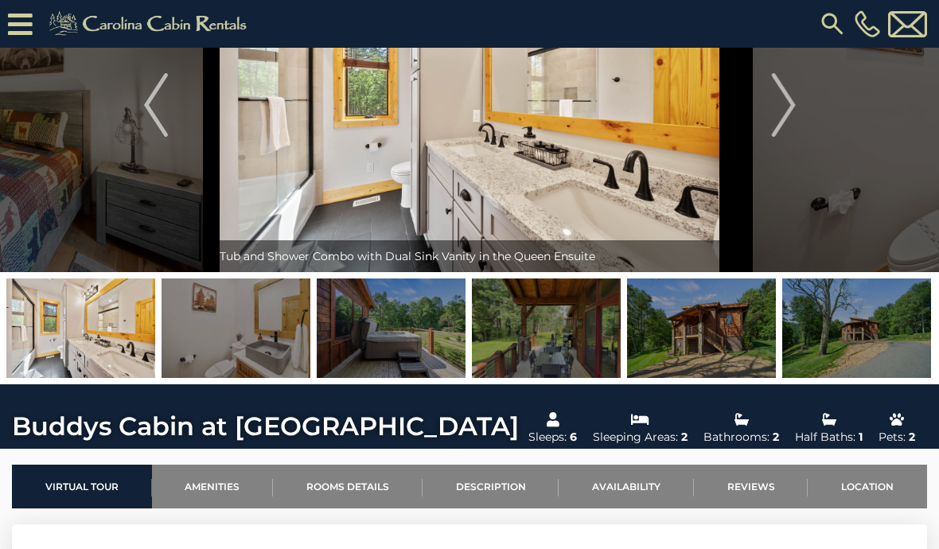
click at [786, 115] on img "Next" at bounding box center [783, 105] width 24 height 64
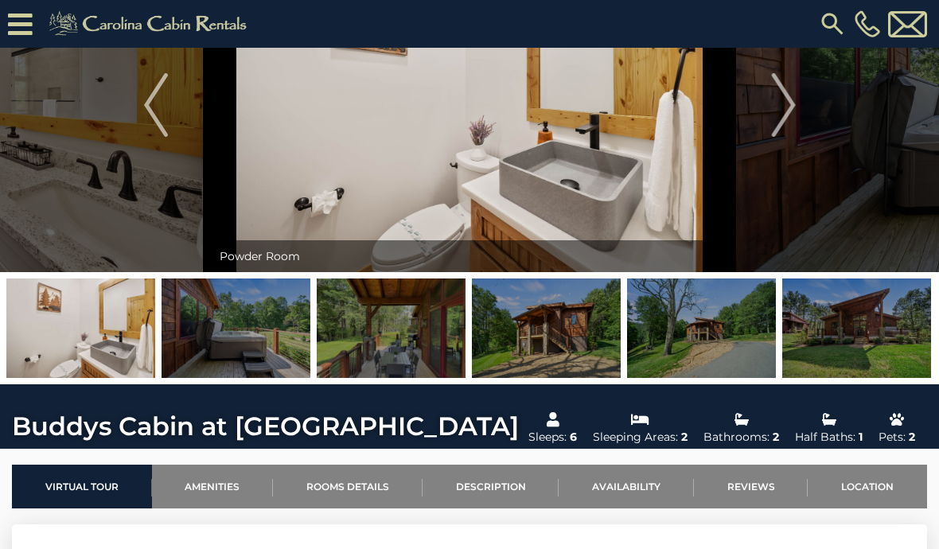
click at [778, 115] on img "Next" at bounding box center [783, 105] width 24 height 64
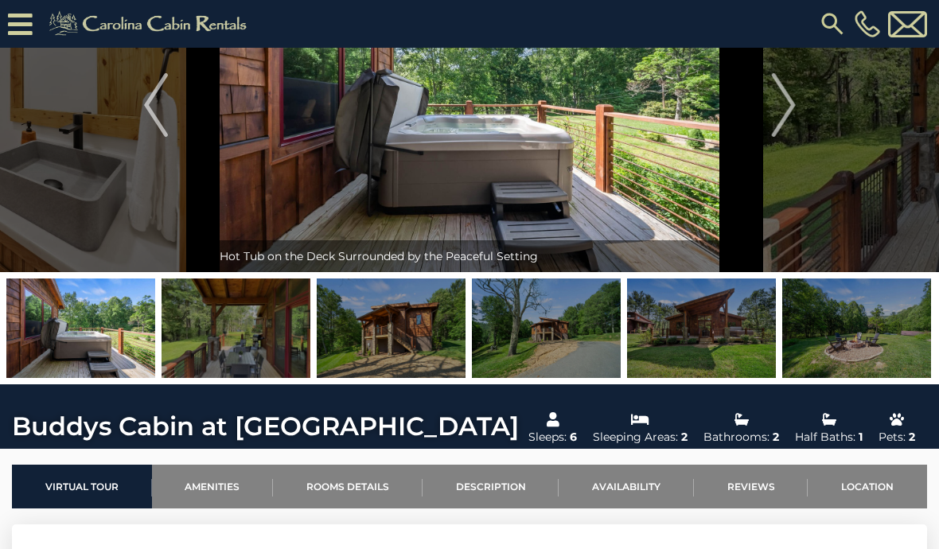
click at [779, 115] on img "Next" at bounding box center [783, 105] width 24 height 64
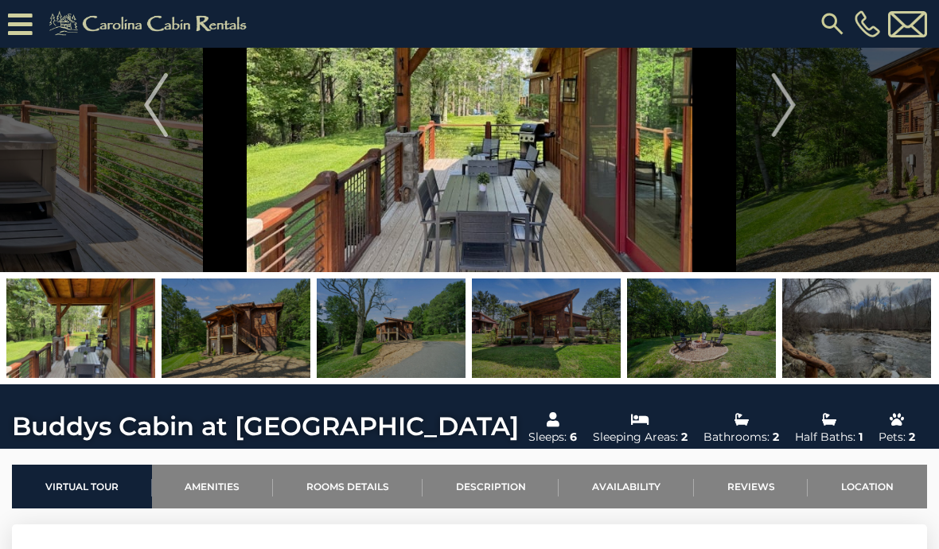
click at [787, 114] on img "Next" at bounding box center [783, 105] width 24 height 64
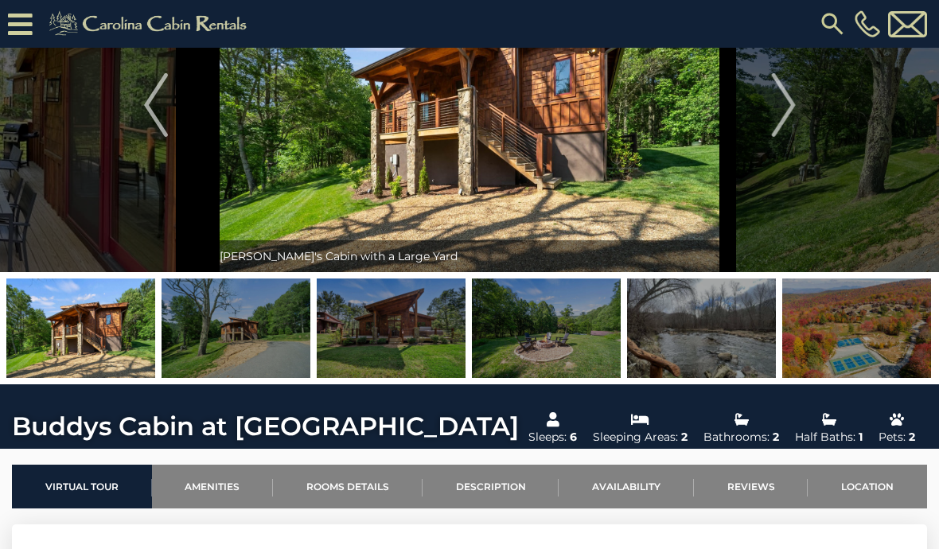
click at [783, 115] on img "Next" at bounding box center [783, 105] width 24 height 64
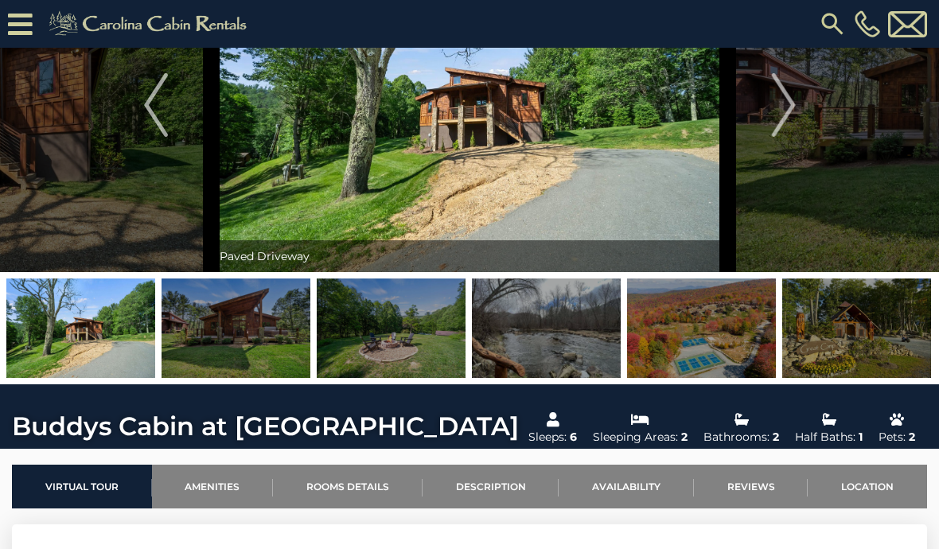
click at [790, 109] on img "Next" at bounding box center [783, 105] width 24 height 64
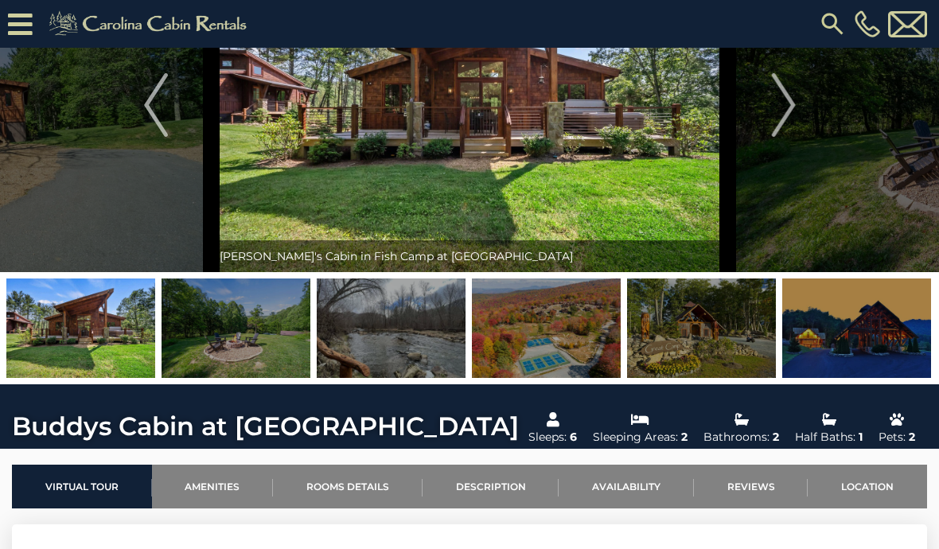
click at [779, 112] on img "Next" at bounding box center [783, 105] width 24 height 64
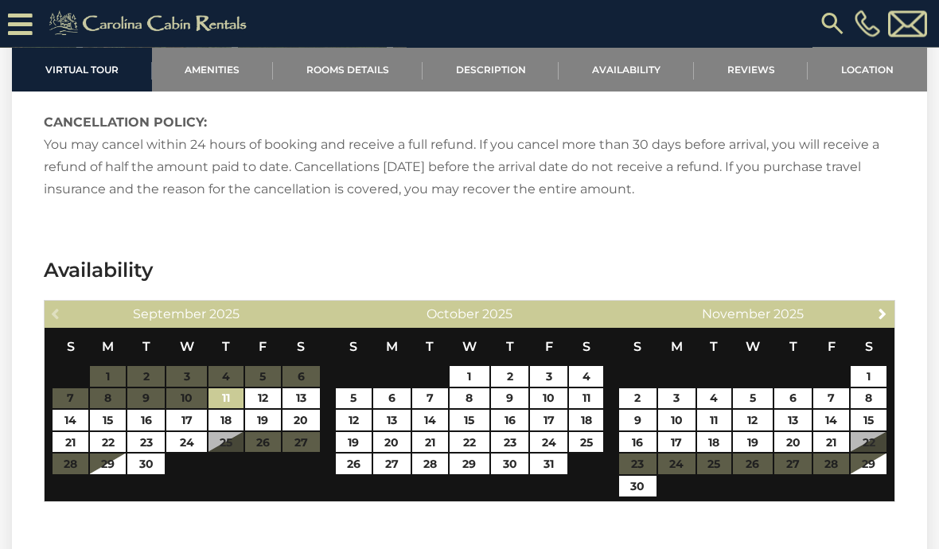
scroll to position [3636, 0]
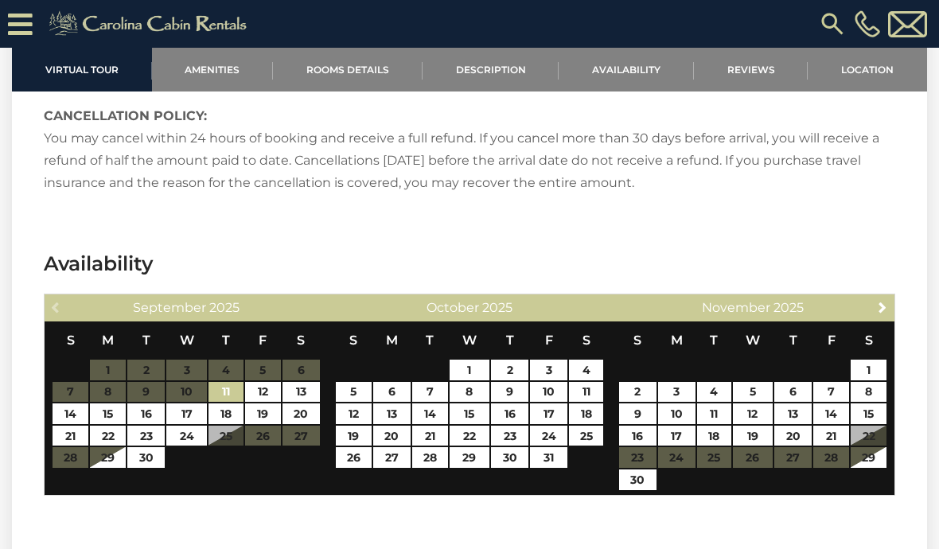
click at [868, 315] on div "Next November 2025" at bounding box center [752, 308] width 283 height 27
click at [882, 314] on link "Next" at bounding box center [883, 307] width 20 height 20
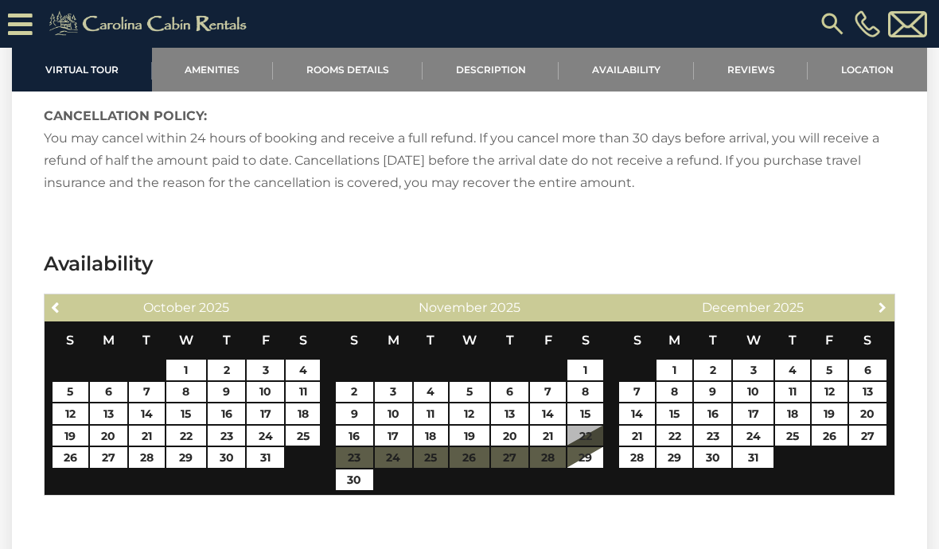
click at [882, 308] on span "Next" at bounding box center [882, 307] width 13 height 13
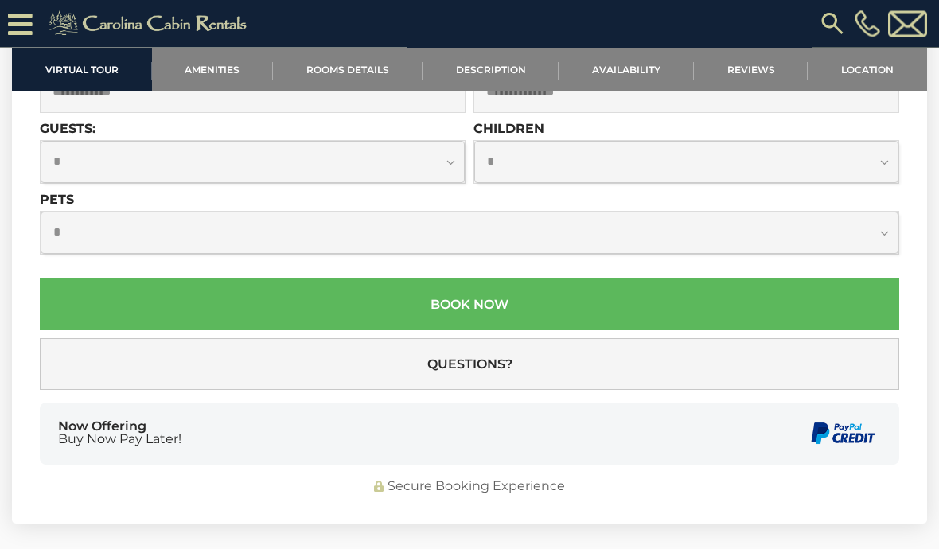
scroll to position [5195, 0]
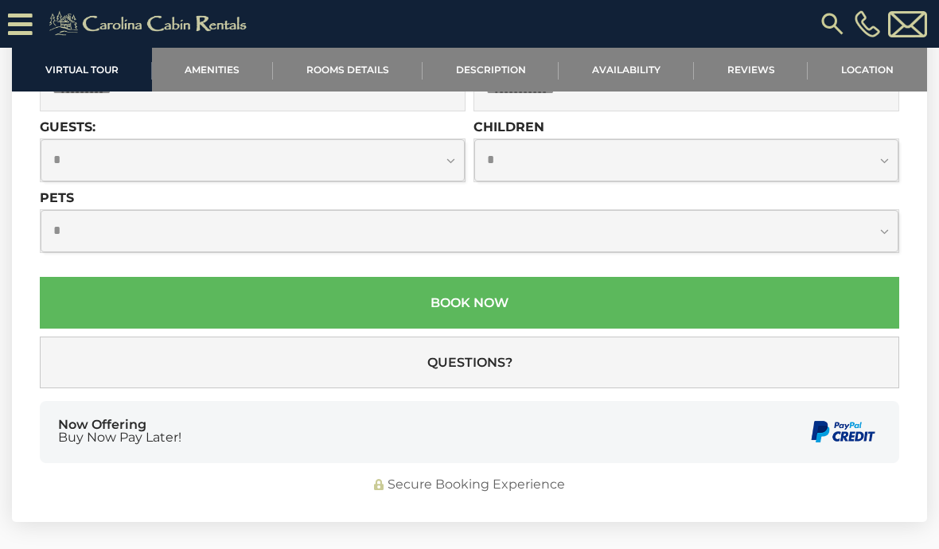
click at [524, 364] on button "Questions?" at bounding box center [470, 363] width 860 height 52
select select "*"
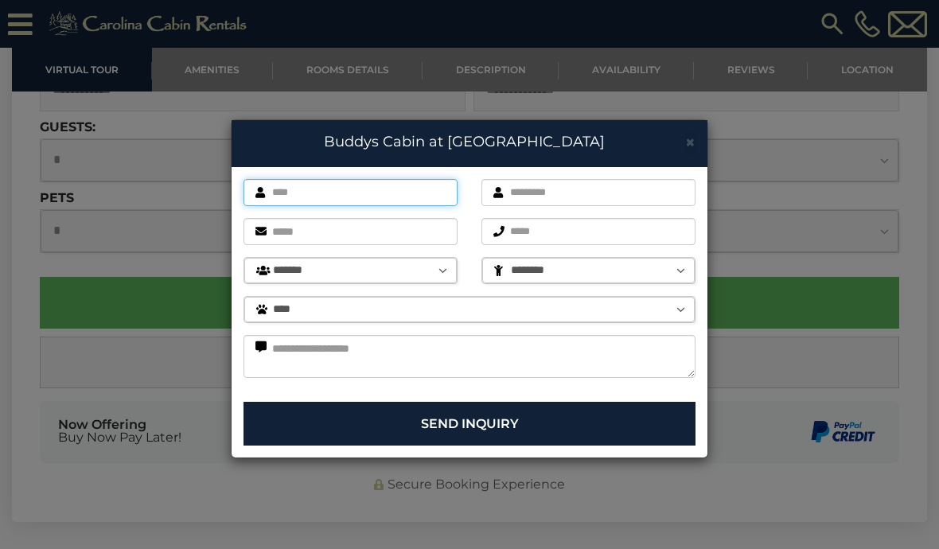
click at [419, 190] on input "text" at bounding box center [351, 192] width 214 height 27
type input "*****"
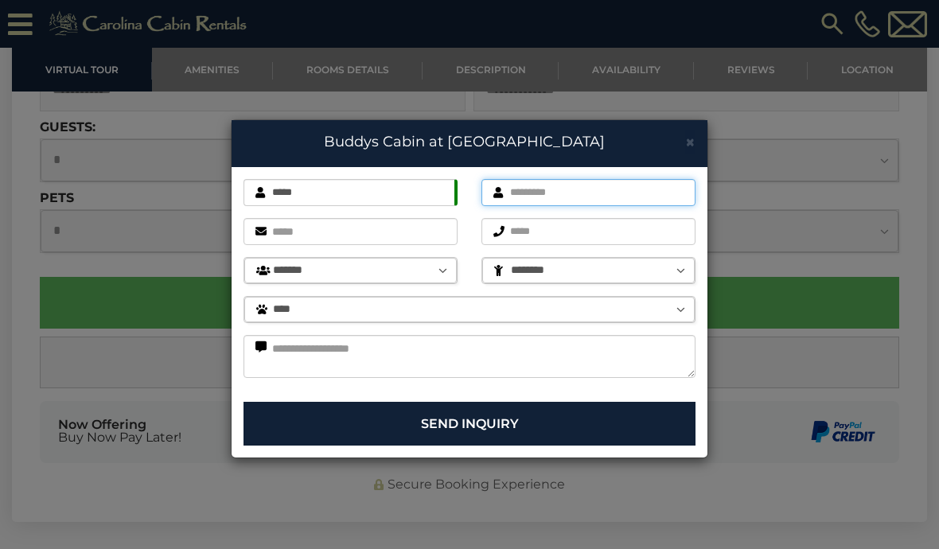
type input "********"
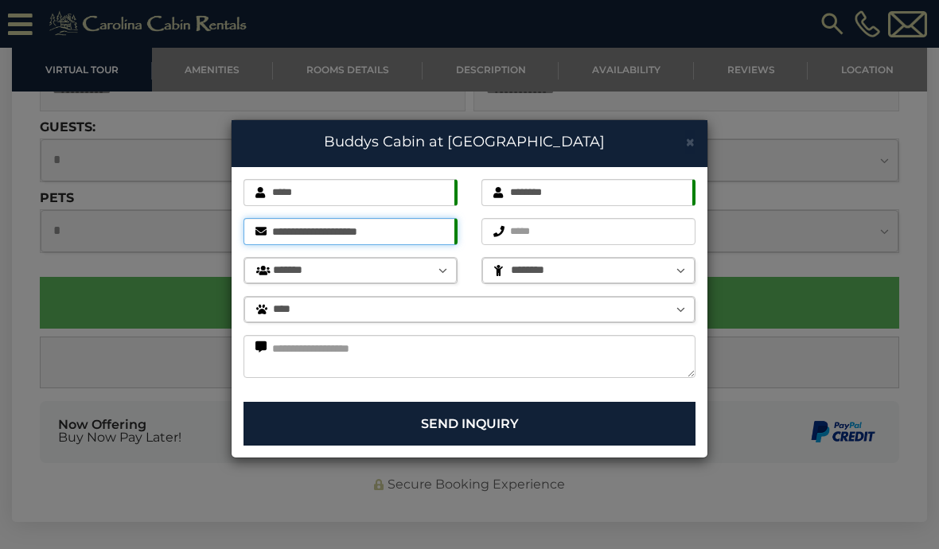
type input "**********"
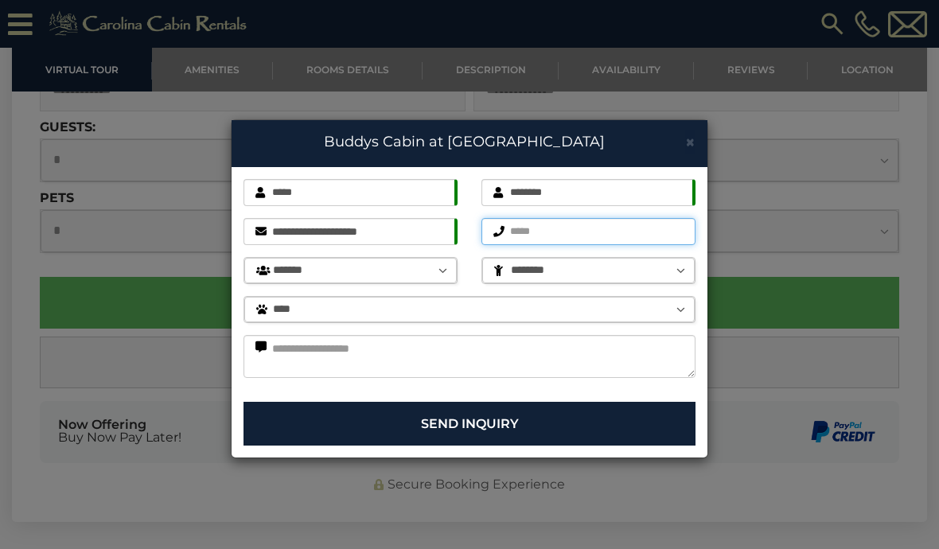
click at [587, 240] on input "text" at bounding box center [589, 231] width 214 height 27
type input "**********"
click at [641, 317] on select "**** ***** ******" at bounding box center [469, 309] width 451 height 25
select select "*"
click at [666, 280] on select "******** * * * * *" at bounding box center [588, 270] width 213 height 25
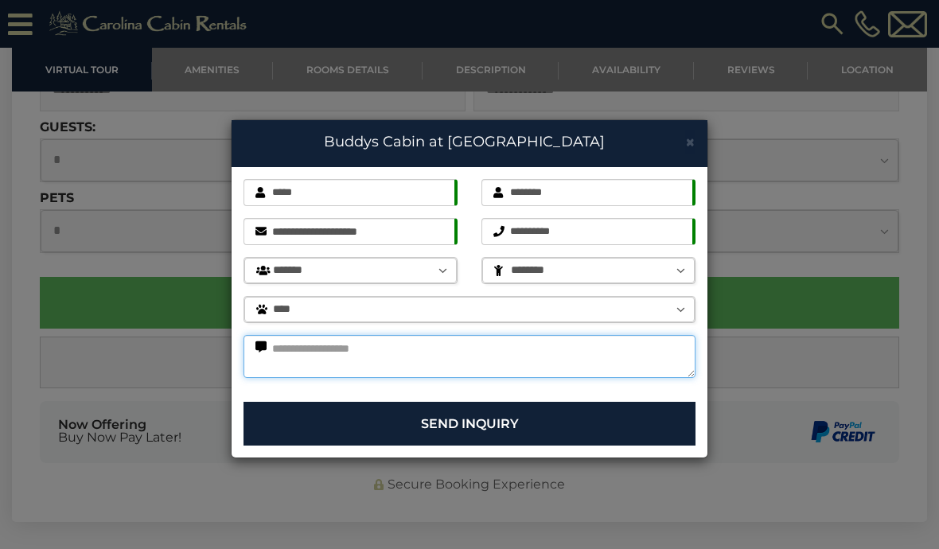
click at [442, 356] on textarea at bounding box center [470, 356] width 452 height 43
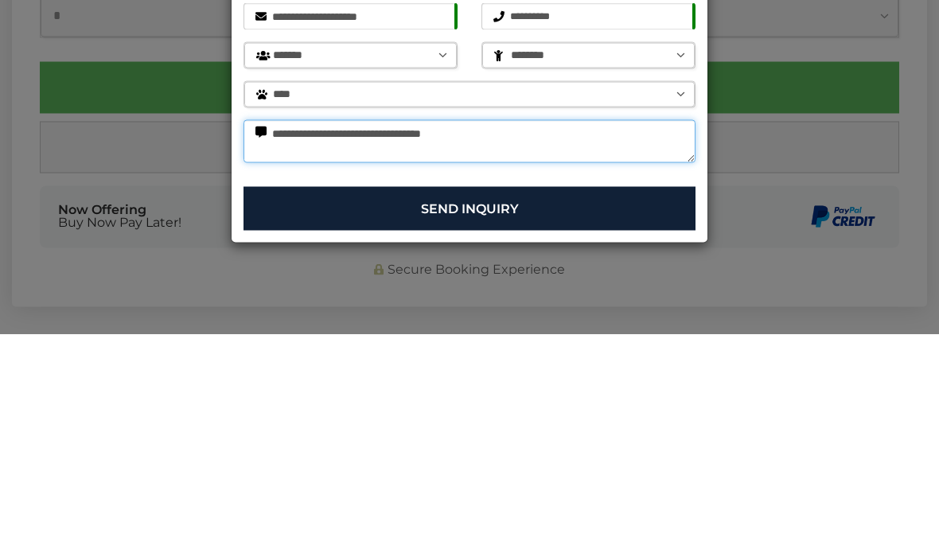
click at [435, 335] on textarea "**********" at bounding box center [470, 356] width 452 height 43
type textarea "**********"
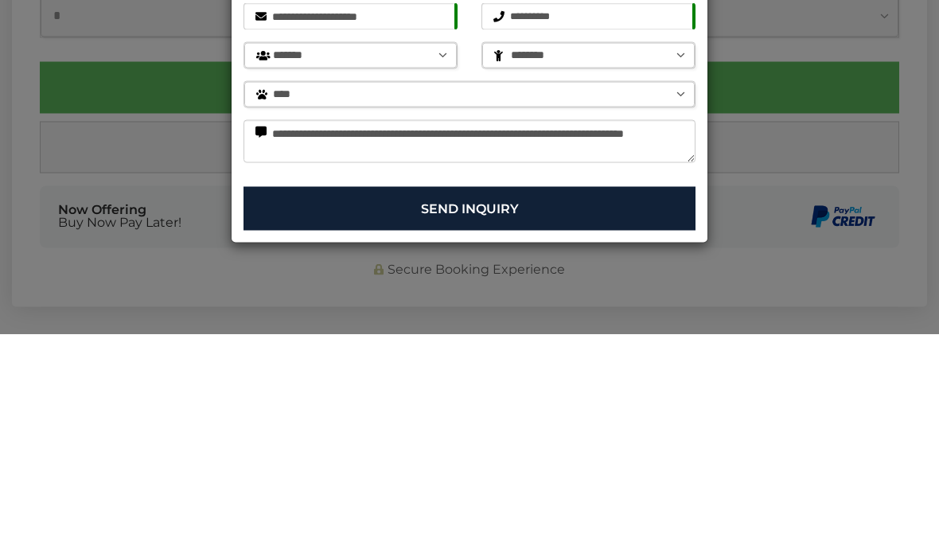
click at [494, 402] on button "Send Inquiry" at bounding box center [470, 424] width 452 height 44
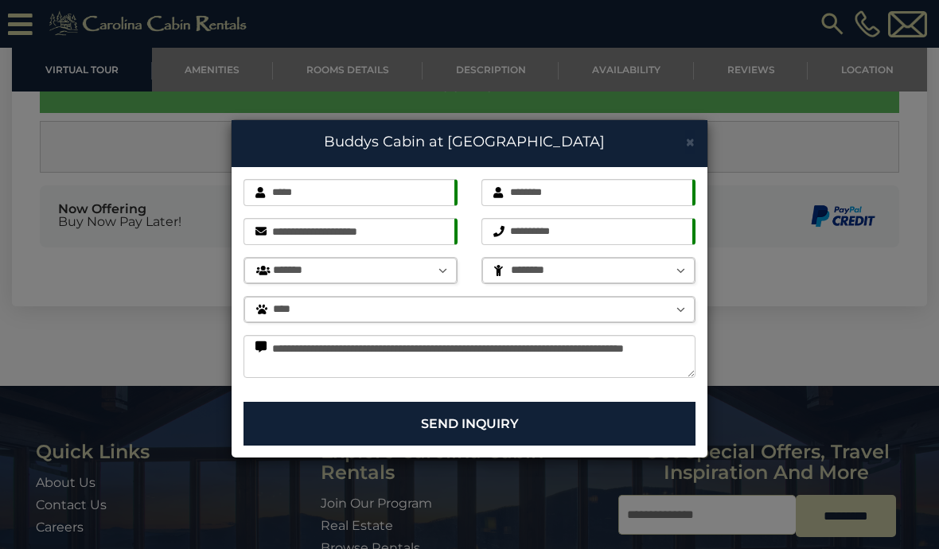
click at [513, 422] on button "Send Inquiry" at bounding box center [470, 424] width 452 height 44
click at [470, 425] on button "Send Inquiry" at bounding box center [470, 424] width 452 height 44
click at [515, 416] on button "Send Inquiry" at bounding box center [470, 424] width 452 height 44
click at [694, 132] on span "×" at bounding box center [690, 142] width 10 height 20
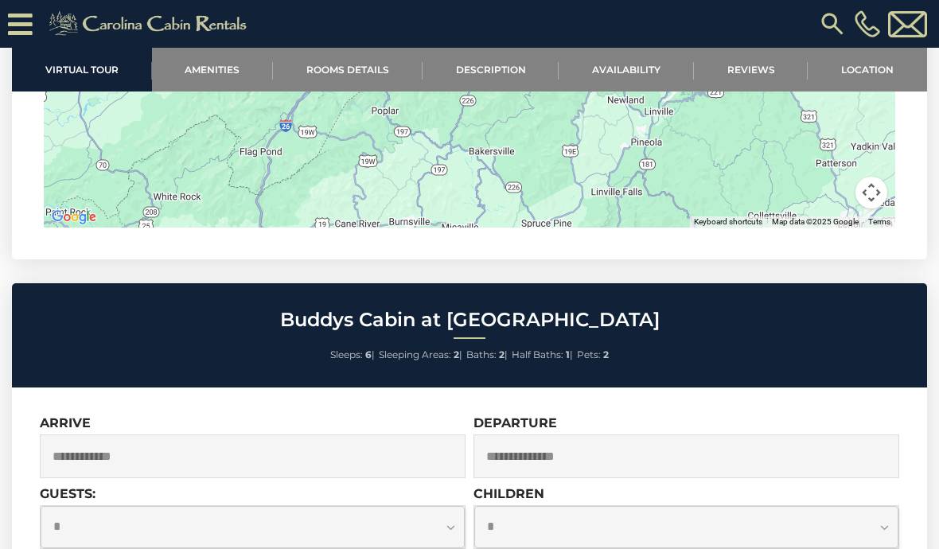
scroll to position [4827, 0]
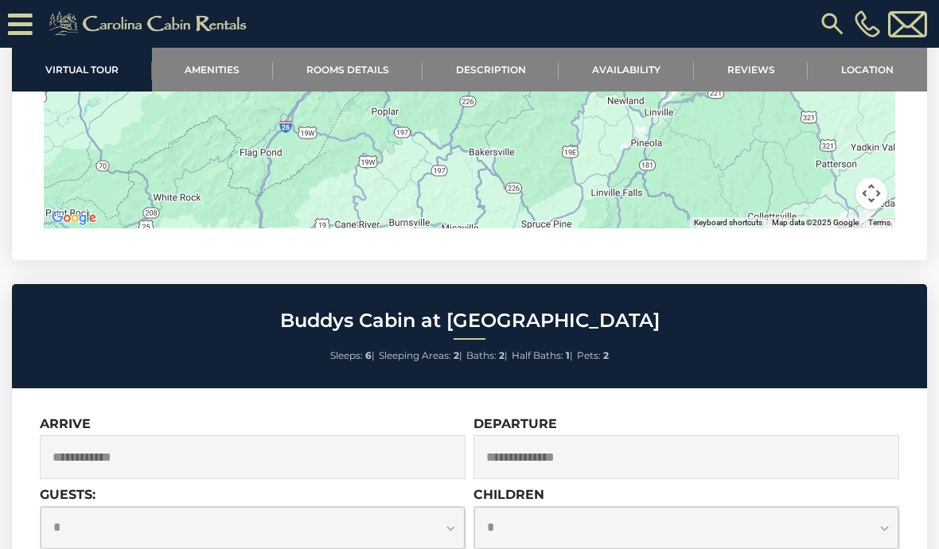
click at [240, 451] on input "text" at bounding box center [253, 457] width 426 height 44
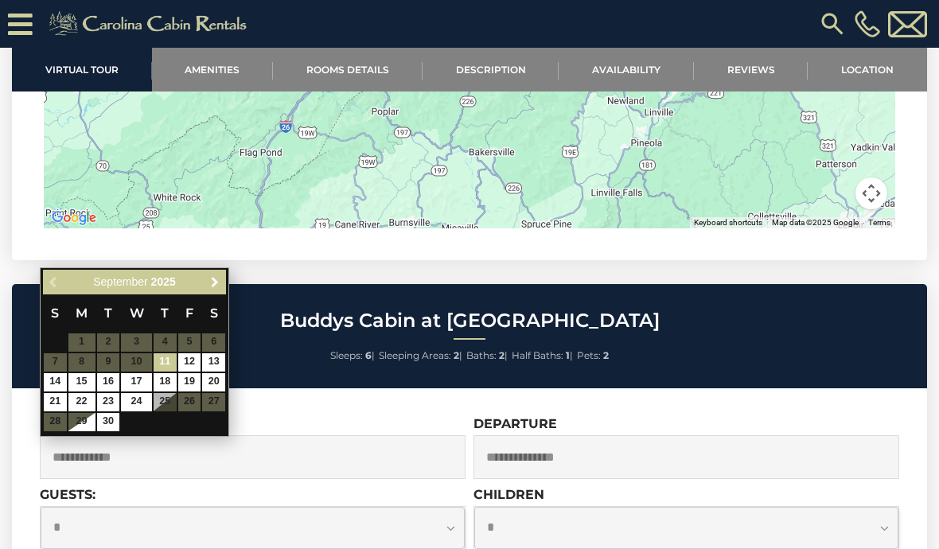
click at [220, 283] on span "Next" at bounding box center [215, 282] width 13 height 13
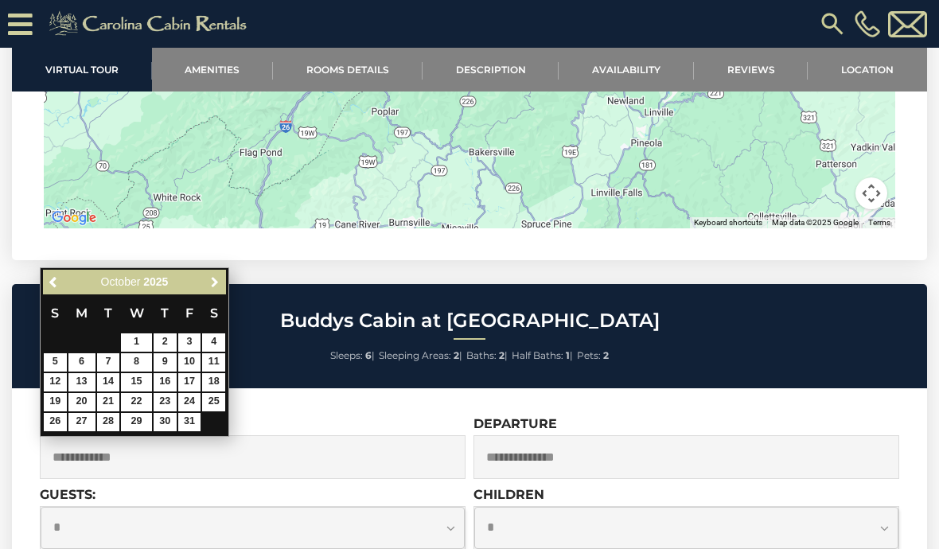
click at [217, 285] on span "Next" at bounding box center [215, 282] width 13 height 13
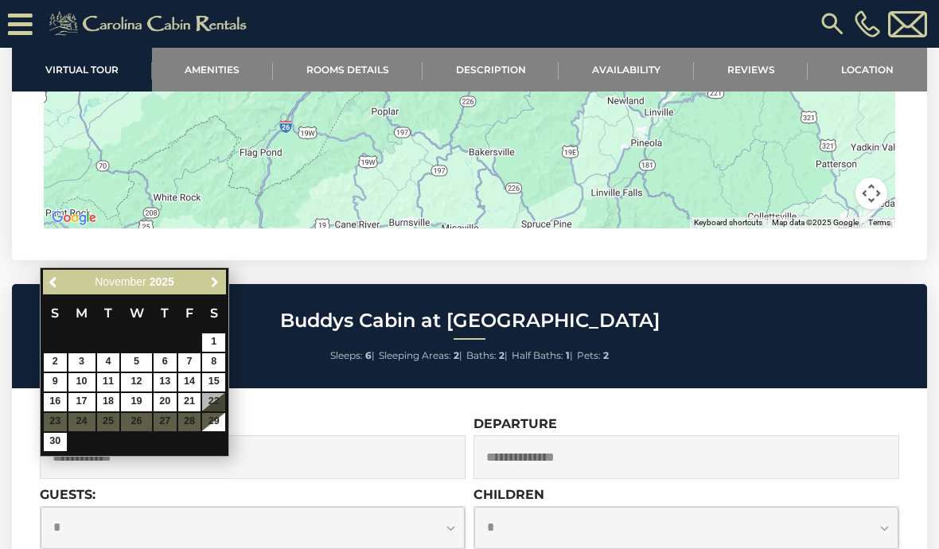
click at [220, 288] on span "Next" at bounding box center [215, 282] width 13 height 13
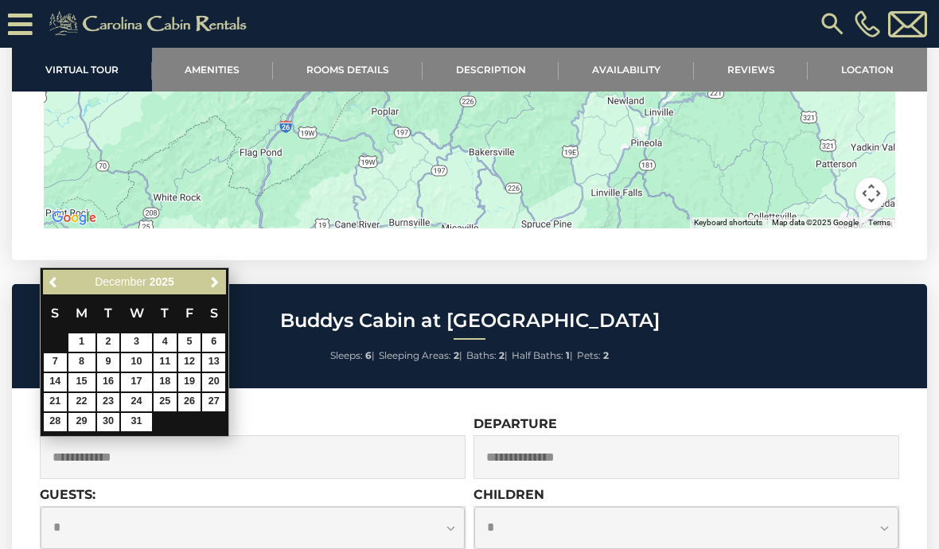
click at [221, 282] on link "Next" at bounding box center [215, 282] width 20 height 20
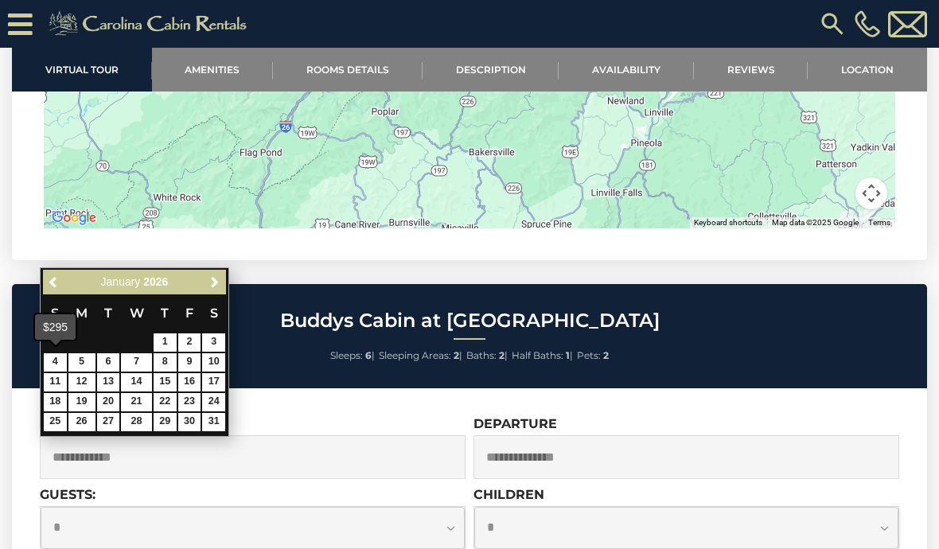
click at [59, 365] on link "4" at bounding box center [55, 362] width 23 height 18
type input "**********"
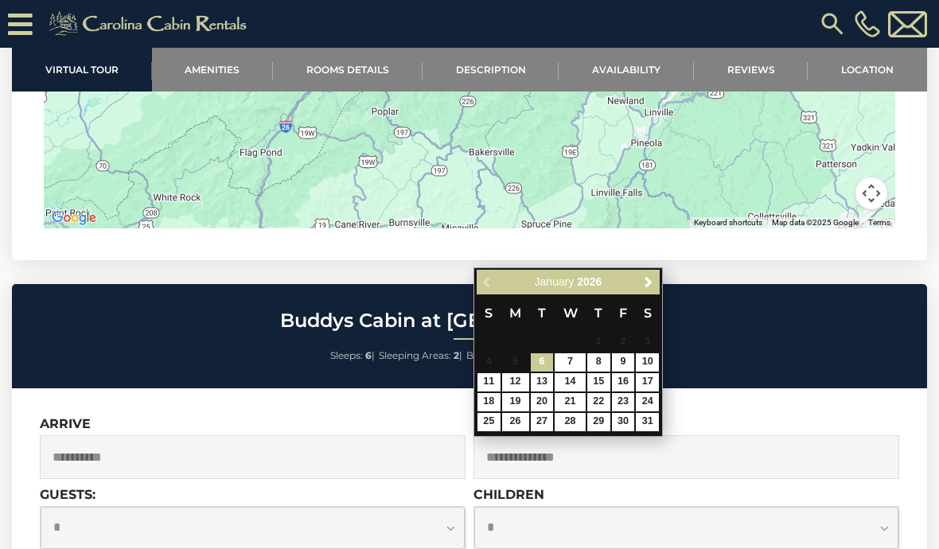
click at [641, 283] on link "Next" at bounding box center [648, 282] width 20 height 20
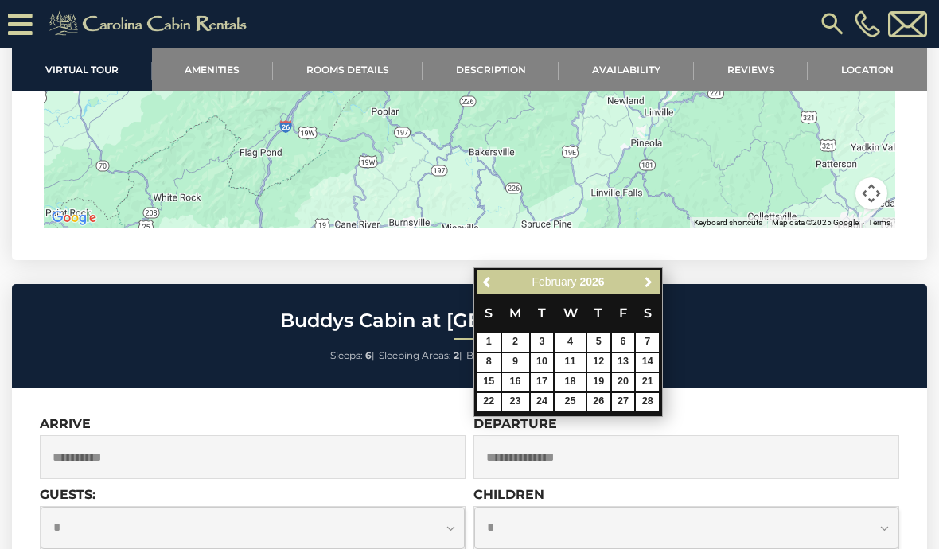
click at [644, 291] on link "Next" at bounding box center [648, 282] width 20 height 20
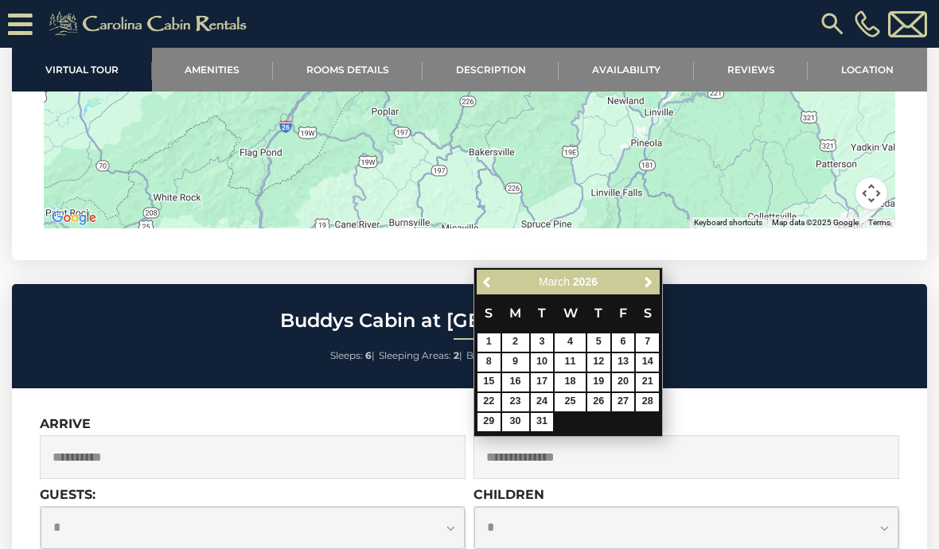
click at [639, 288] on link "Next" at bounding box center [648, 282] width 20 height 20
click at [642, 284] on span "Next" at bounding box center [648, 282] width 13 height 13
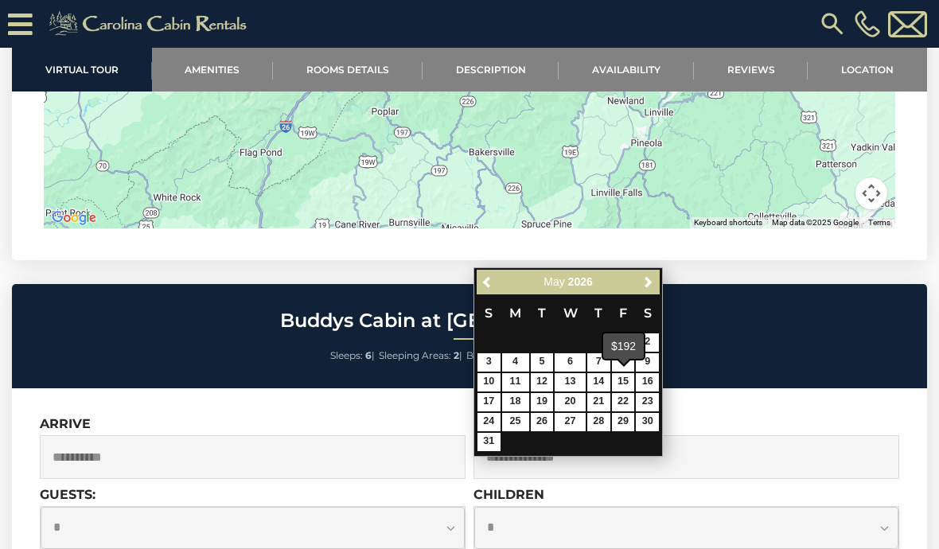
click at [621, 377] on link "15" at bounding box center [623, 382] width 23 height 18
type input "**********"
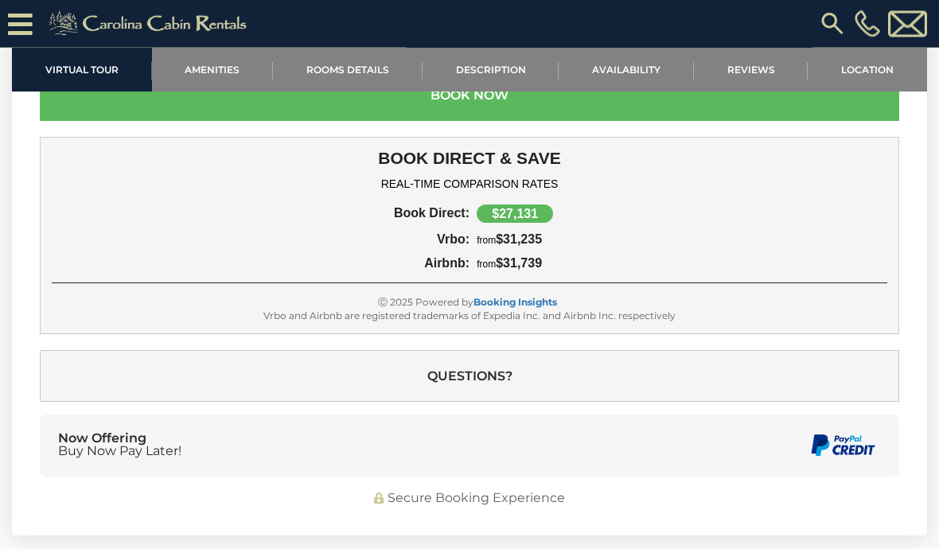
scroll to position [5456, 0]
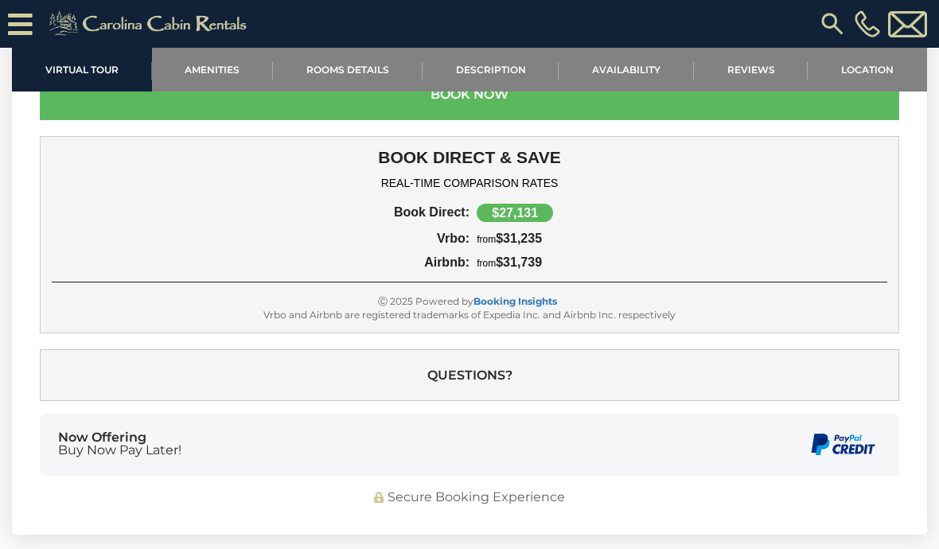
click at [528, 373] on button "Questions?" at bounding box center [470, 375] width 860 height 52
select select "*"
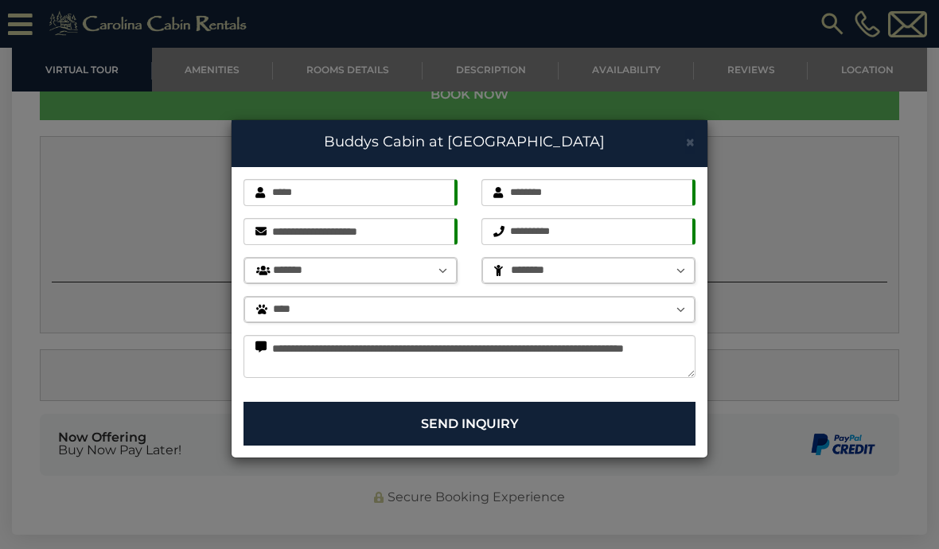
click at [532, 425] on button "Send Inquiry" at bounding box center [470, 424] width 452 height 44
click at [516, 424] on button "Send Inquiry" at bounding box center [470, 424] width 452 height 44
click at [540, 417] on button "Send Inquiry" at bounding box center [470, 424] width 452 height 44
click at [686, 142] on span "×" at bounding box center [690, 142] width 10 height 20
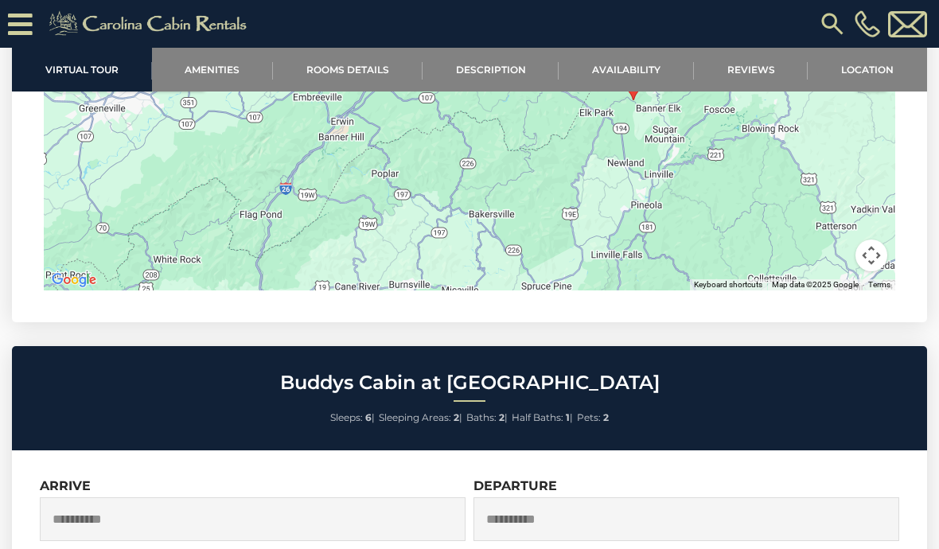
scroll to position [4738, 0]
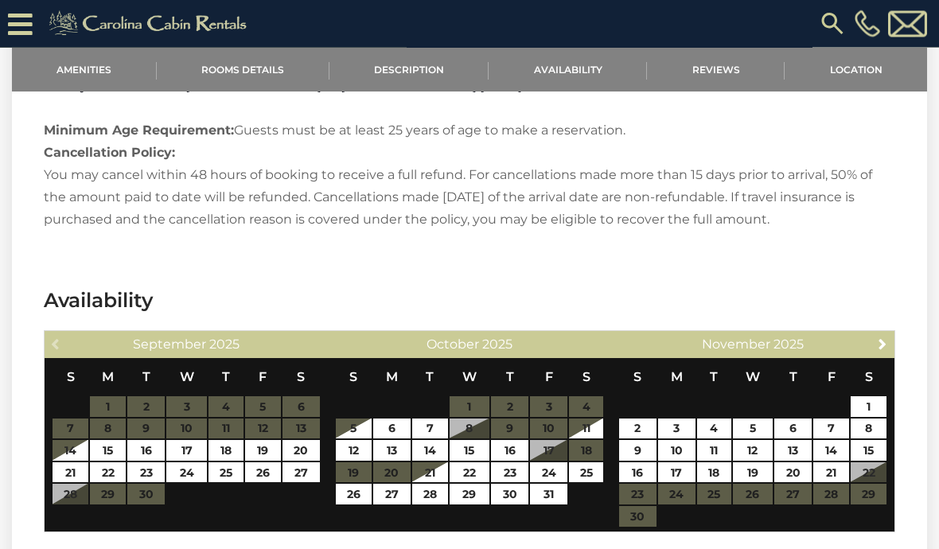
scroll to position [2086, 0]
click at [882, 353] on link "Next" at bounding box center [883, 344] width 20 height 20
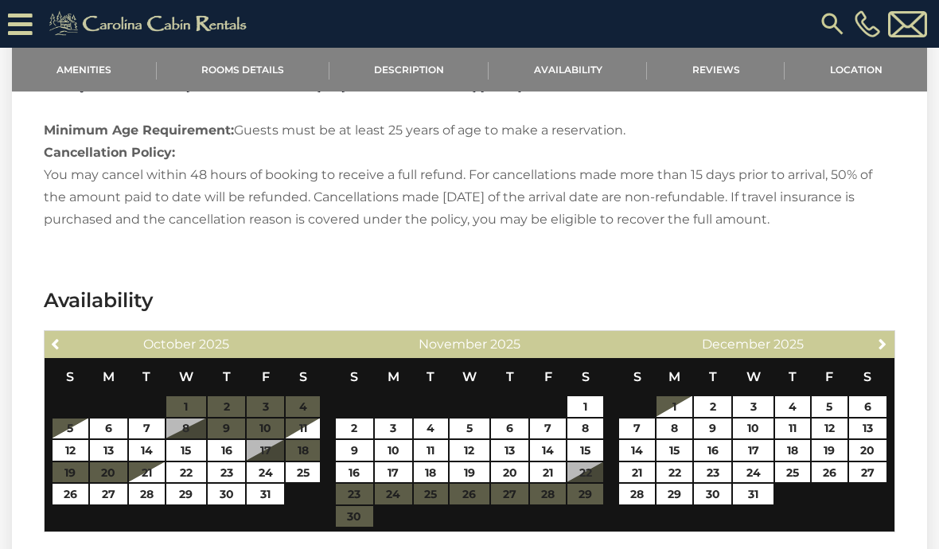
click at [873, 352] on link "Next" at bounding box center [883, 344] width 20 height 20
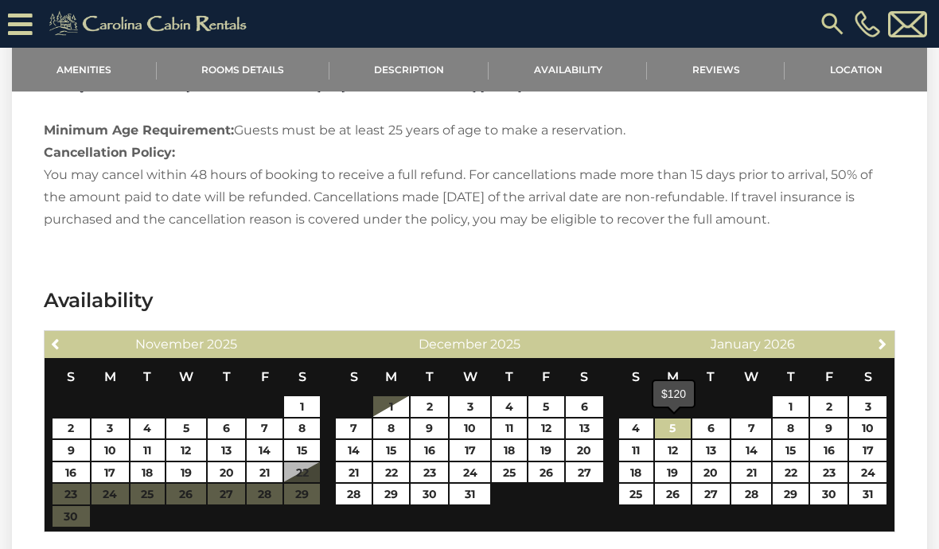
click at [674, 427] on link "5" at bounding box center [673, 429] width 36 height 21
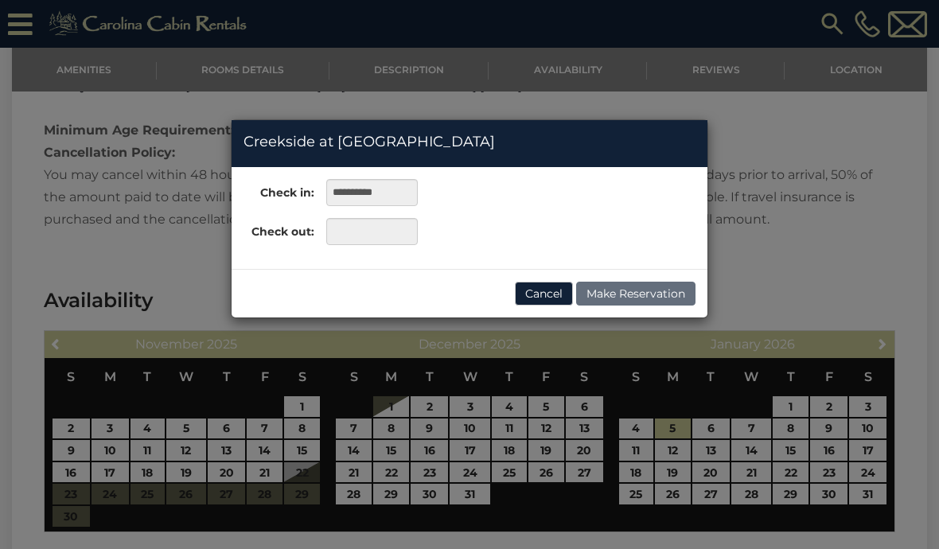
click at [872, 351] on div "**********" at bounding box center [469, 274] width 939 height 549
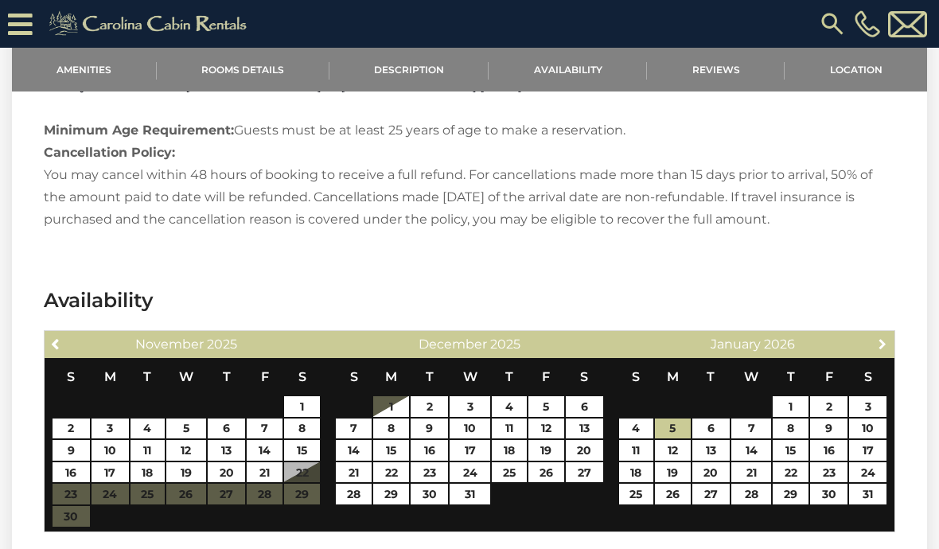
click at [874, 353] on link "Next" at bounding box center [883, 344] width 20 height 20
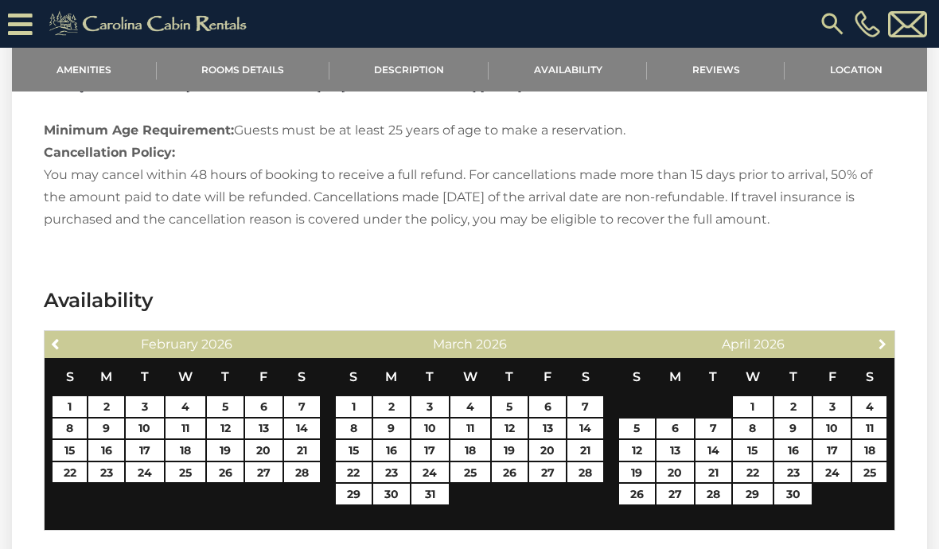
click at [876, 350] on link "Next" at bounding box center [883, 344] width 20 height 20
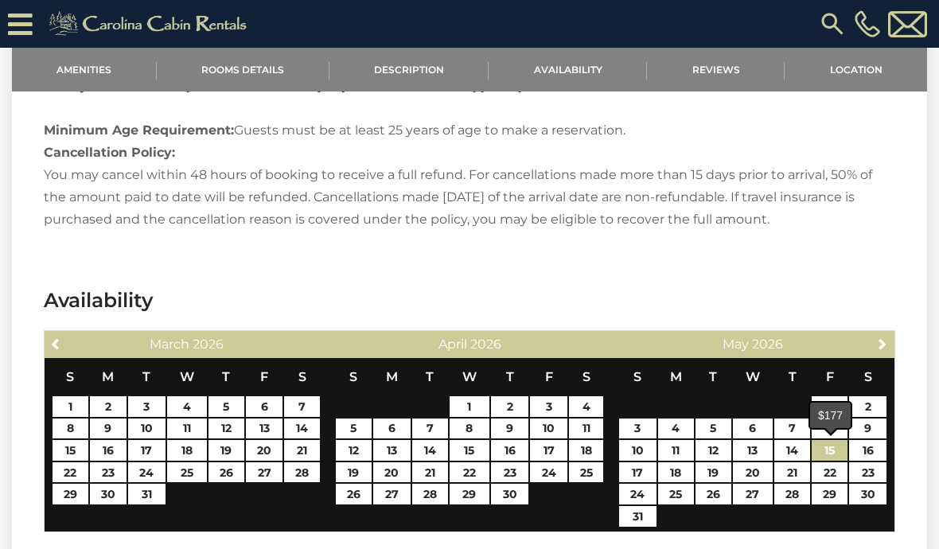
click at [820, 455] on link "15" at bounding box center [830, 450] width 36 height 21
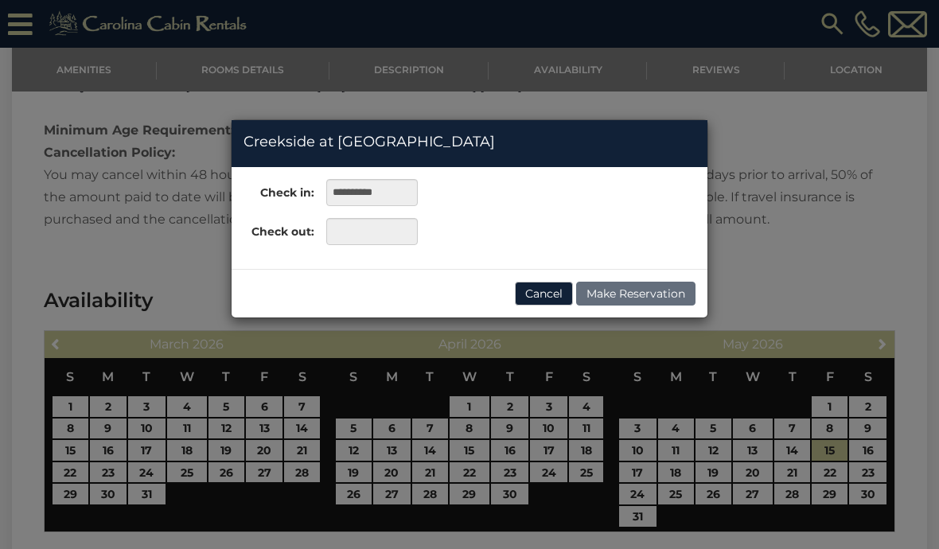
click at [839, 451] on div "**********" at bounding box center [469, 274] width 939 height 549
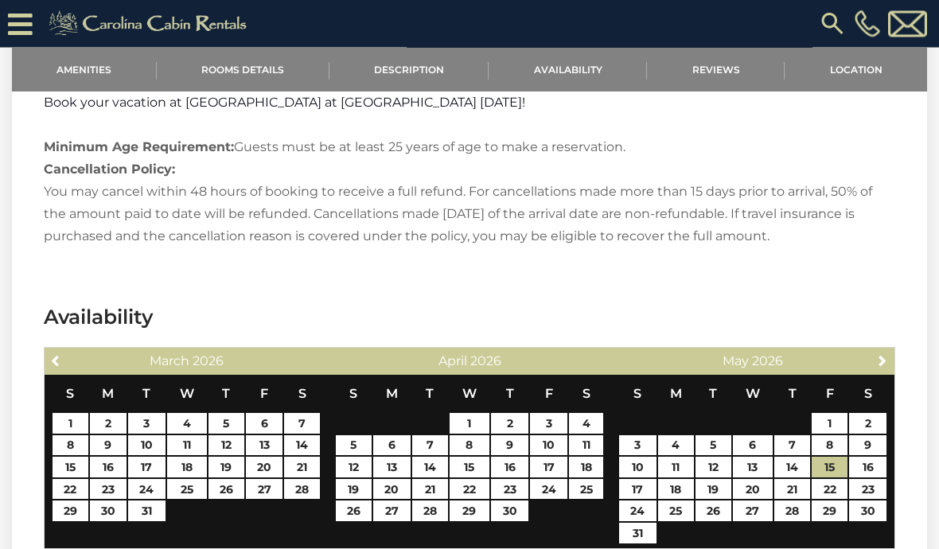
scroll to position [2070, 0]
click at [63, 357] on link "Previous" at bounding box center [56, 360] width 20 height 20
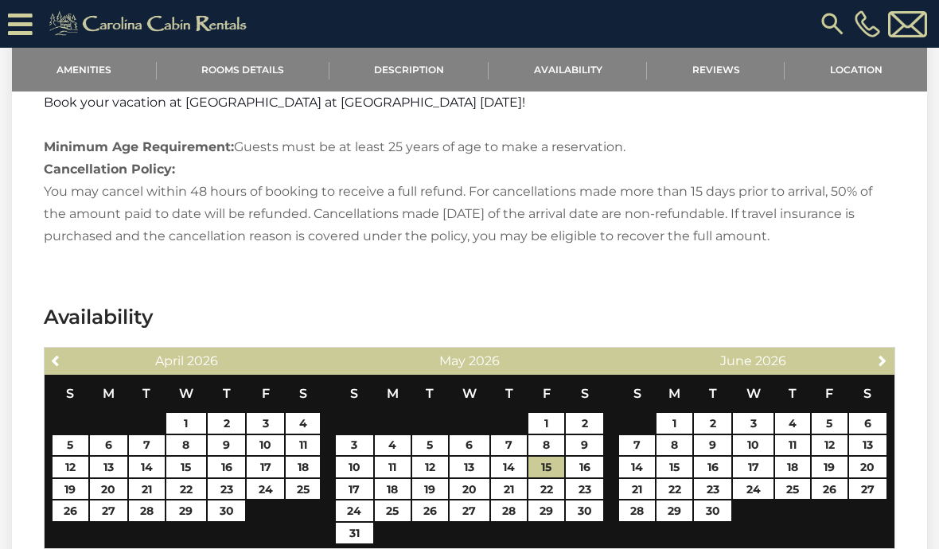
click at [60, 369] on link "Previous" at bounding box center [56, 360] width 20 height 20
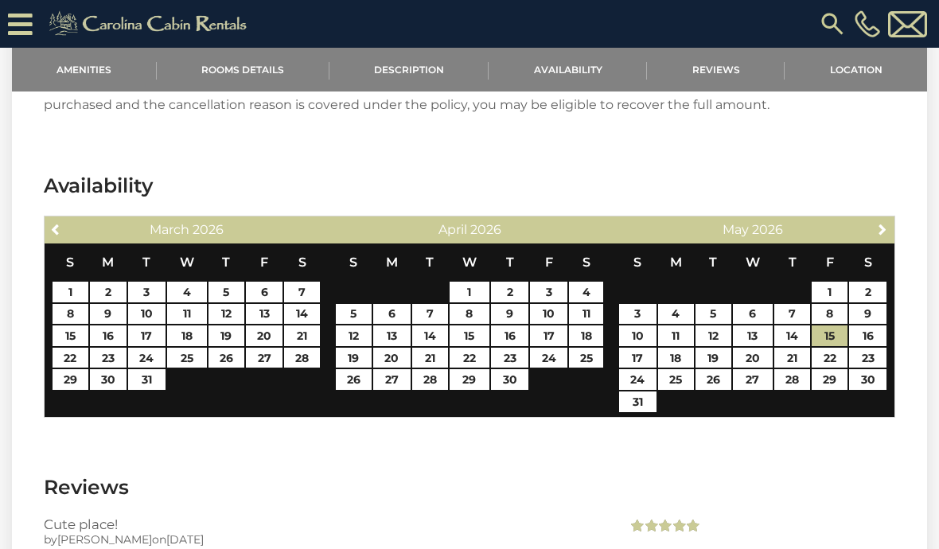
scroll to position [2210, 0]
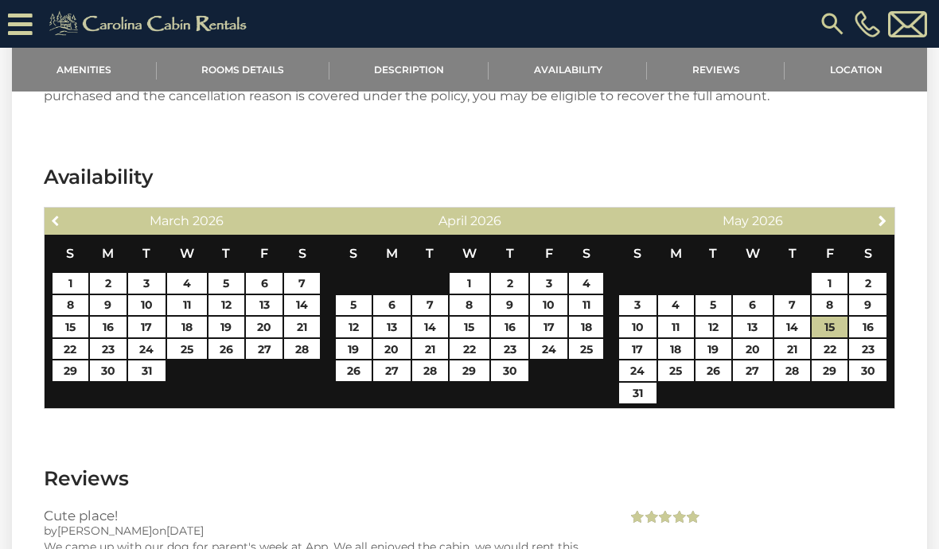
click at [54, 217] on span "Previous" at bounding box center [56, 220] width 13 height 13
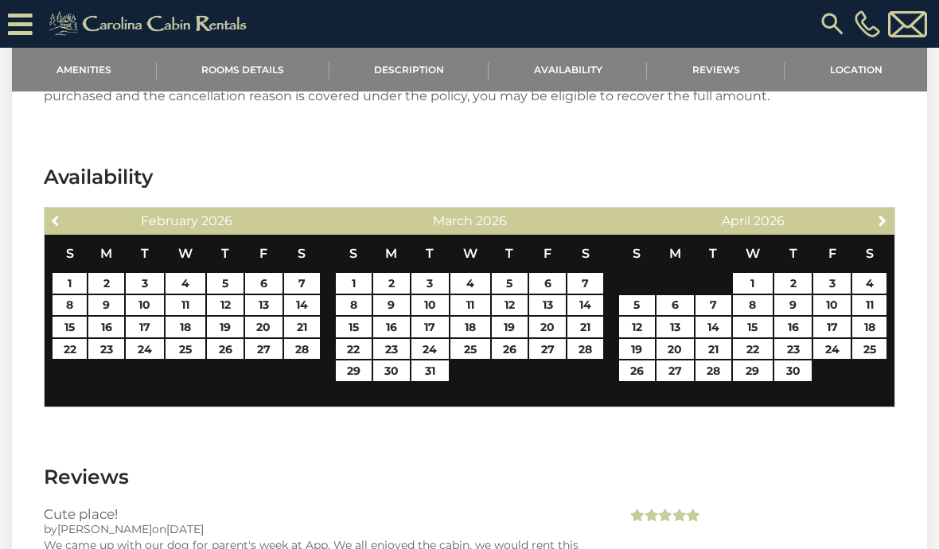
click at [65, 229] on link "Previous" at bounding box center [56, 220] width 20 height 20
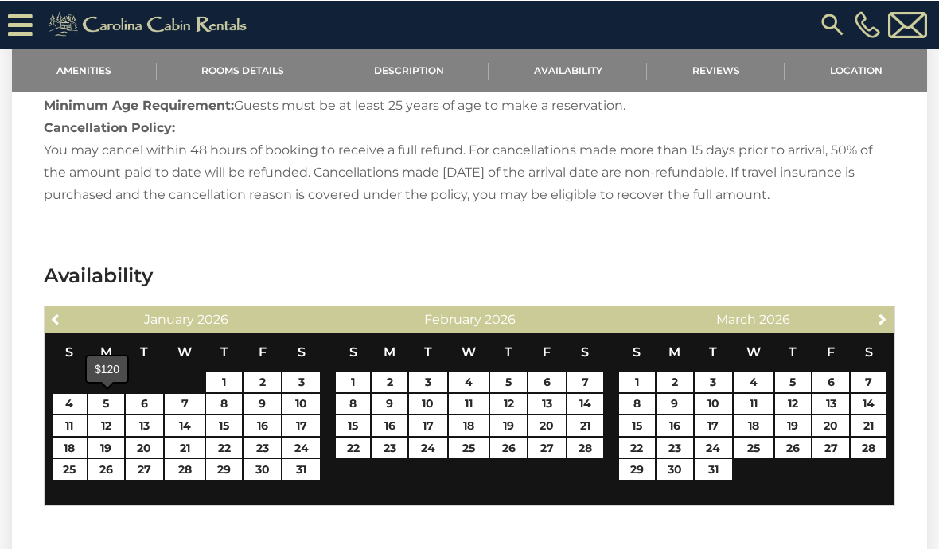
scroll to position [2111, 0]
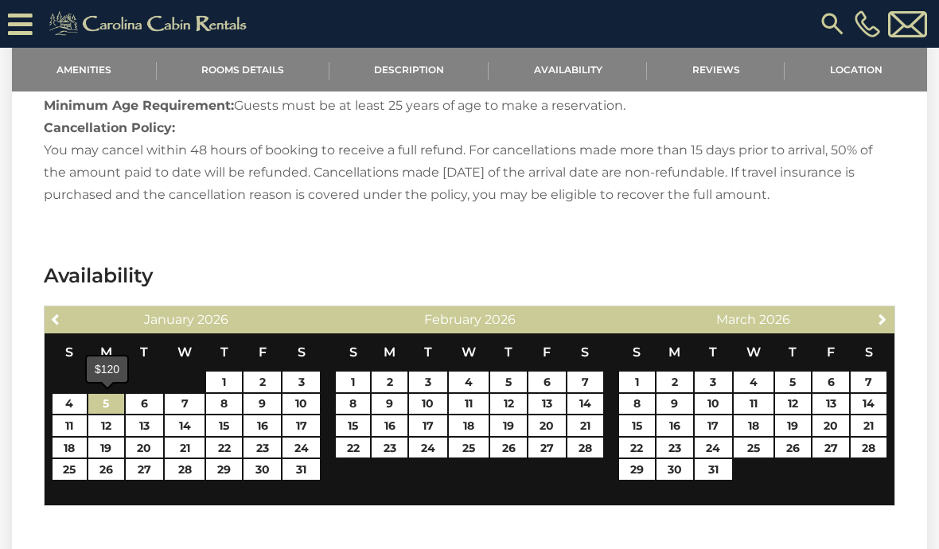
click at [116, 401] on link "5" at bounding box center [106, 404] width 36 height 21
type input "**********"
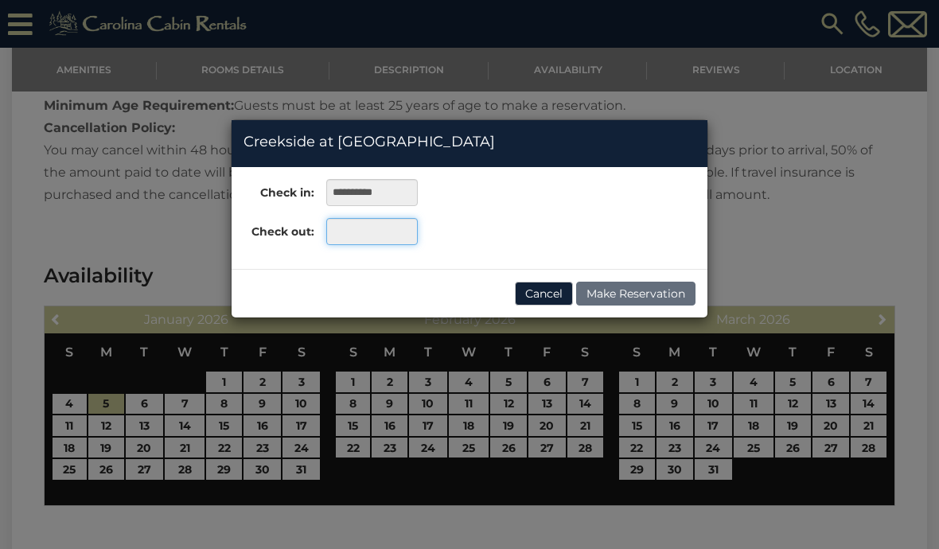
click at [369, 237] on input "text" at bounding box center [372, 231] width 92 height 27
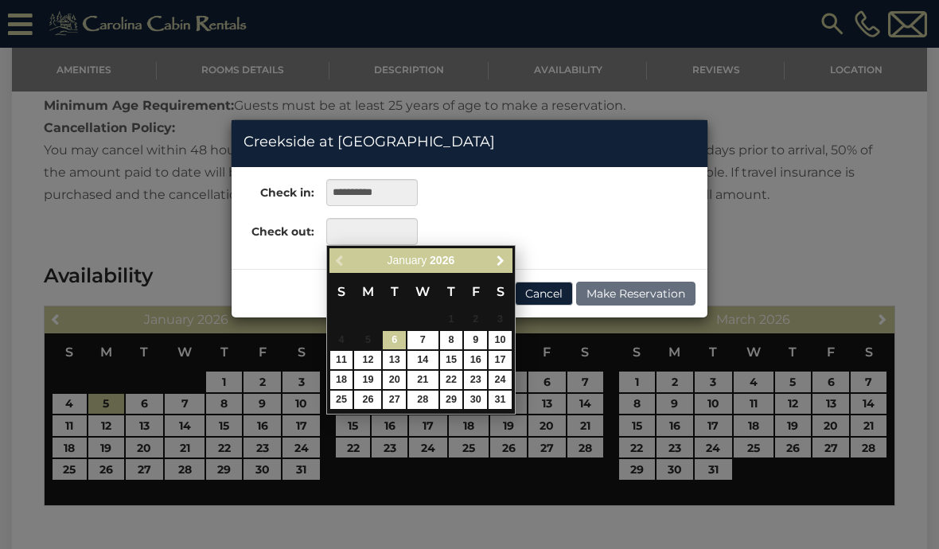
click at [500, 268] on link "Next" at bounding box center [501, 261] width 20 height 20
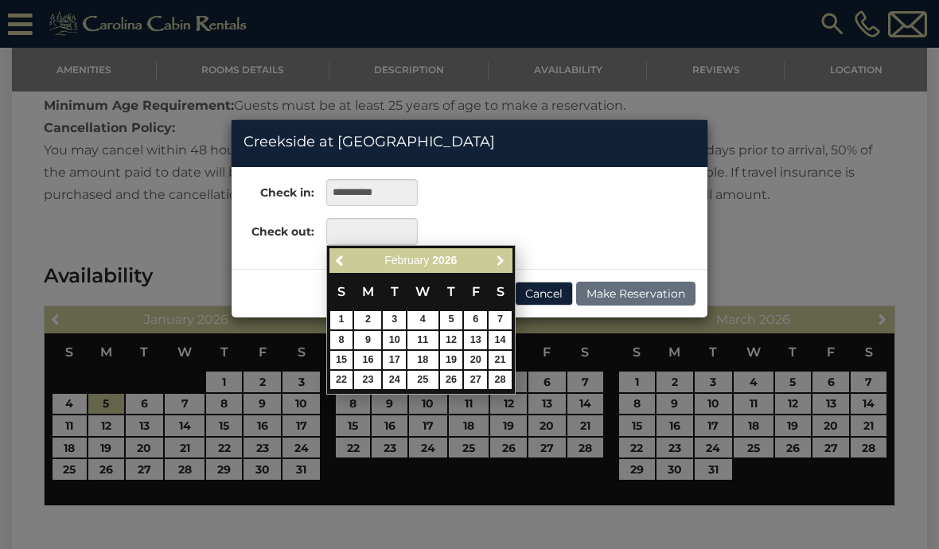
click at [504, 268] on link "Next" at bounding box center [501, 261] width 20 height 20
click at [502, 268] on link "Next" at bounding box center [501, 261] width 20 height 20
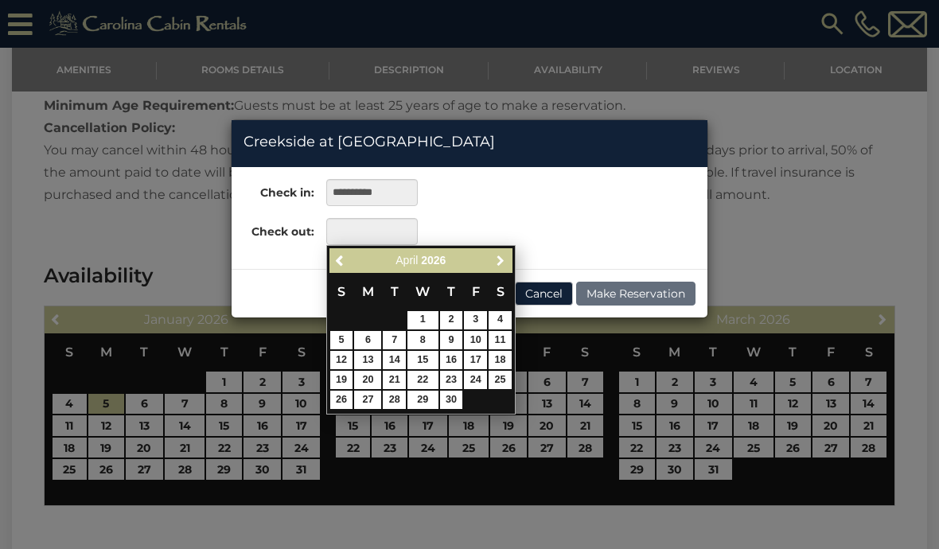
click at [509, 267] on link "Next" at bounding box center [501, 261] width 20 height 20
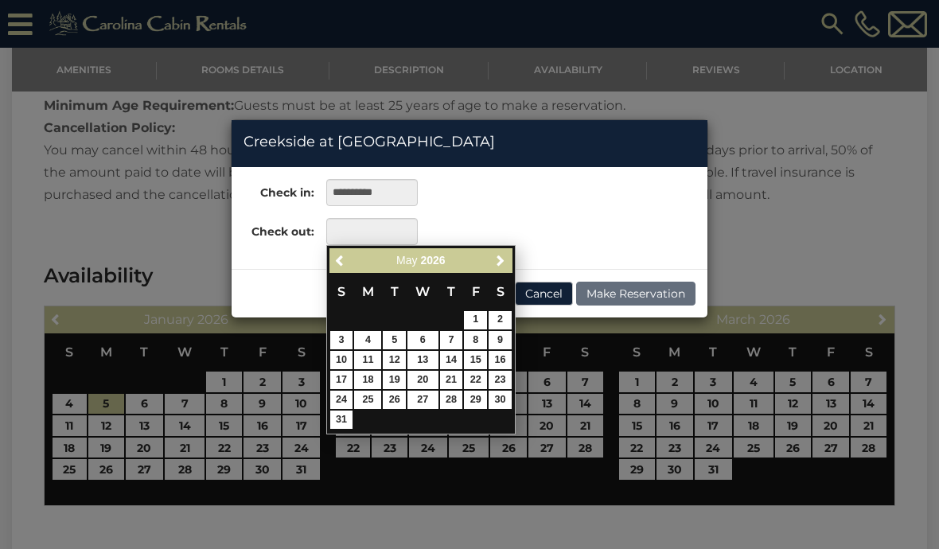
click at [475, 365] on link "15" at bounding box center [475, 360] width 23 height 18
type input "**********"
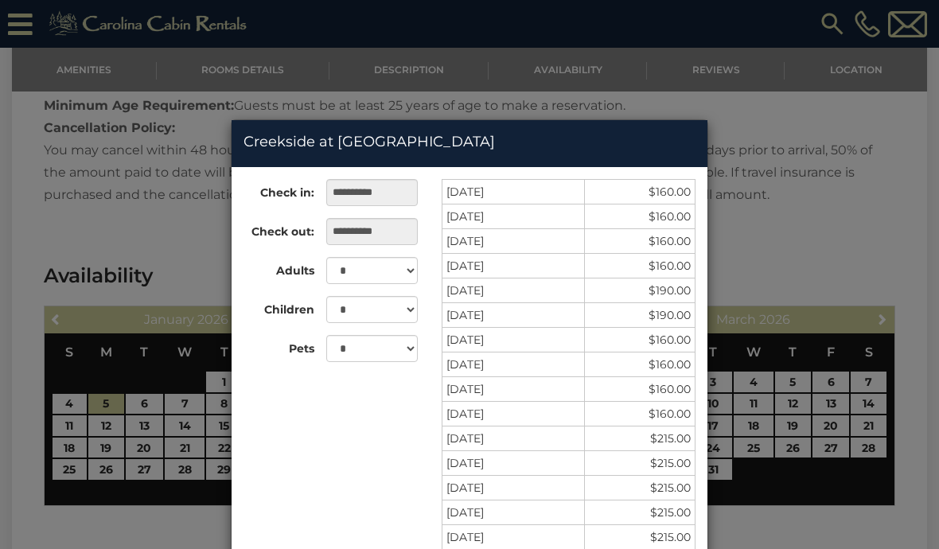
scroll to position [0, 0]
click at [408, 356] on select "* * *" at bounding box center [372, 348] width 92 height 27
select select "*"
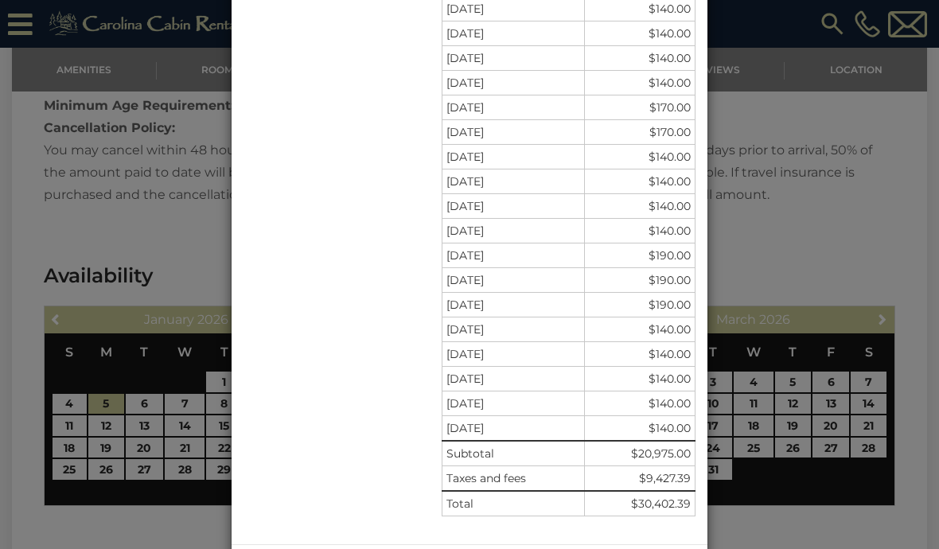
scroll to position [2946, 0]
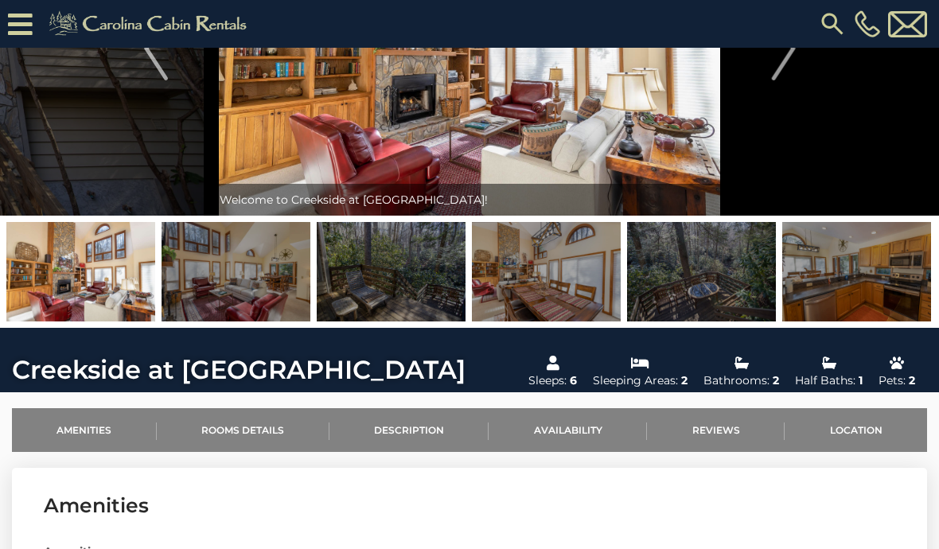
scroll to position [0, 0]
